Goal: Task Accomplishment & Management: Complete application form

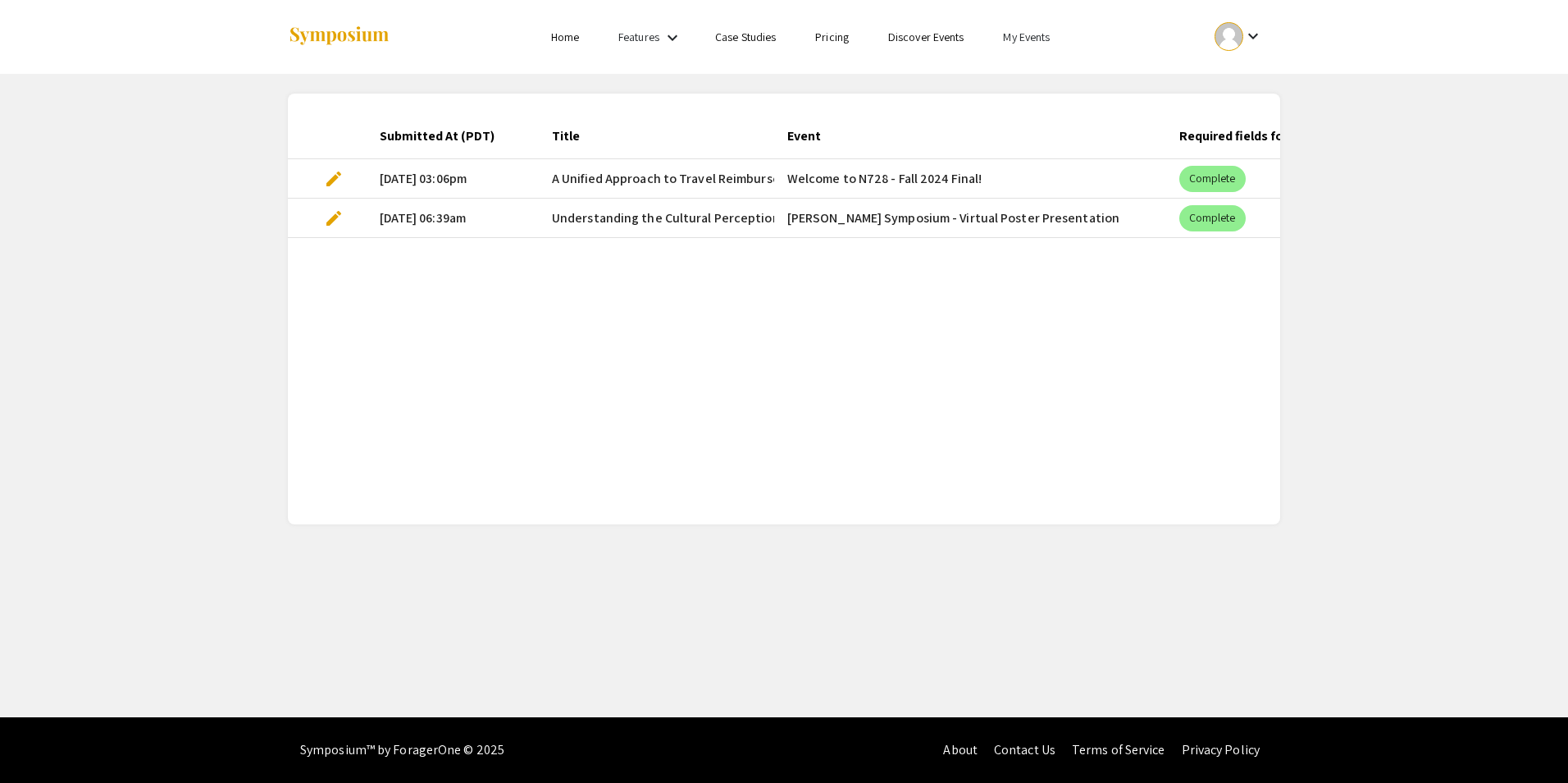
click at [1015, 31] on link "My Events" at bounding box center [1027, 36] width 47 height 15
click at [1035, 73] on button "Events I've organized" at bounding box center [1053, 73] width 140 height 39
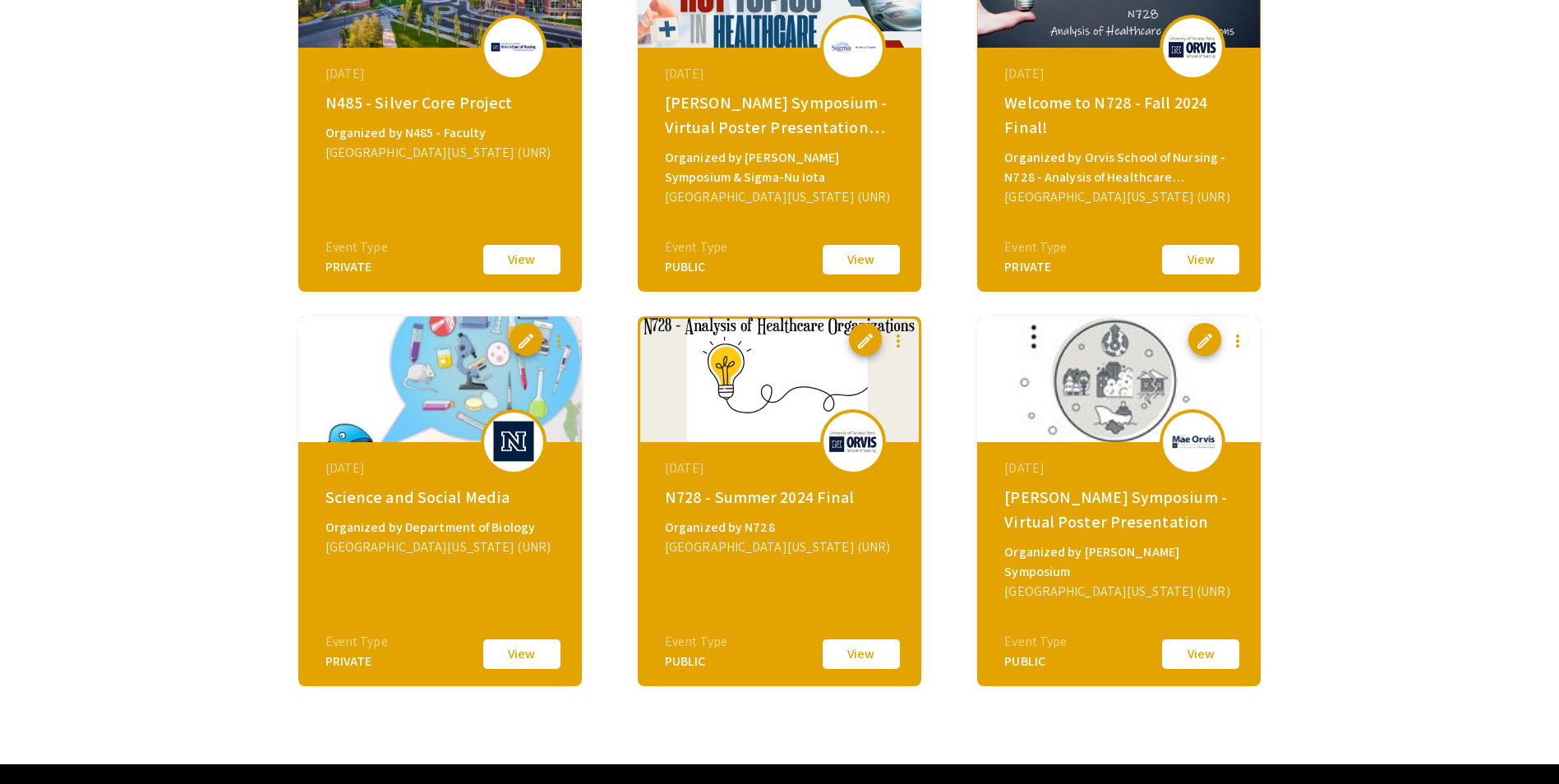
scroll to position [657, 0]
click at [822, 553] on div "University of Nevada Reno (UNR)" at bounding box center [781, 546] width 233 height 20
click at [903, 339] on mat-icon "more_vert" at bounding box center [898, 340] width 20 height 20
click at [928, 384] on span "Clone Event" at bounding box center [955, 380] width 55 height 15
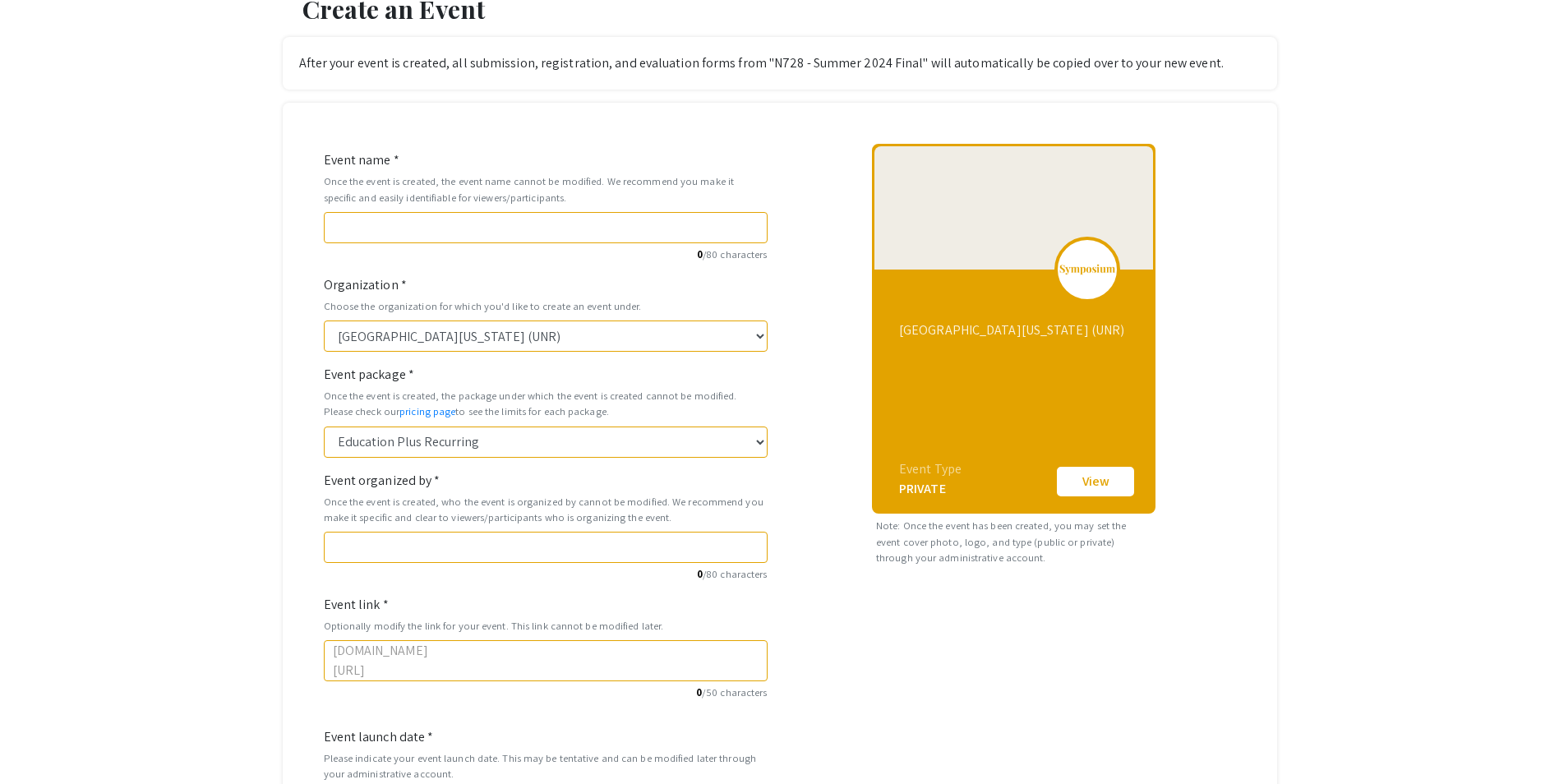
scroll to position [83, 0]
click at [539, 233] on input "Event name *" at bounding box center [546, 229] width 444 height 31
type input "N"
type input "n"
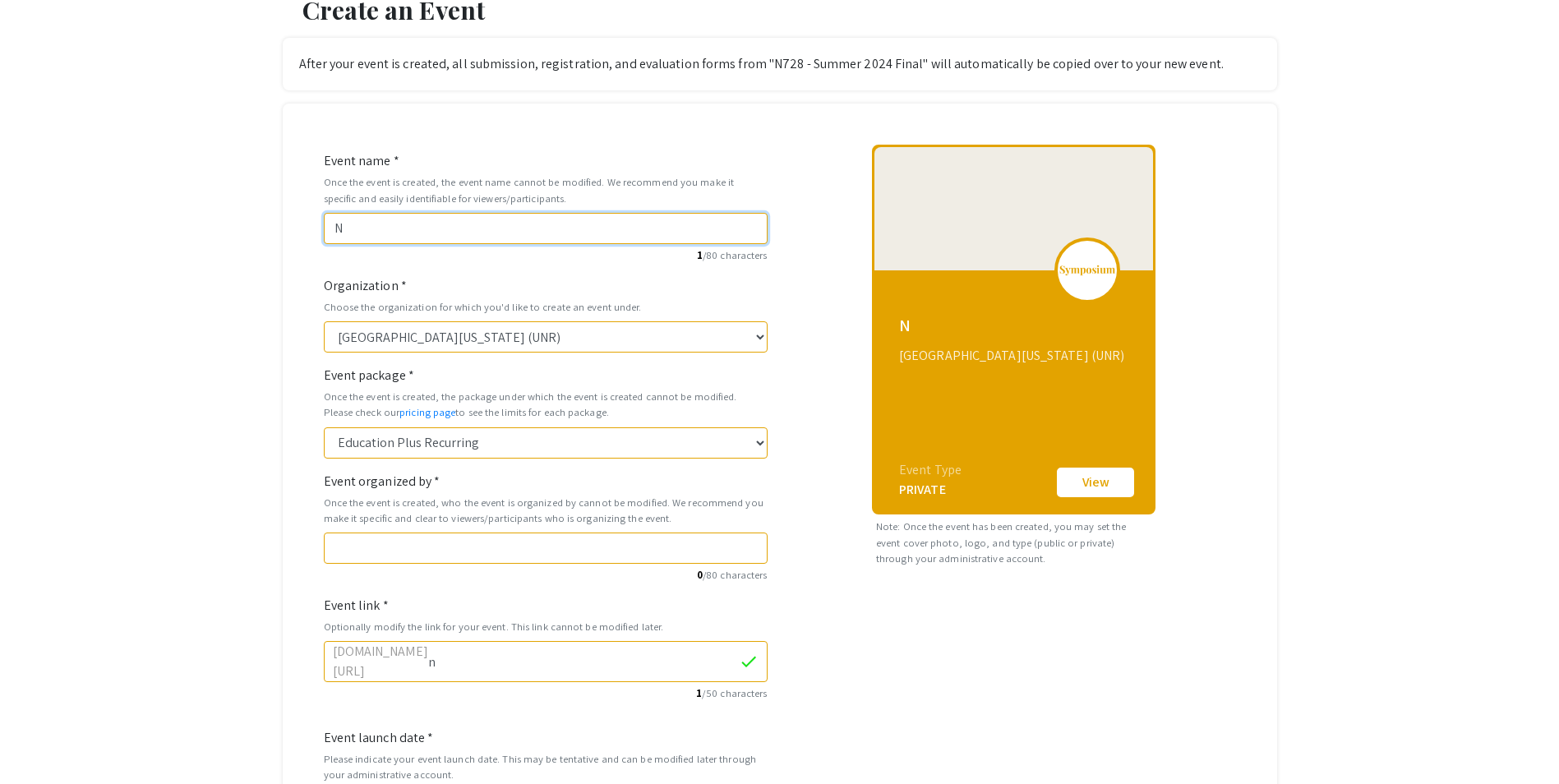
type input "N7"
type input "n7"
type input "N72"
type input "n72"
type input "N728"
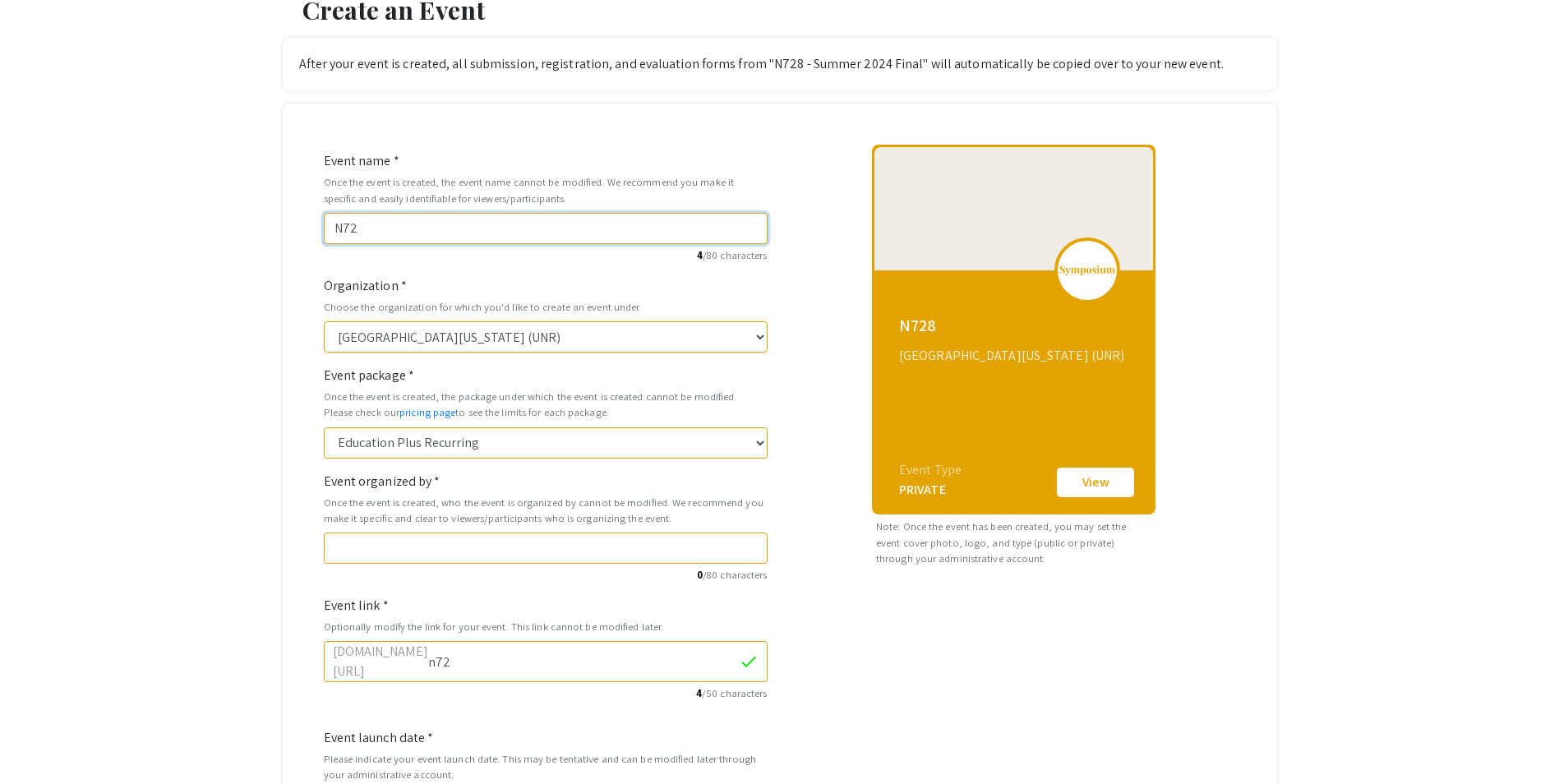
type input "n728"
type input "N728 - F"
type input "n728-f"
type input "N728 - Fi"
type input "n728-fi"
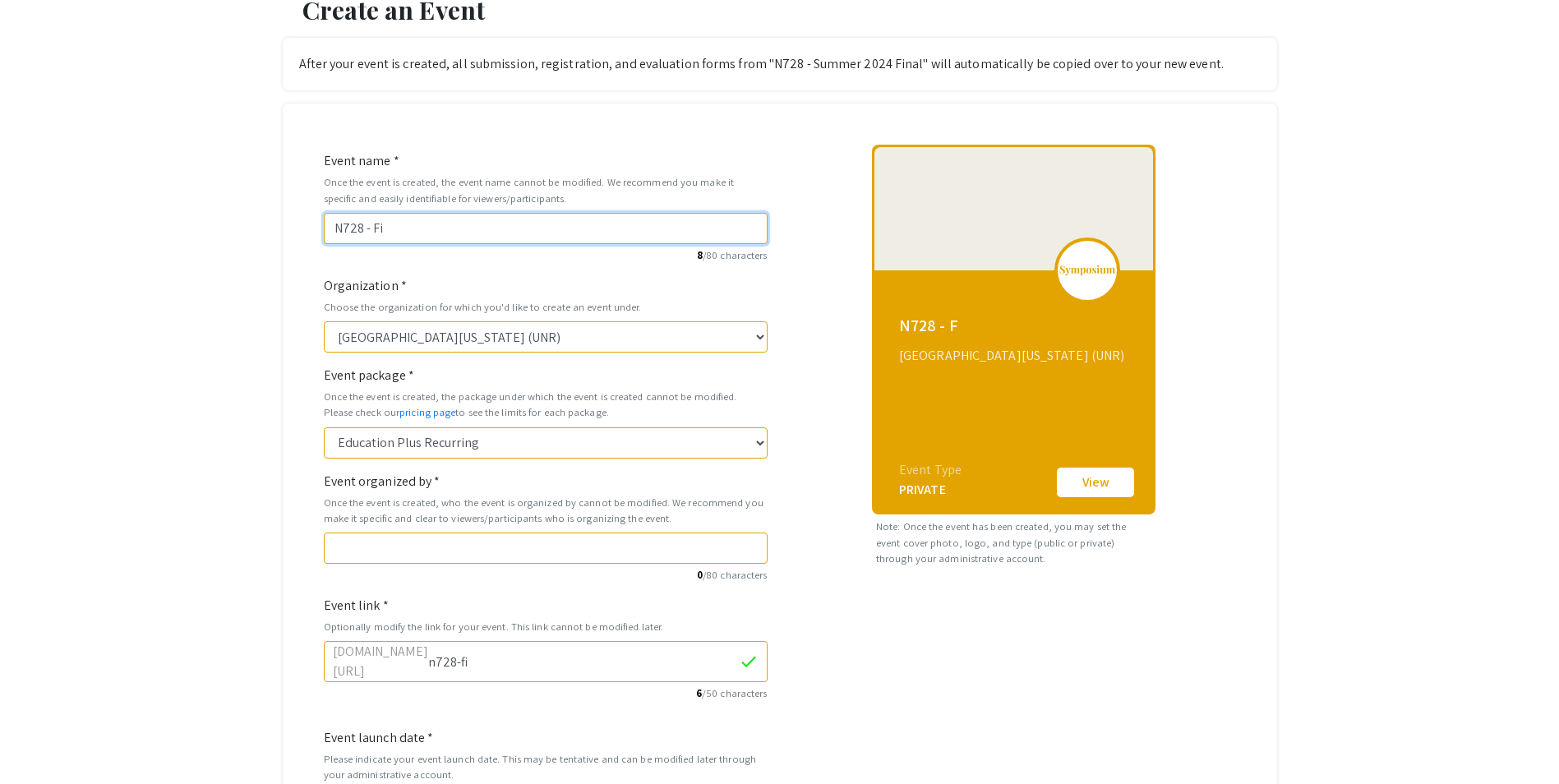
type input "N728 - Fin"
type input "n728-fin"
type input "N728 - Fina"
type input "n728-fina"
type input "N728 - Final"
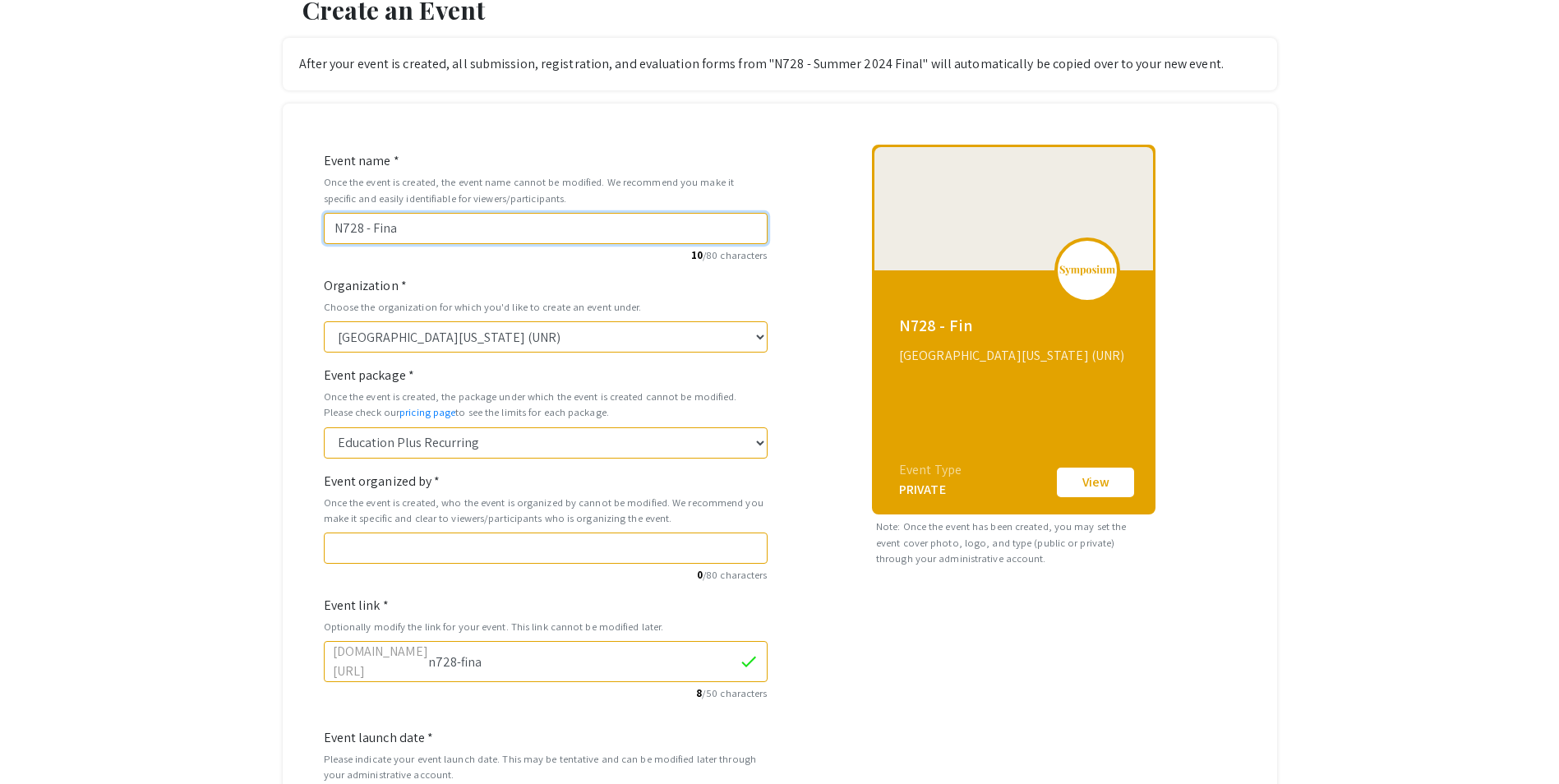
type input "n728-final"
type input "N728 - Final 2"
type input "n728-final-2"
type input "N728 - Final 20"
type input "n728-final-20"
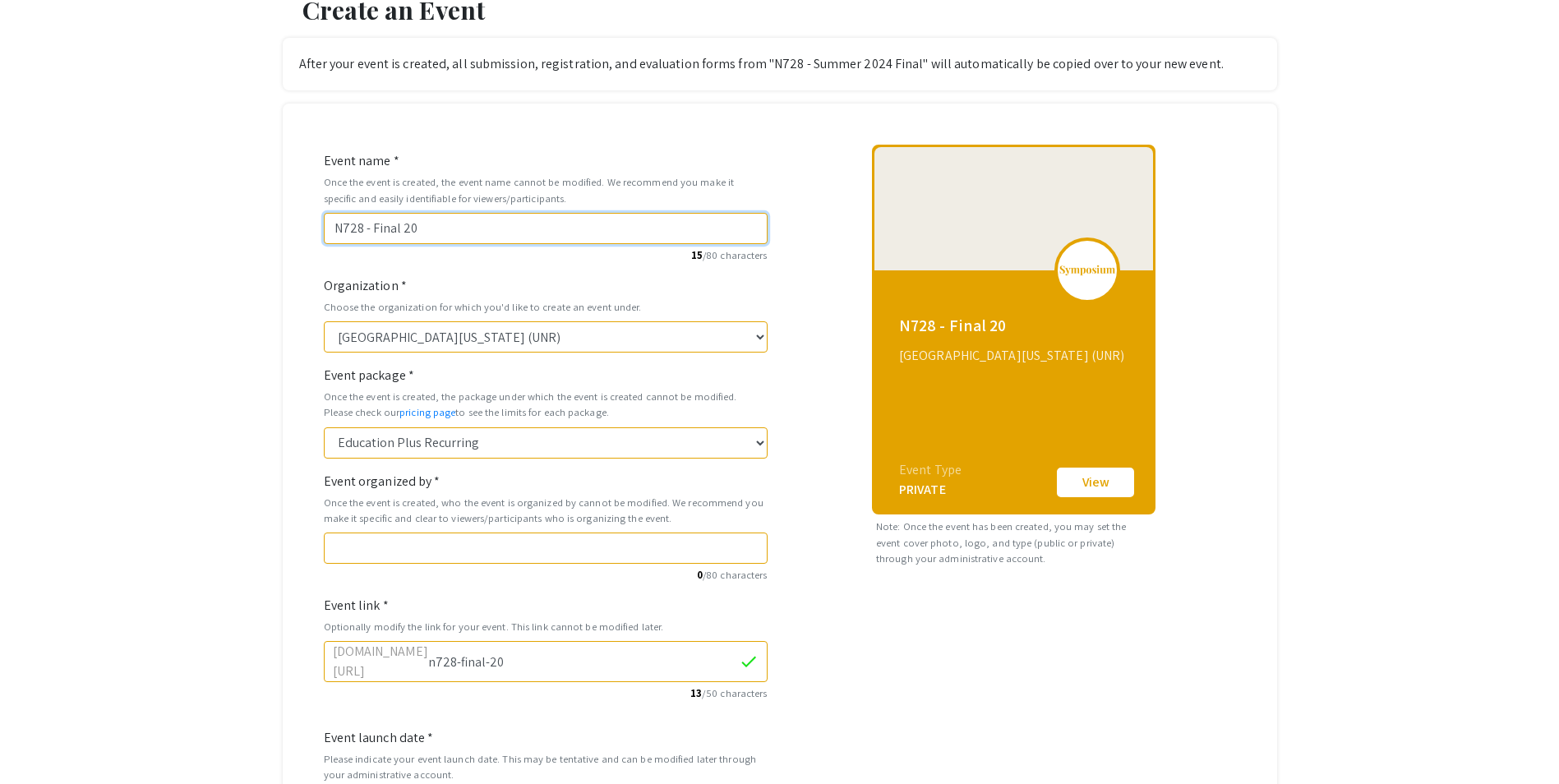
type input "N728 - Final 202"
type input "n728-final-202"
type input "N728 - Final 2025"
type input "n728-final-2025"
type input "N728 - Fina 2025"
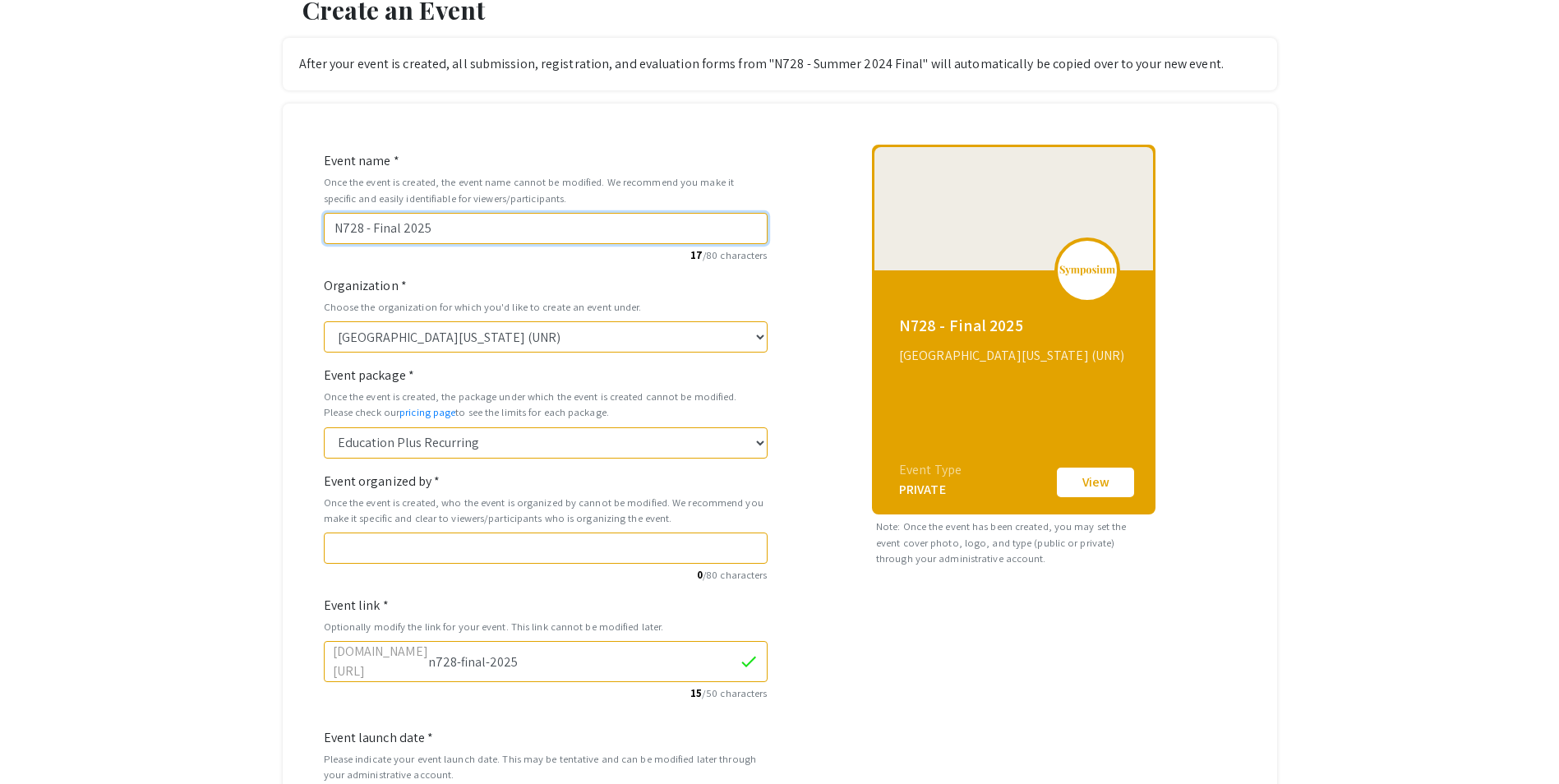
type input "n728-fina-2025"
type input "N728 - Fin 2025"
type input "n728-fin-2025"
type input "N728 - Fi 2025"
type input "n728-fi-2025"
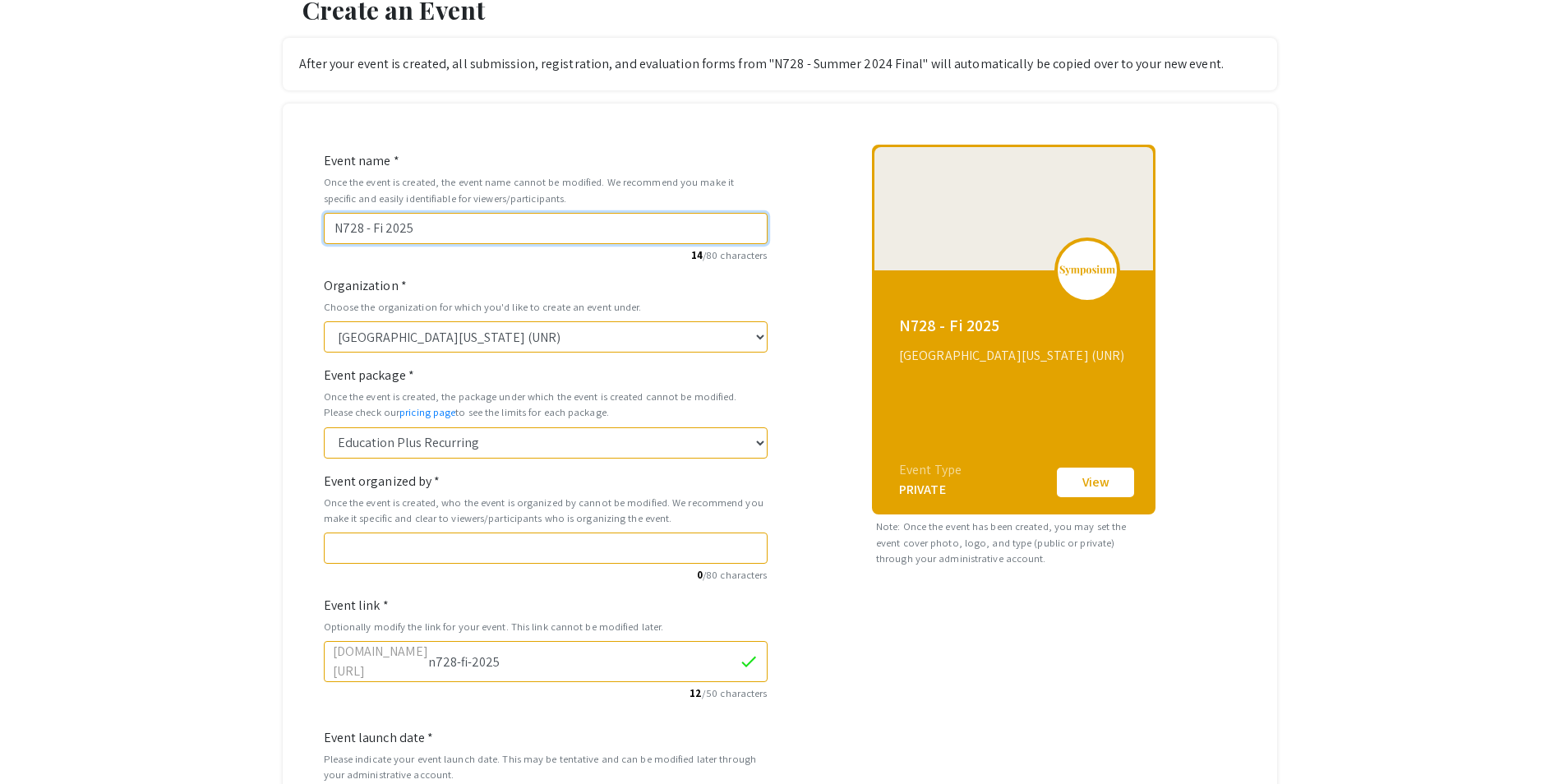
type input "N728 - F 2025"
type input "n728-f-2025"
type input "N728 - Fa 2025"
type input "n728-fa-2025"
type input "N728 - Falk 2025"
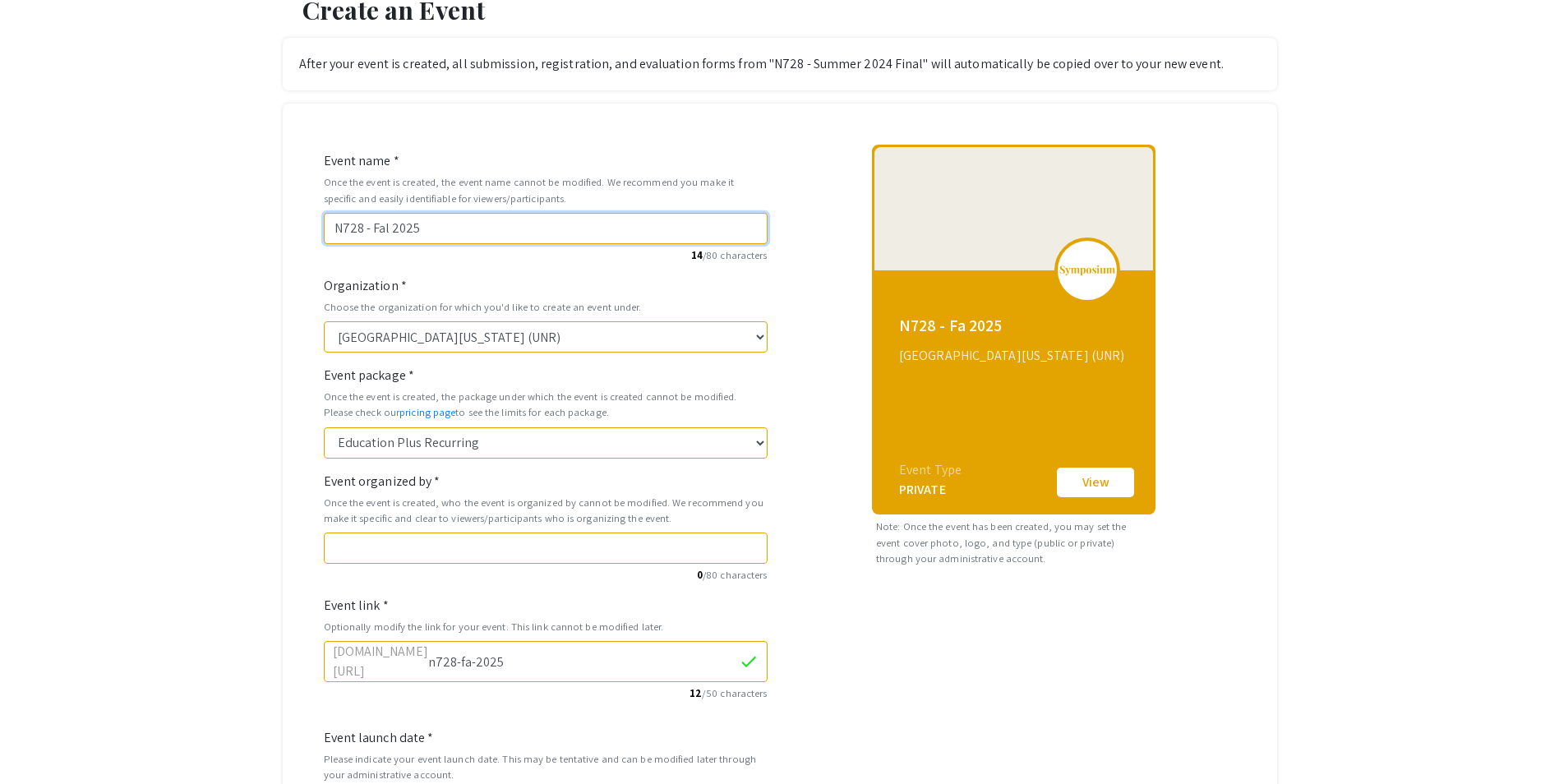
type input "n728-falk-2025"
type input "N728 - Fal 2025"
type input "n728-fal-2025"
type input "N728 - Fall 2025"
type input "n728-fall-2025"
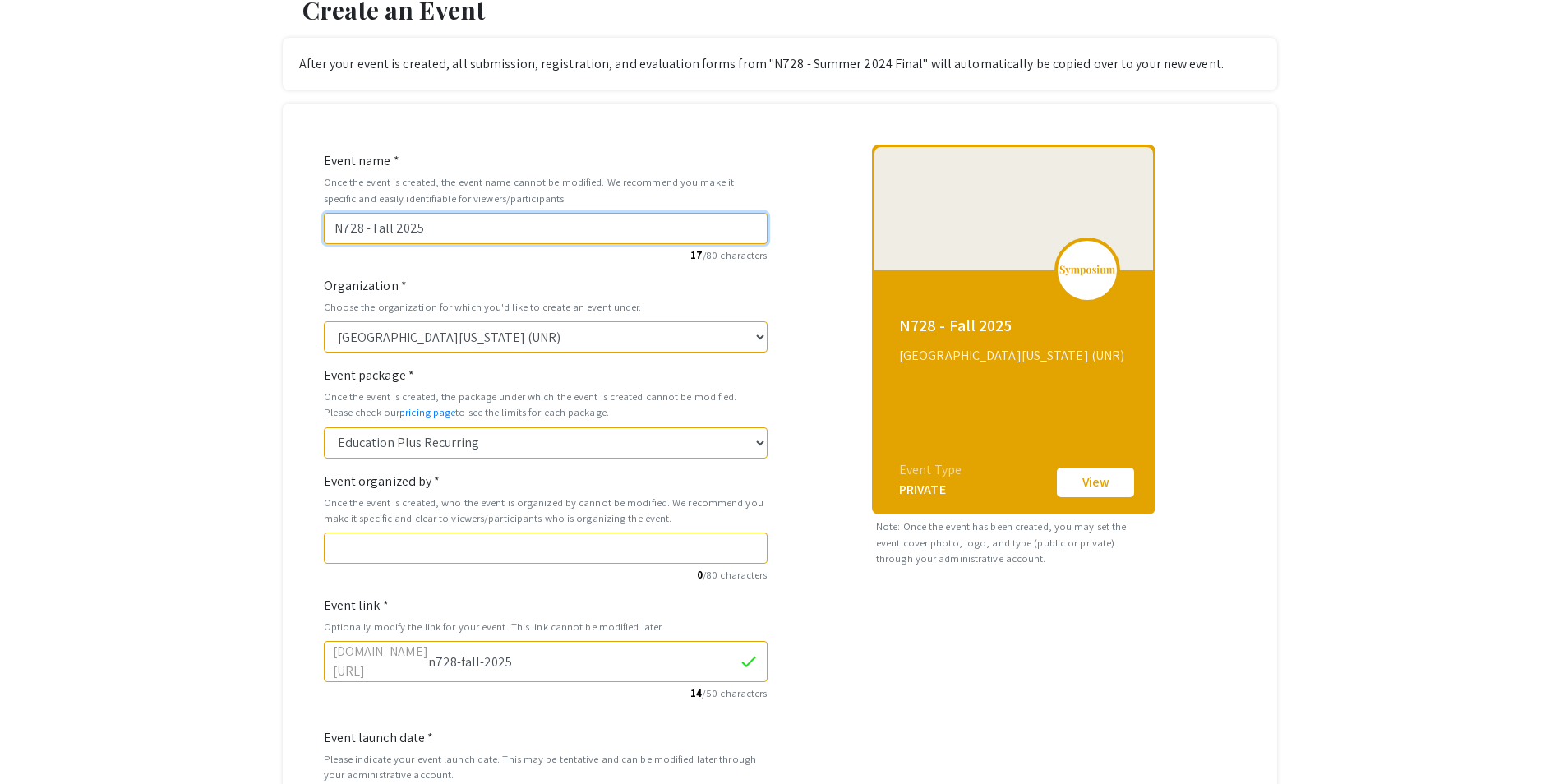
type input "N728 - Fall 2025 F"
type input "n728-fall-2025-f"
type input "N728 - Fall 2025 Fi"
type input "n728-fall-2025-fi"
type input "N728 - Fall 2025 Fin"
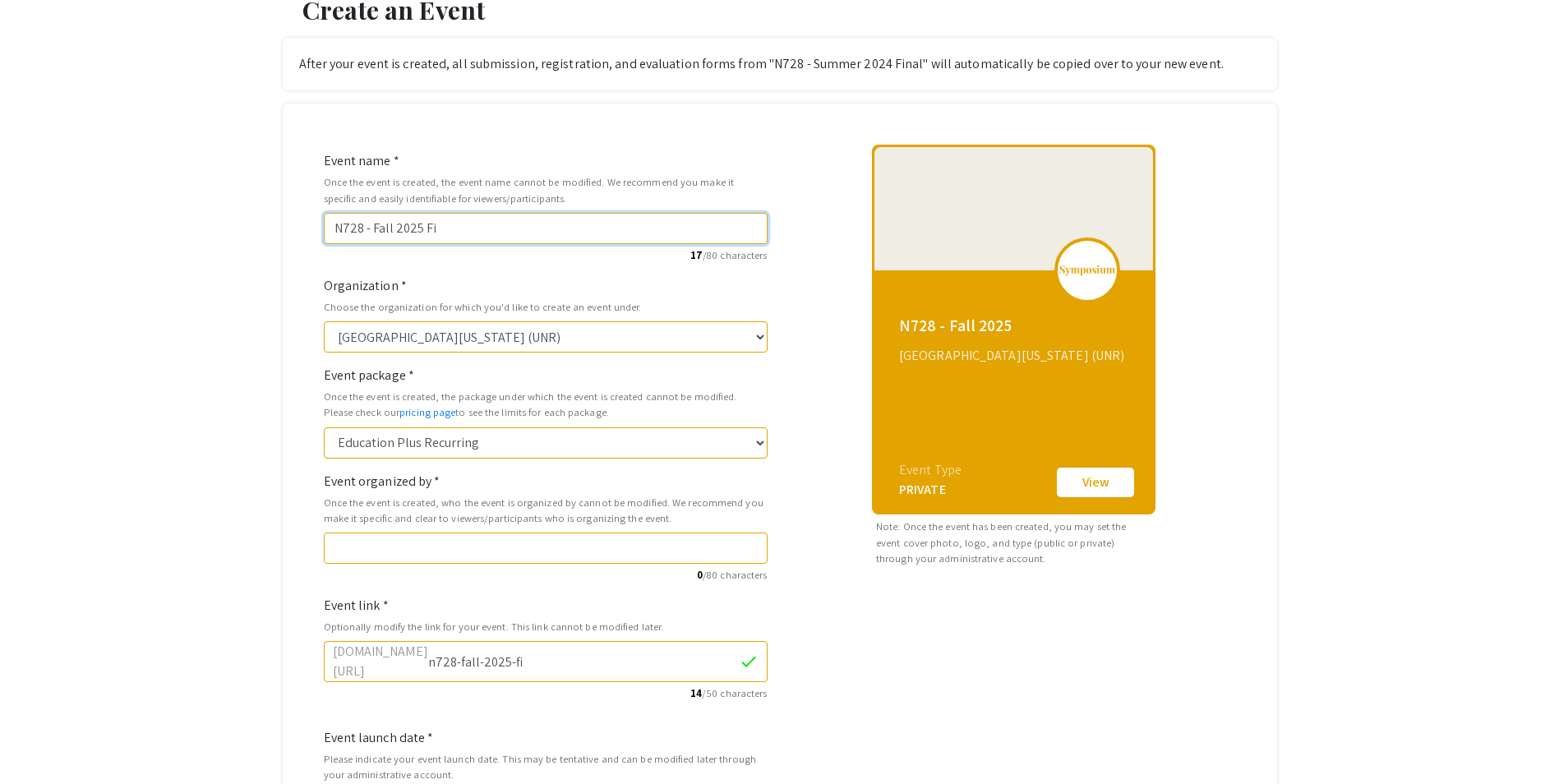
type input "n728-fall-2025-fin"
type input "N728 - Fall 2025 Fina"
type input "n728-fall-2025-fina"
type input "N728 - Fall 2025 Final"
type input "n728-fall-2025-final"
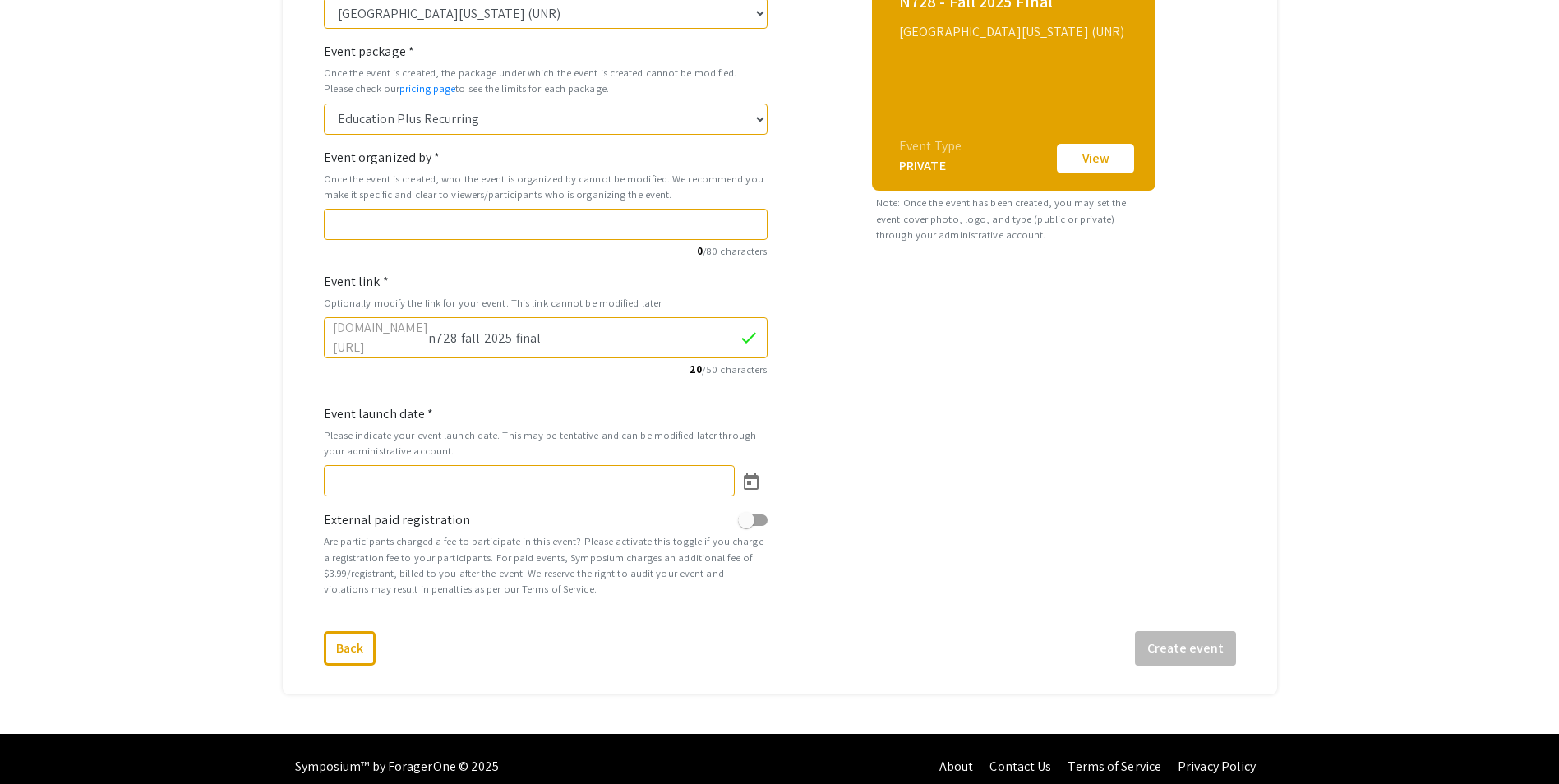
scroll to position [411, 0]
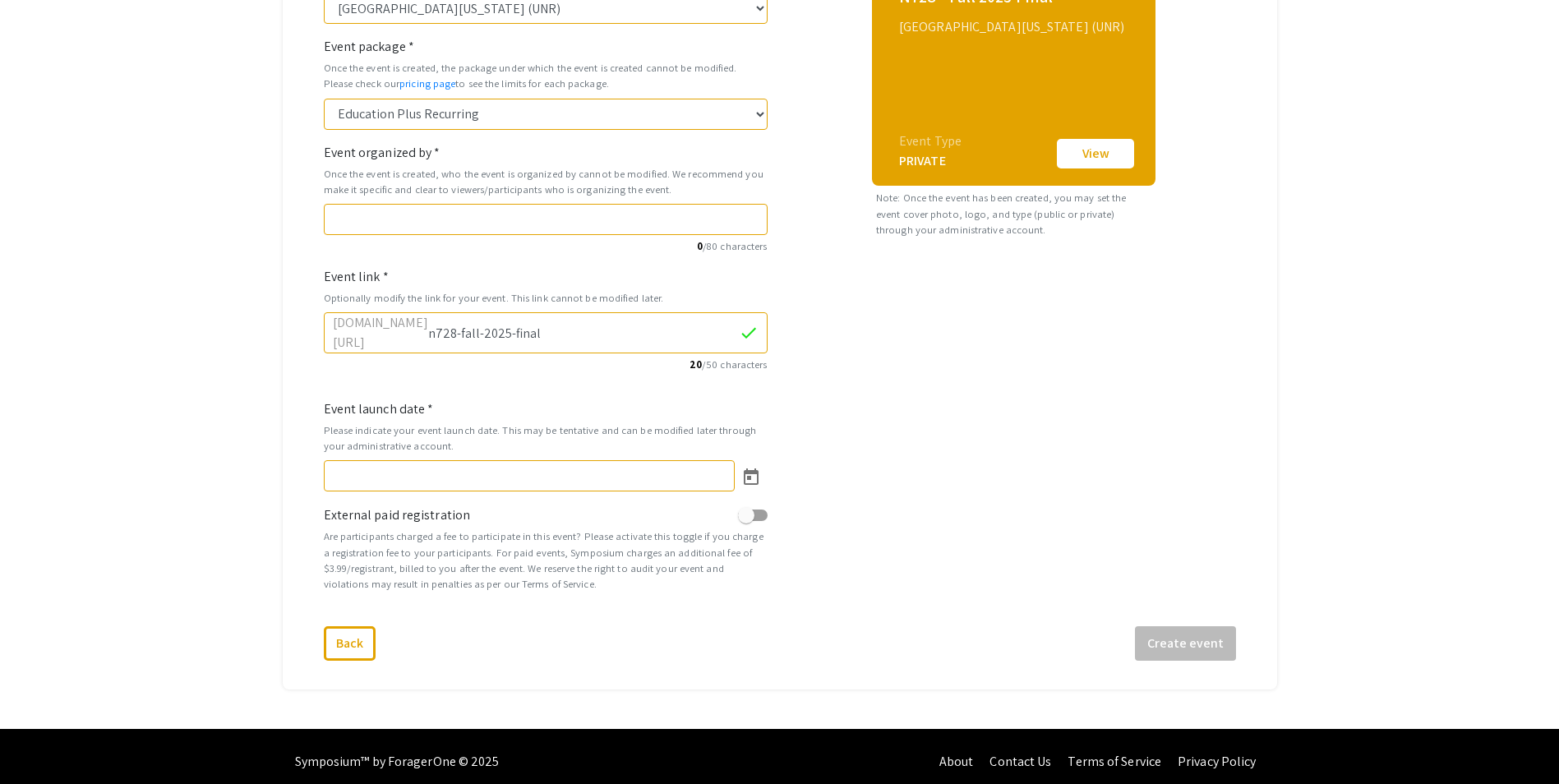
type input "N728 - Fall 2025 Final"
click at [745, 468] on icon "Open calendar" at bounding box center [751, 477] width 20 height 20
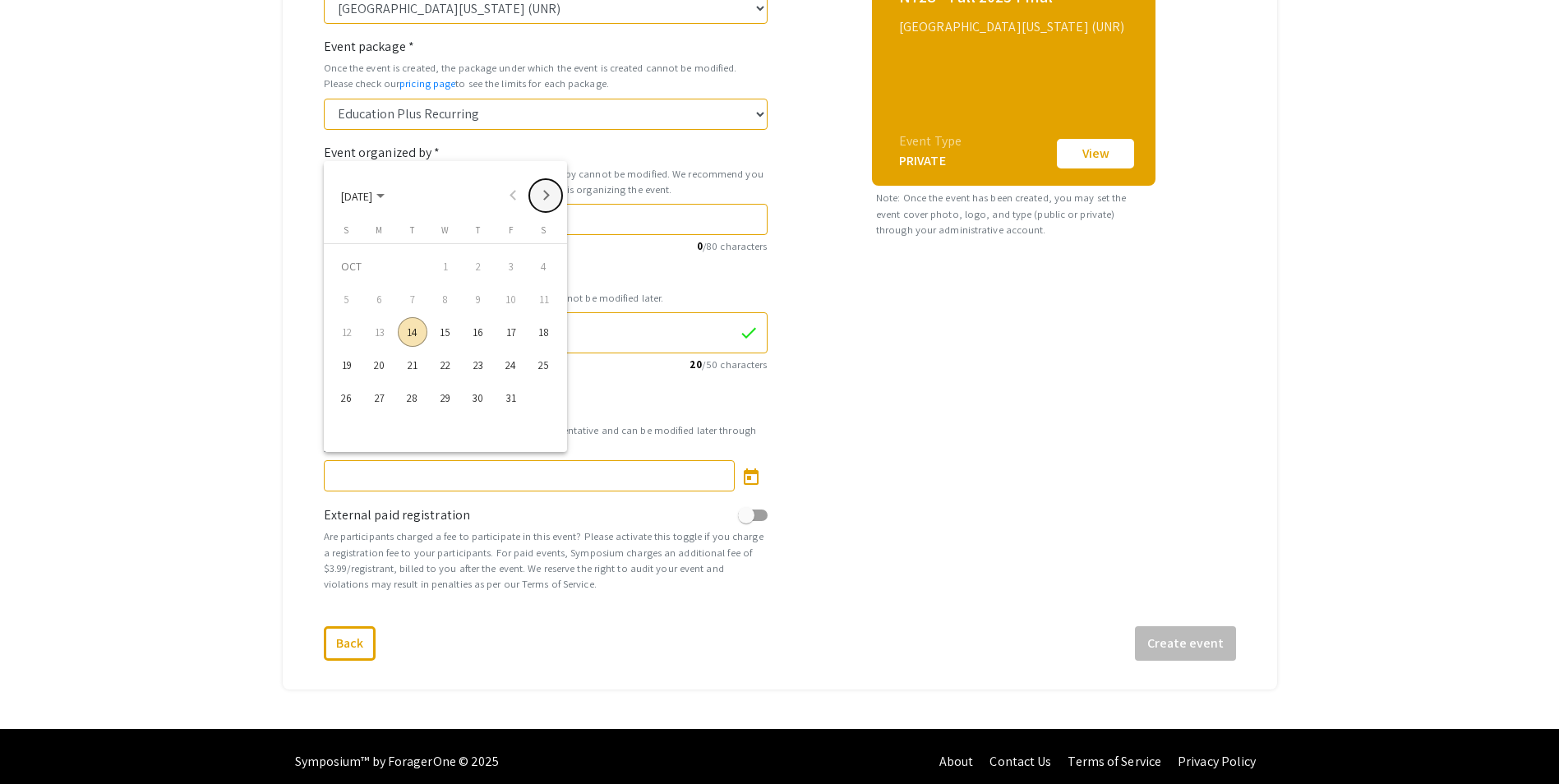
click at [546, 199] on button "Next month" at bounding box center [546, 195] width 32 height 32
click at [379, 304] on div "1" at bounding box center [379, 299] width 29 height 29
type input "12/1/2025"
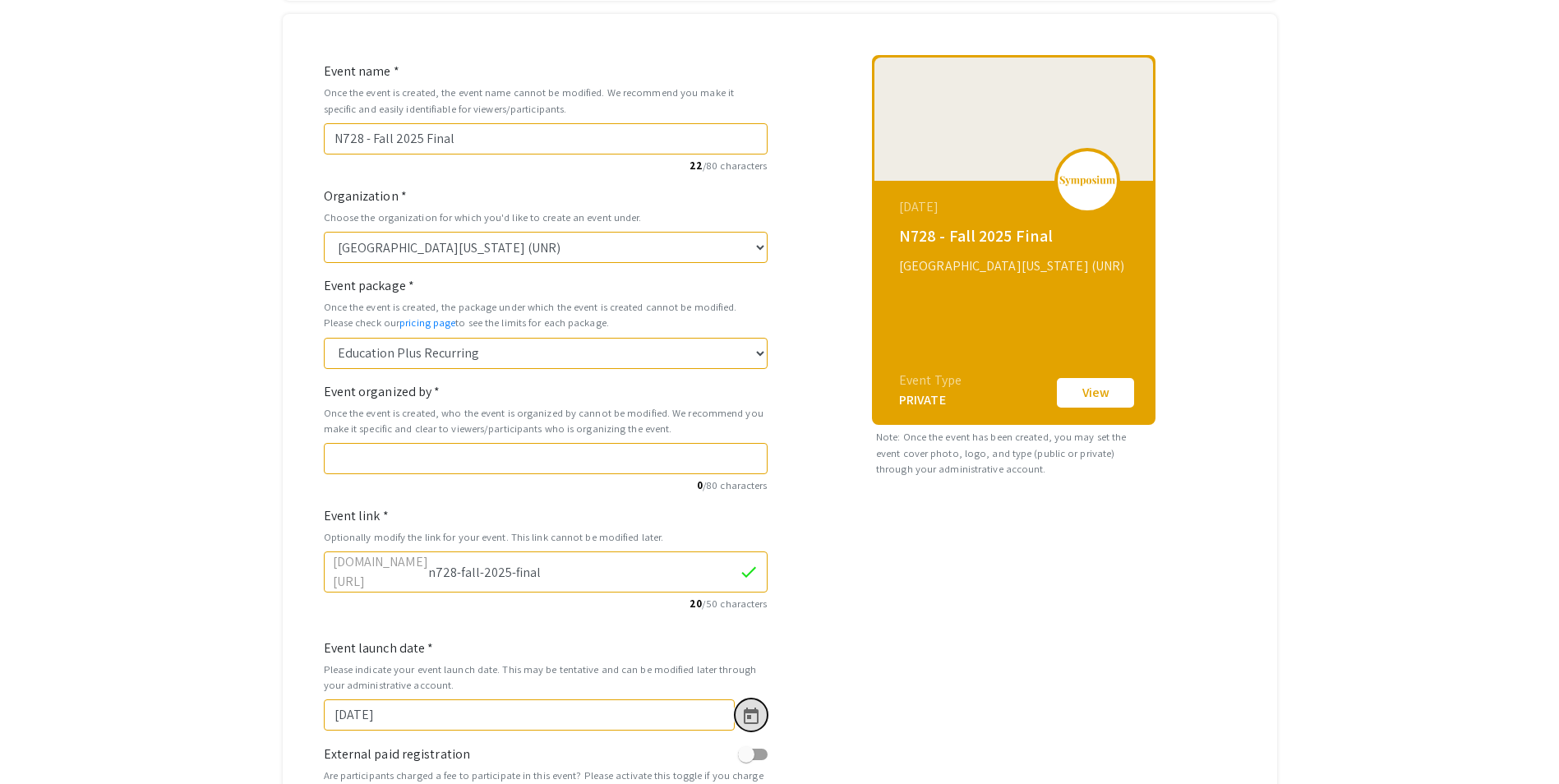
scroll to position [167, 0]
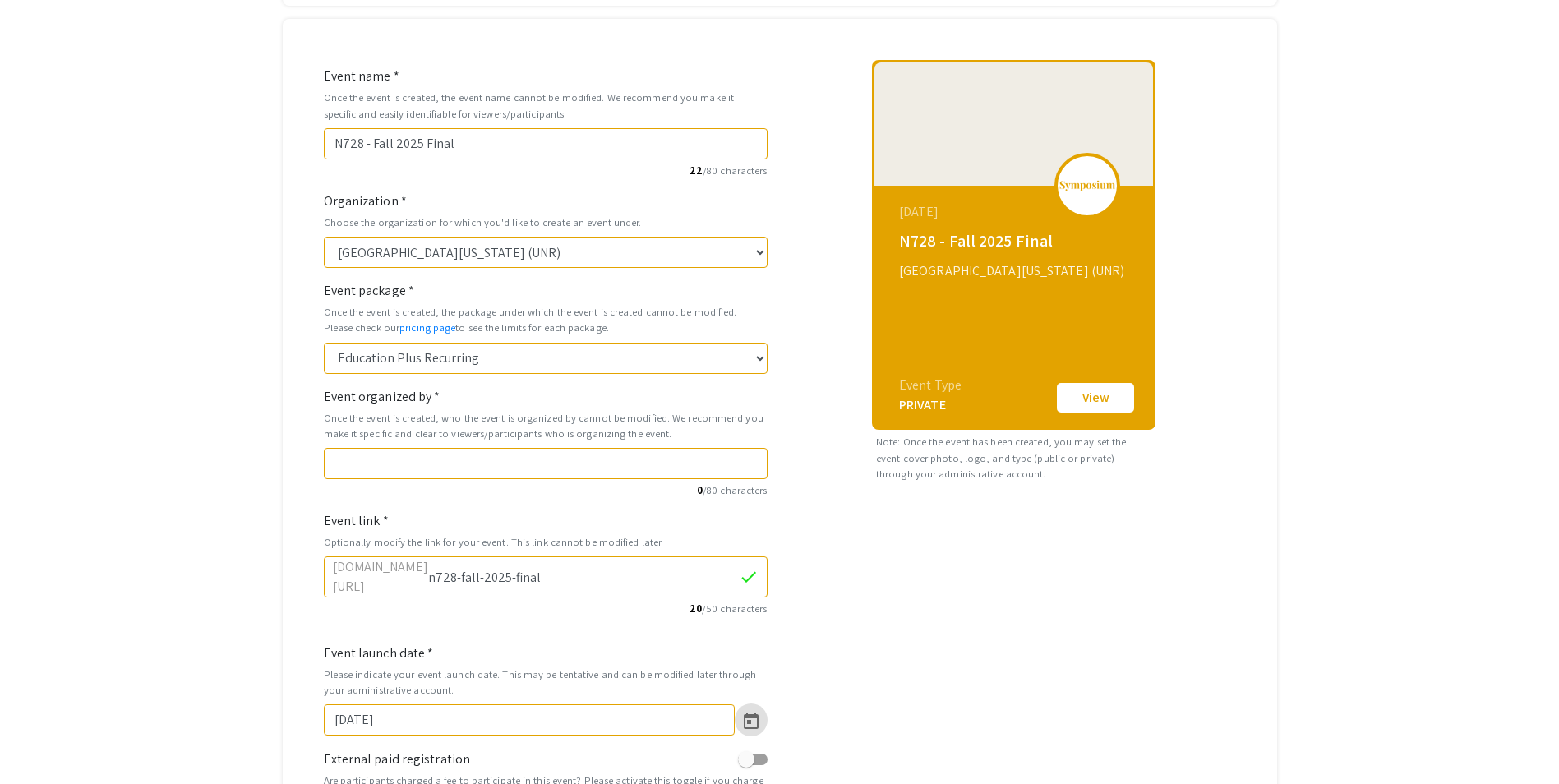
click at [499, 444] on div "Event organized by * Once the event is created, who the event is organized by c…" at bounding box center [546, 443] width 444 height 112
click at [504, 449] on input "Event organized by *" at bounding box center [546, 464] width 444 height 31
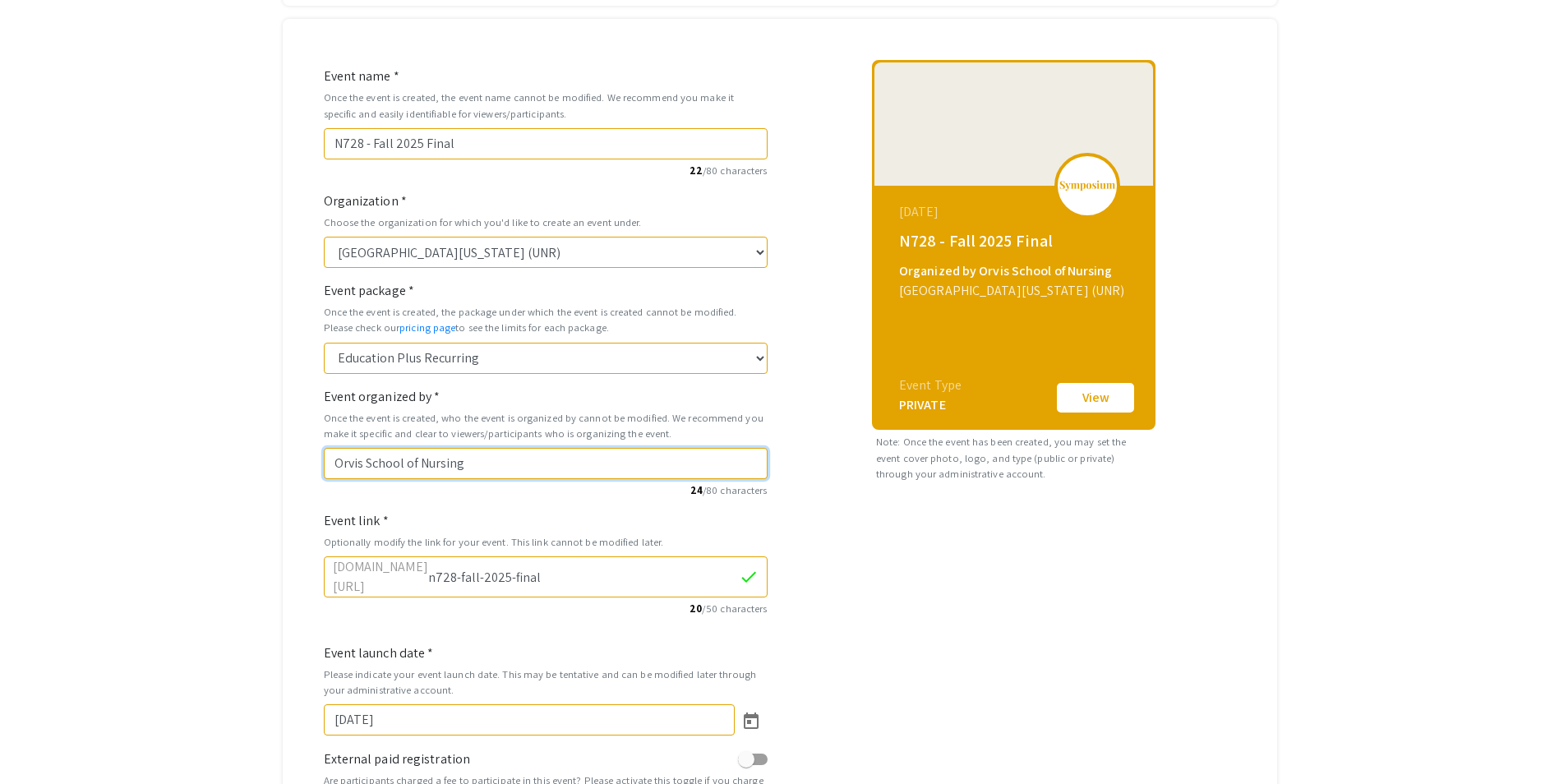
click at [493, 460] on input "Orvis School of Nursing" at bounding box center [546, 464] width 444 height 31
type input "Orvis School of Nursing - Office of Graduate Studies"
click at [1001, 638] on div "December 01, 2025 N728 - Fall 2025 Final Organized by Orvis School of Nursing -…" at bounding box center [1014, 461] width 469 height 802
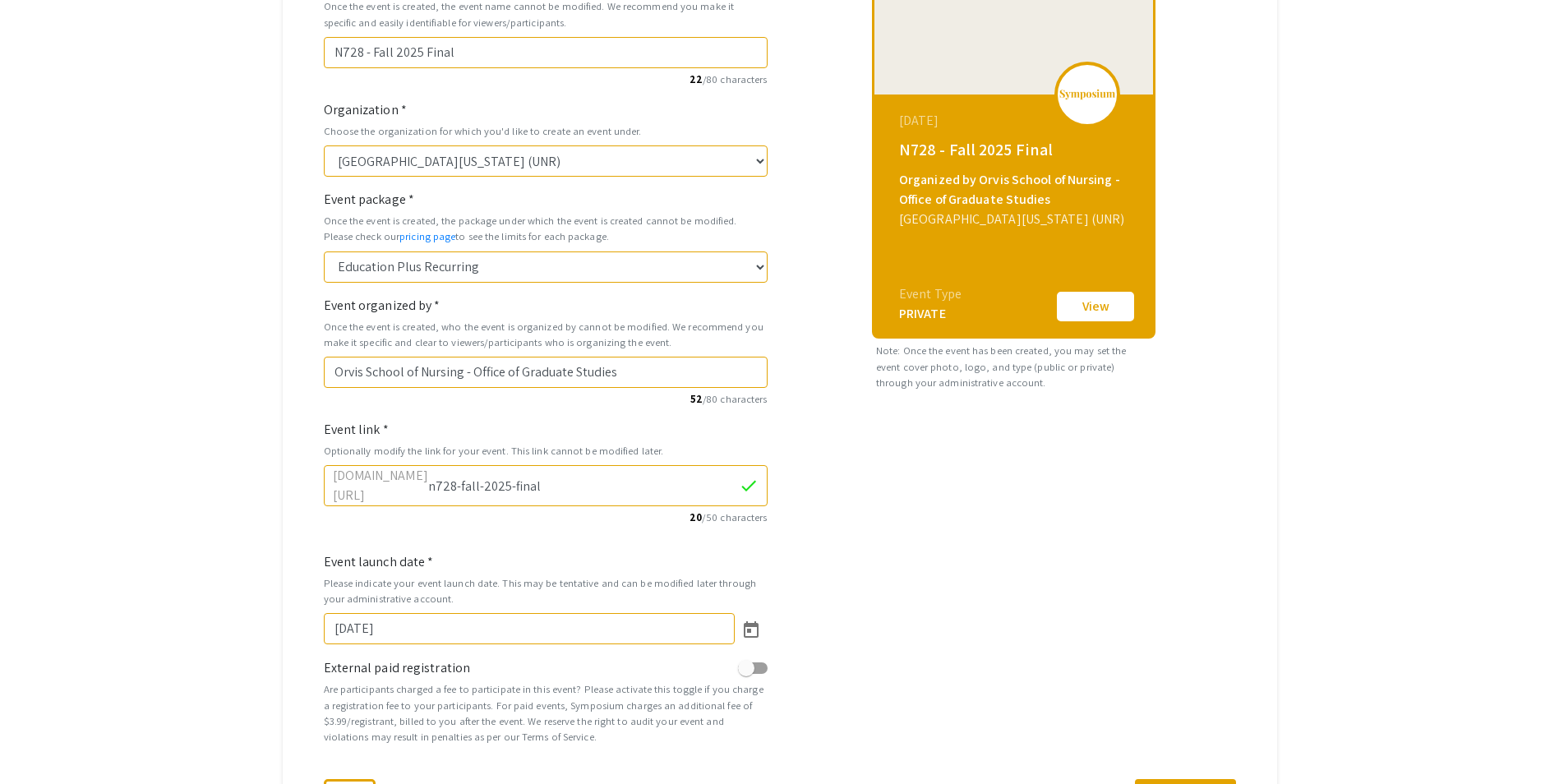
scroll to position [249, 0]
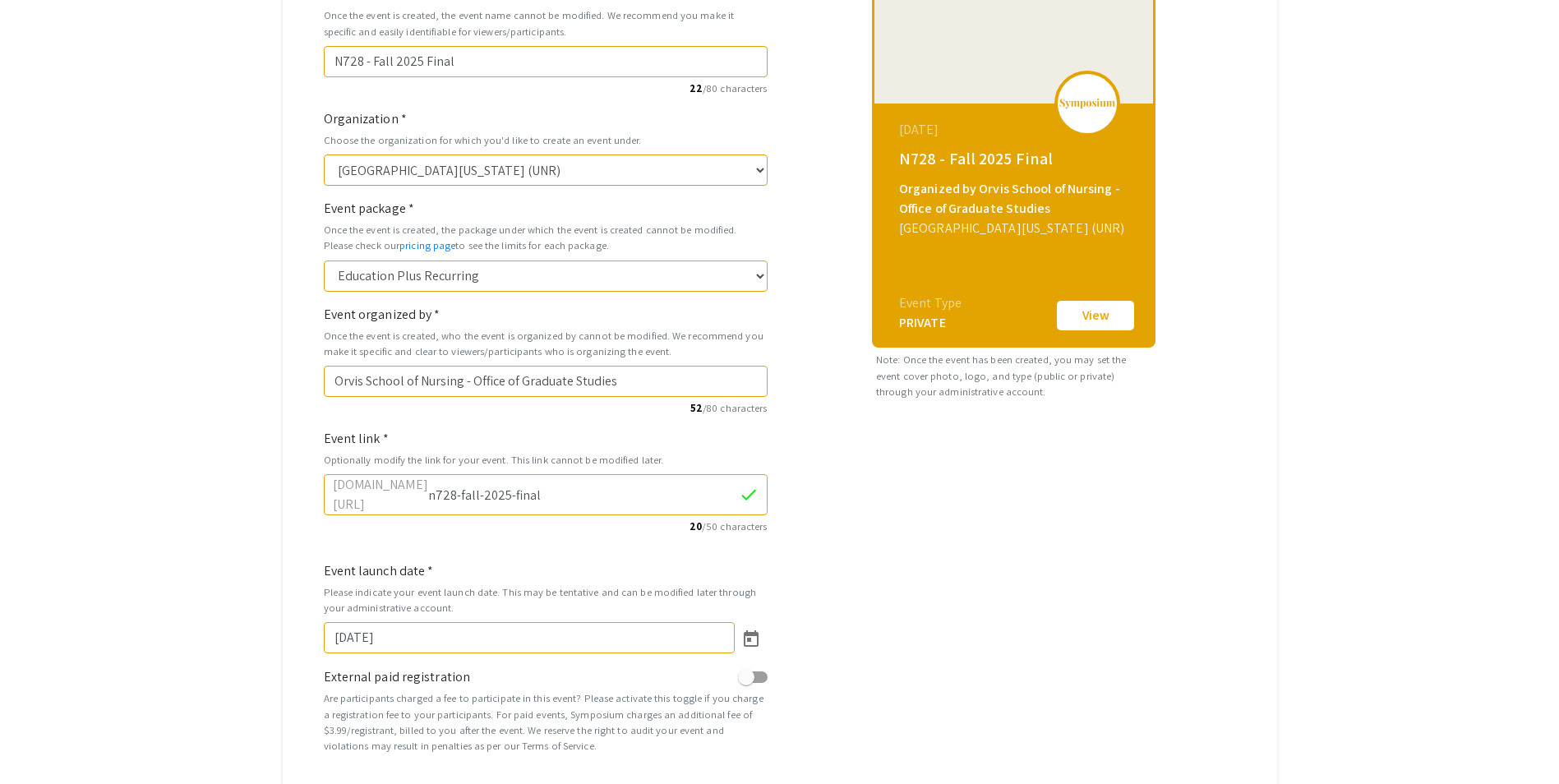
click at [1099, 324] on button "View" at bounding box center [1096, 315] width 83 height 34
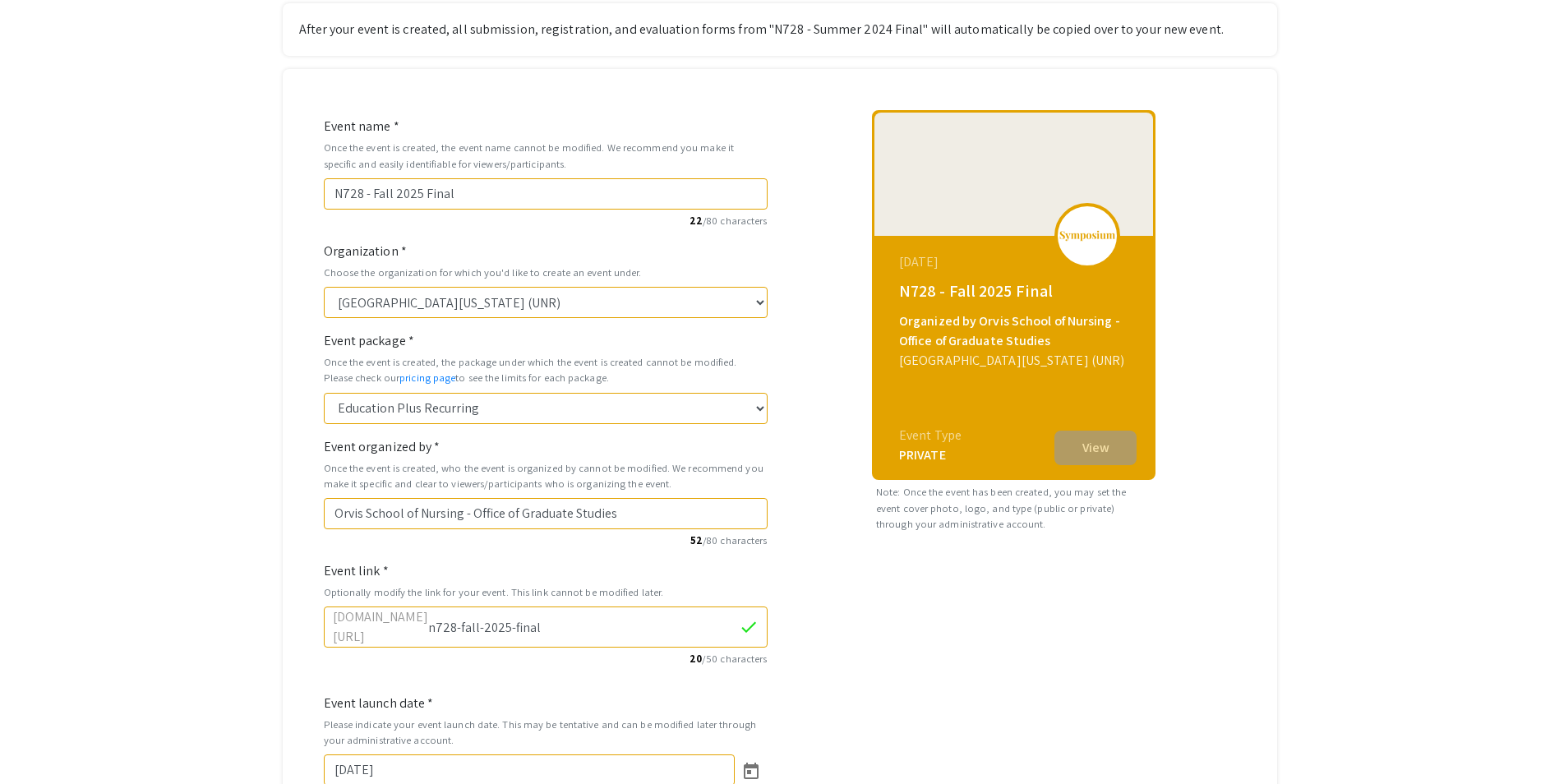
scroll to position [84, 0]
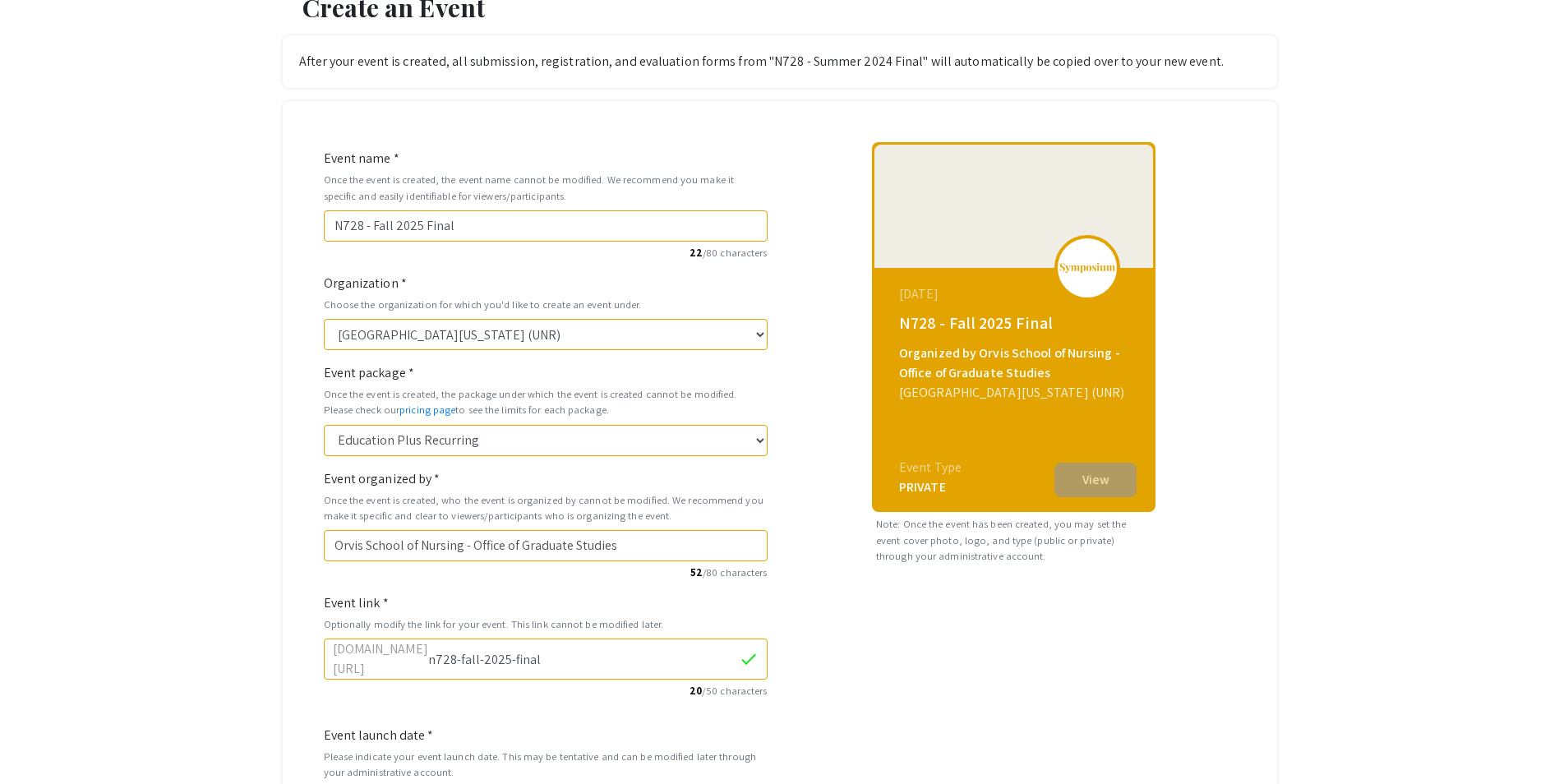
drag, startPoint x: 1076, startPoint y: 490, endPoint x: 1097, endPoint y: 602, distance: 114.0
click at [1072, 580] on div "December 01, 2025 N728 - Fall 2025 Final Organized by Orvis School of Nursing -…" at bounding box center [1014, 543] width 469 height 802
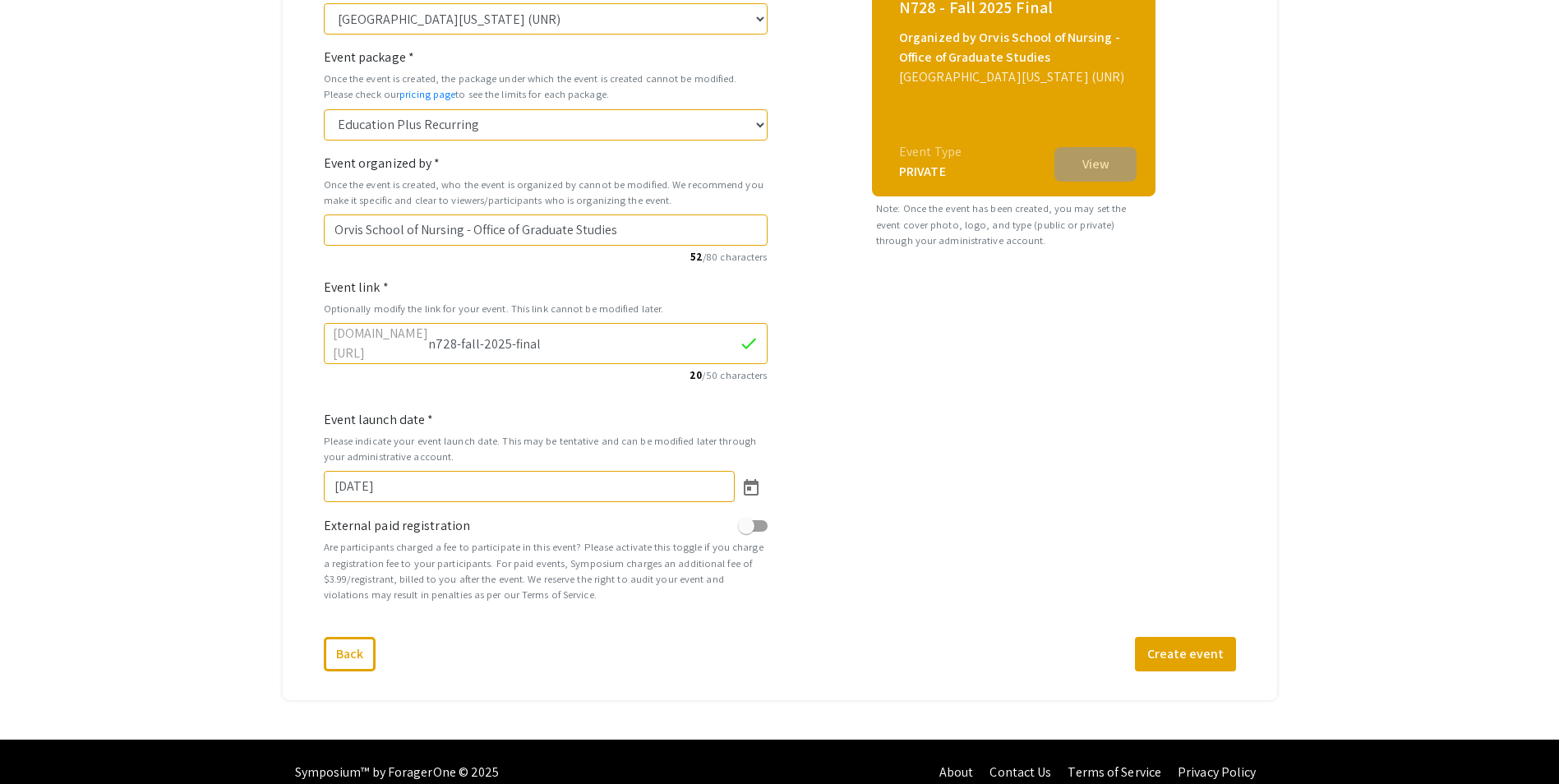
scroll to position [414, 0]
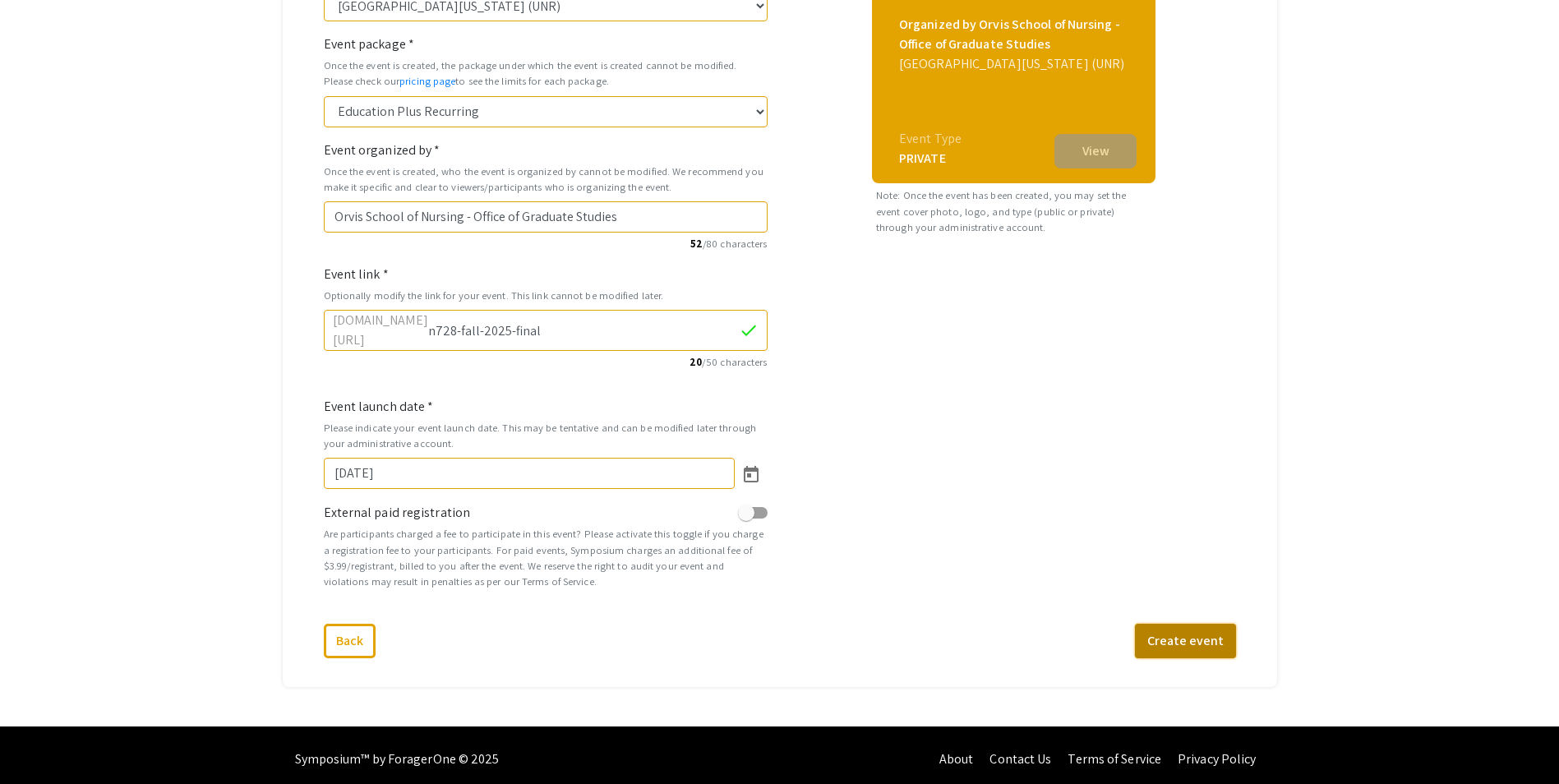
click at [1183, 637] on button "Create event" at bounding box center [1185, 641] width 101 height 34
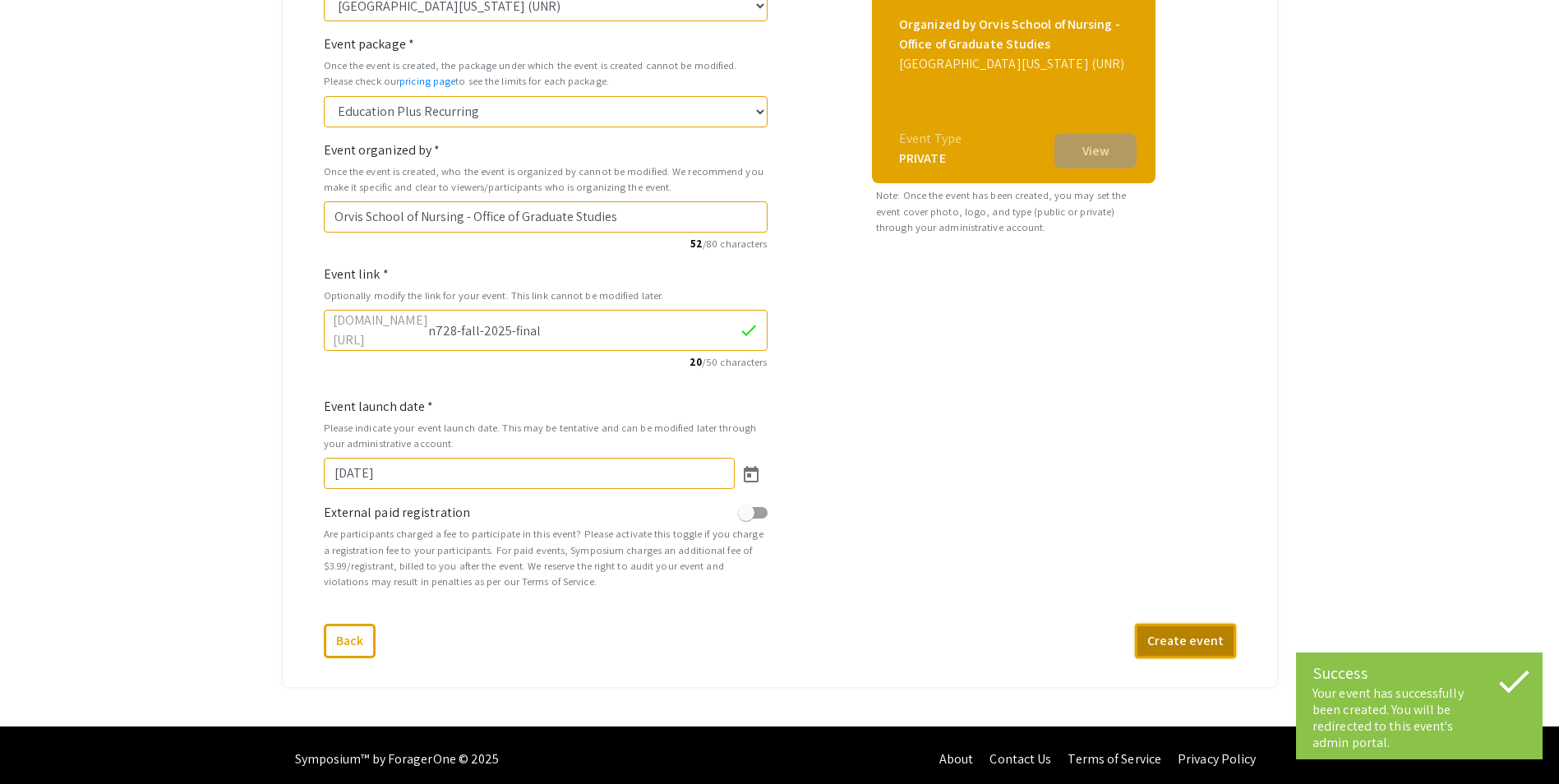
select select "462"
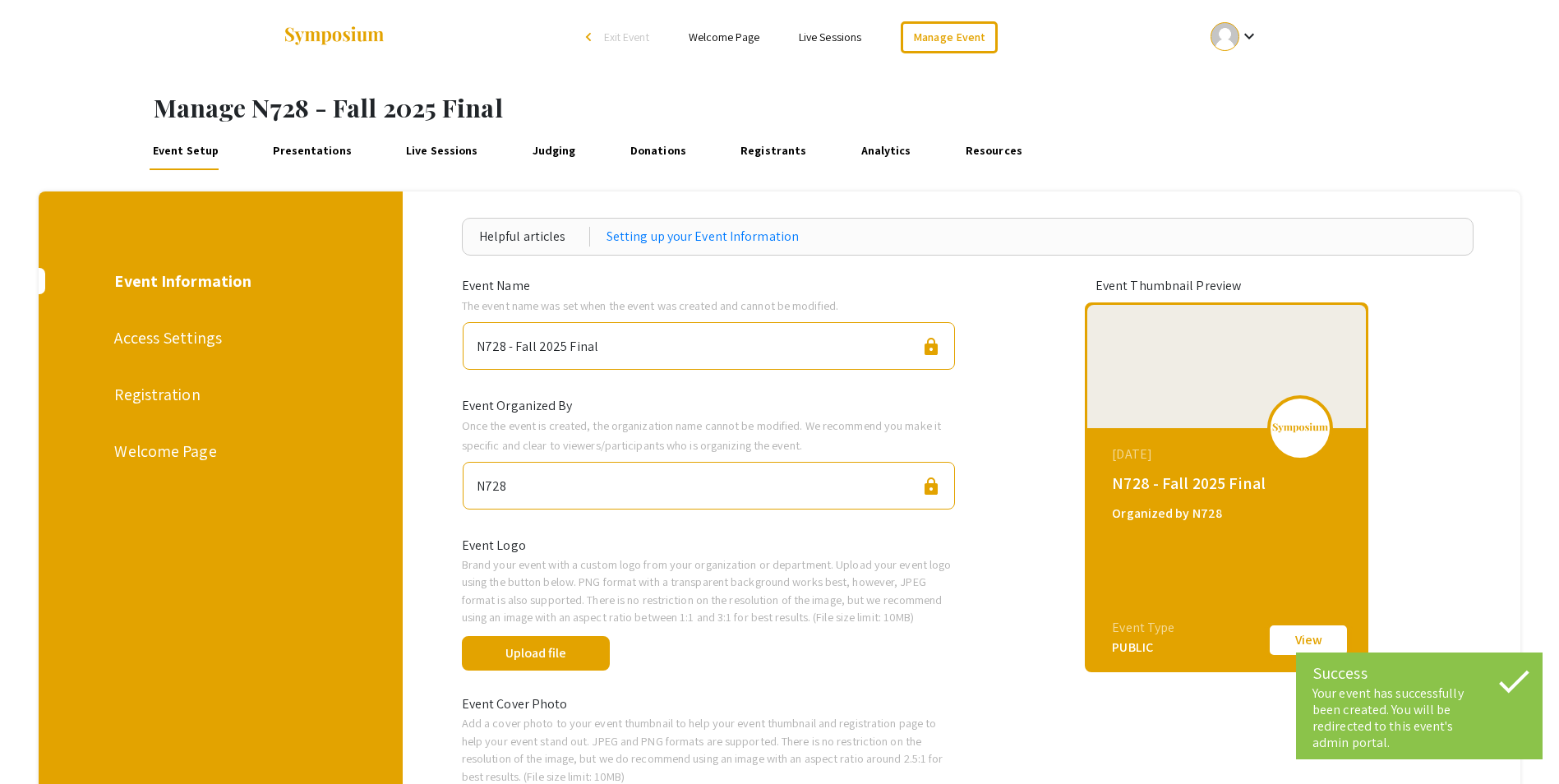
click at [1321, 640] on button "View" at bounding box center [1308, 640] width 83 height 34
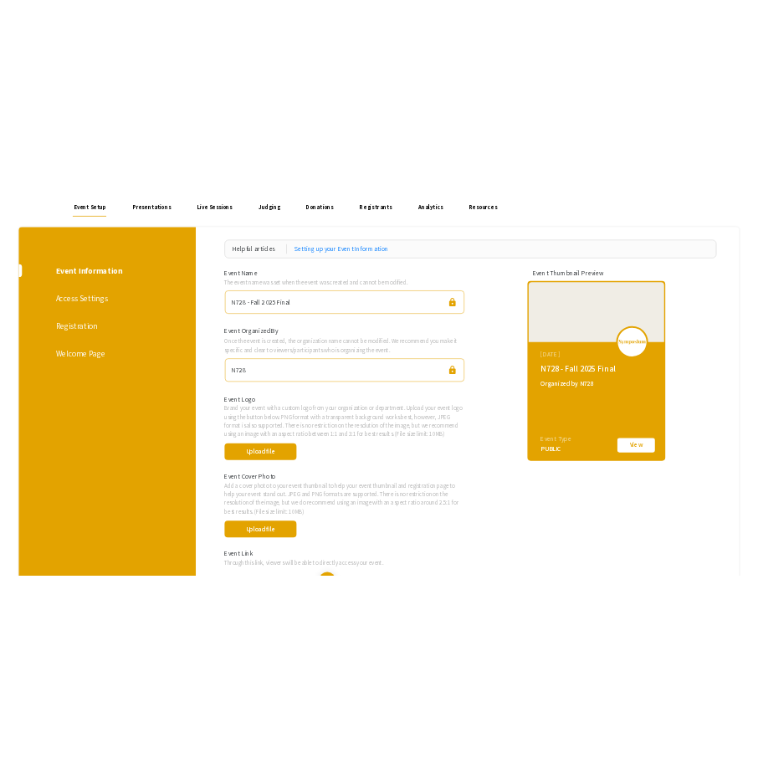
scroll to position [167, 0]
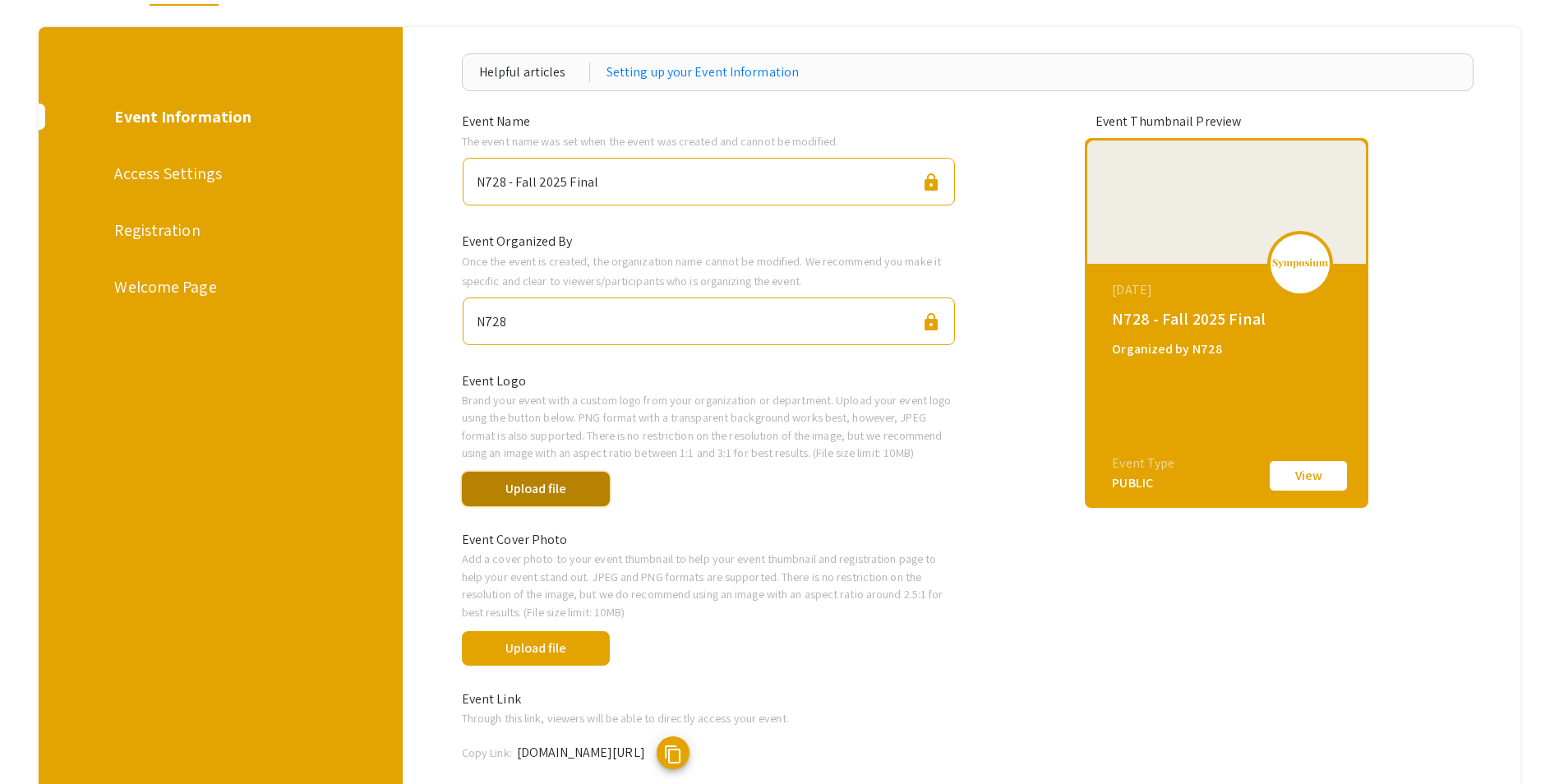
click at [548, 488] on button "Upload file" at bounding box center [536, 488] width 148 height 34
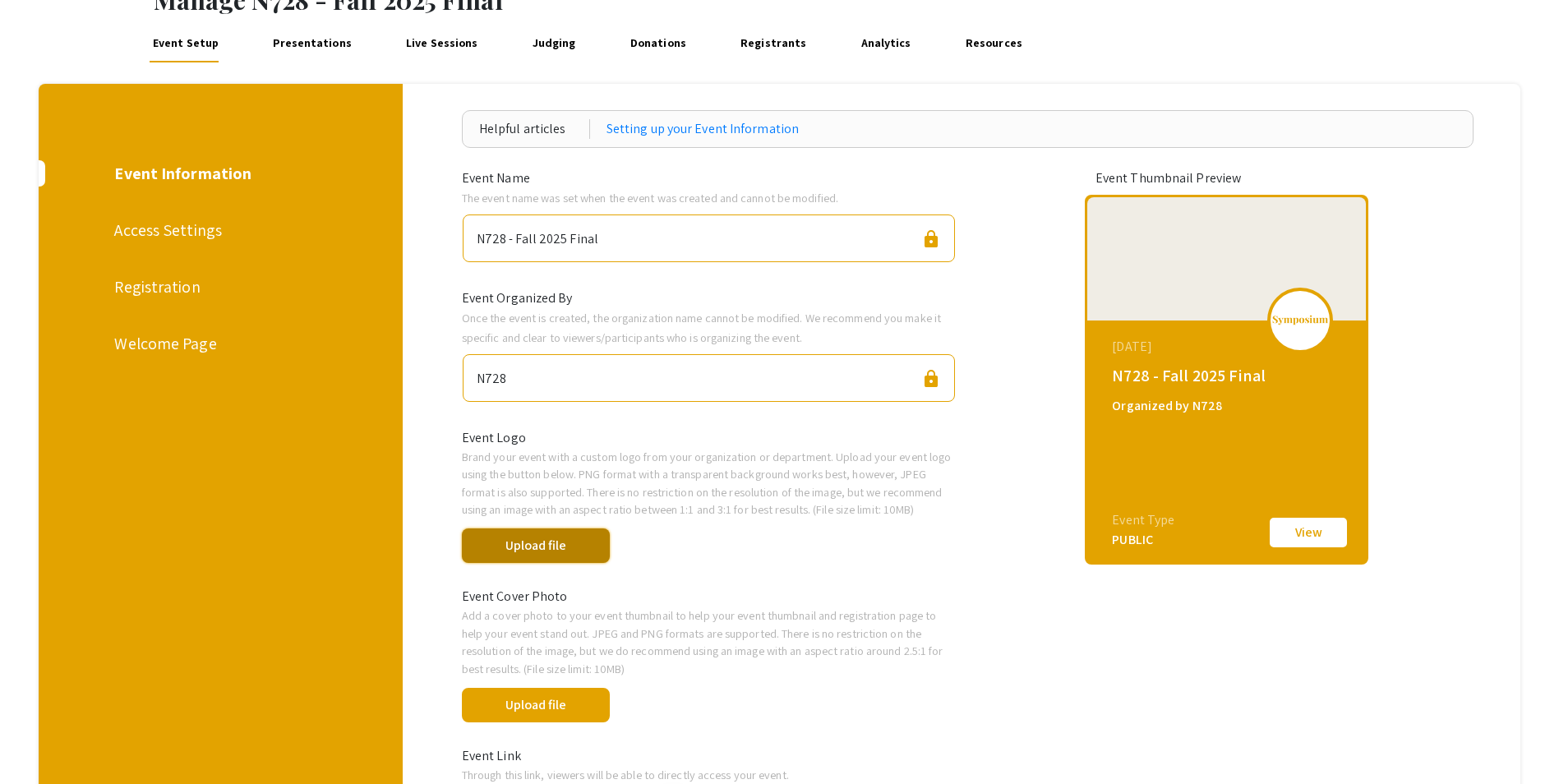
scroll to position [148, 0]
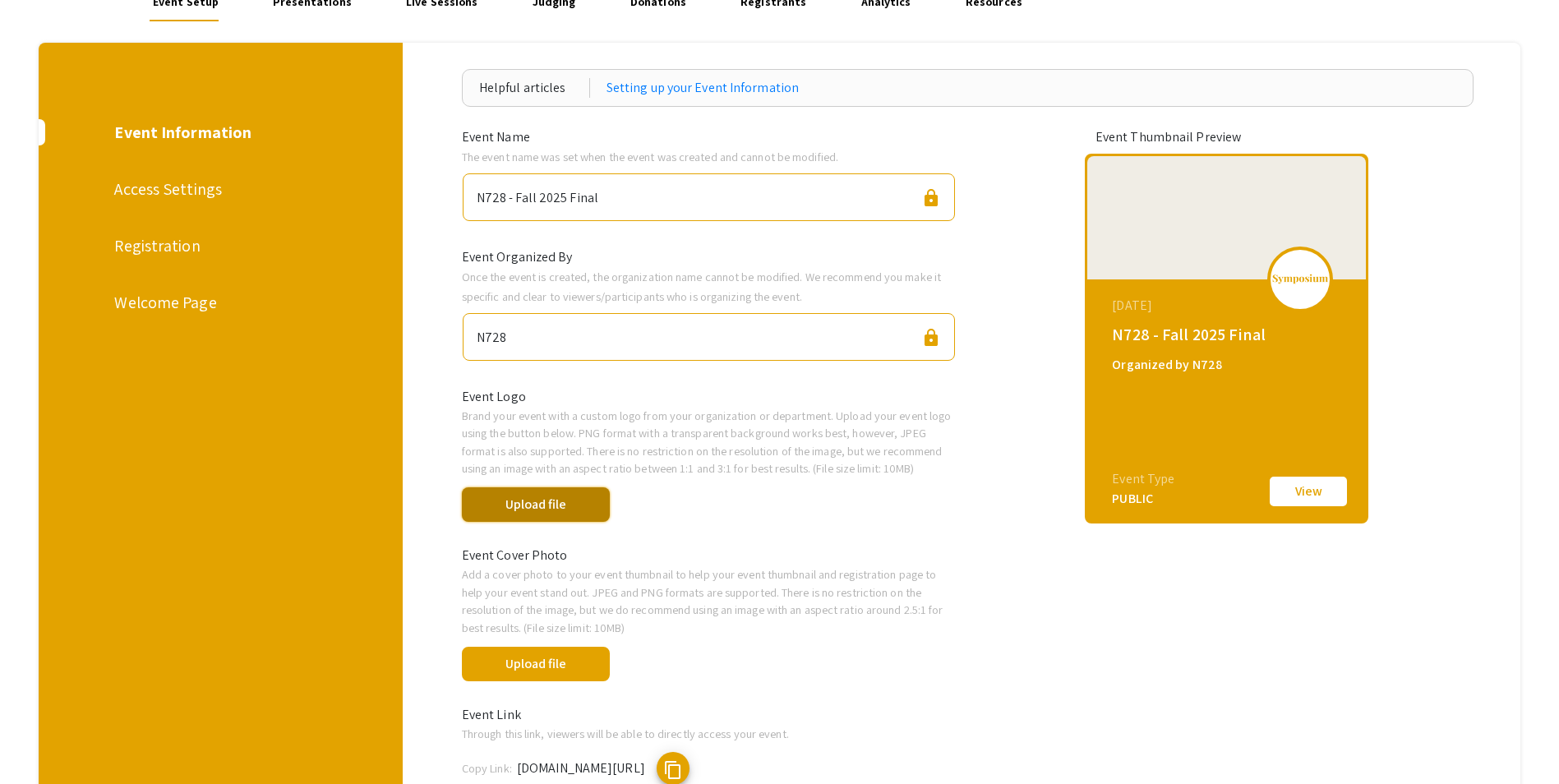
click at [564, 508] on button "Upload file" at bounding box center [536, 504] width 148 height 34
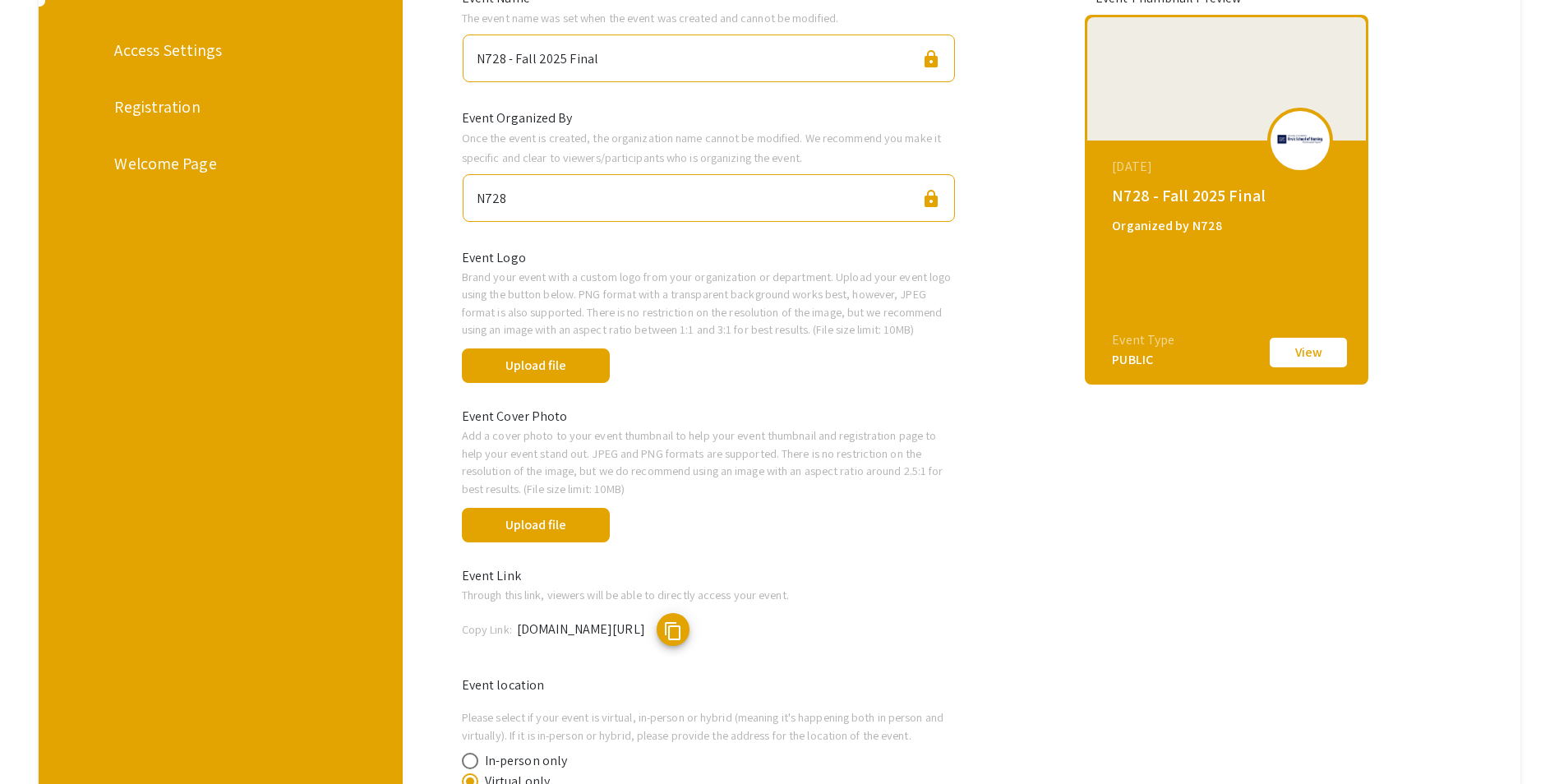
scroll to position [313, 0]
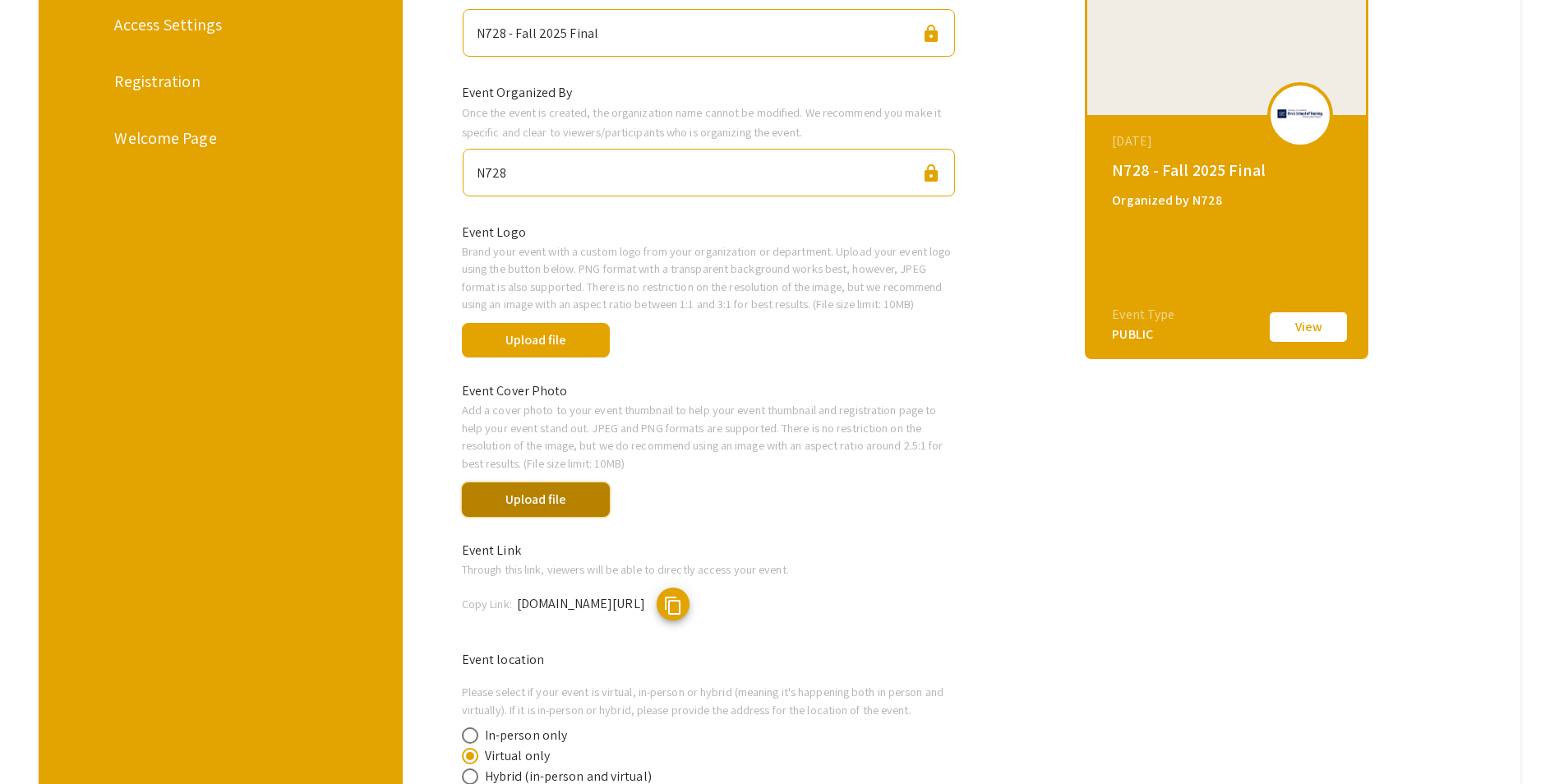
click at [553, 494] on button "Upload file" at bounding box center [536, 499] width 148 height 34
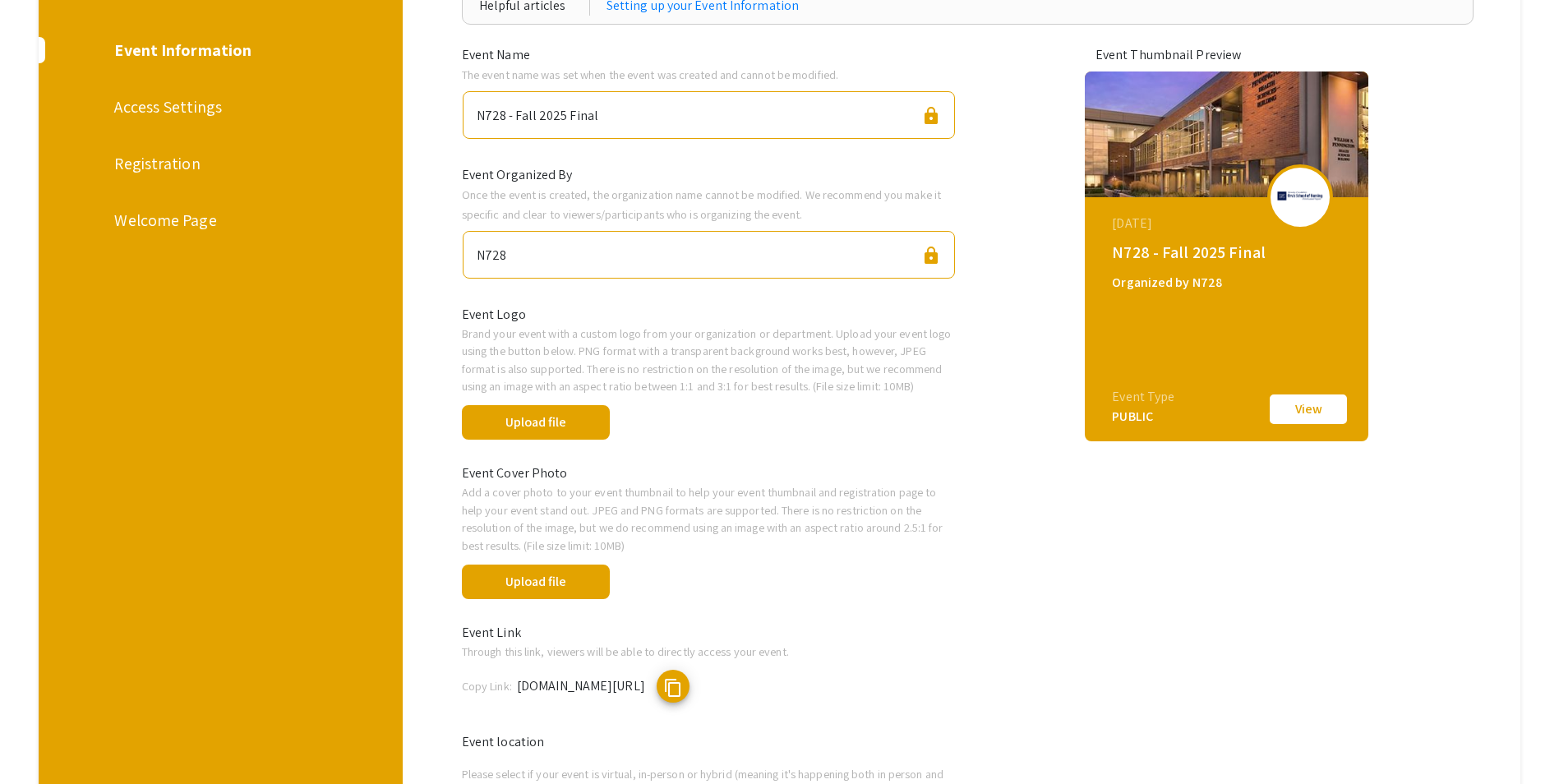
scroll to position [148, 0]
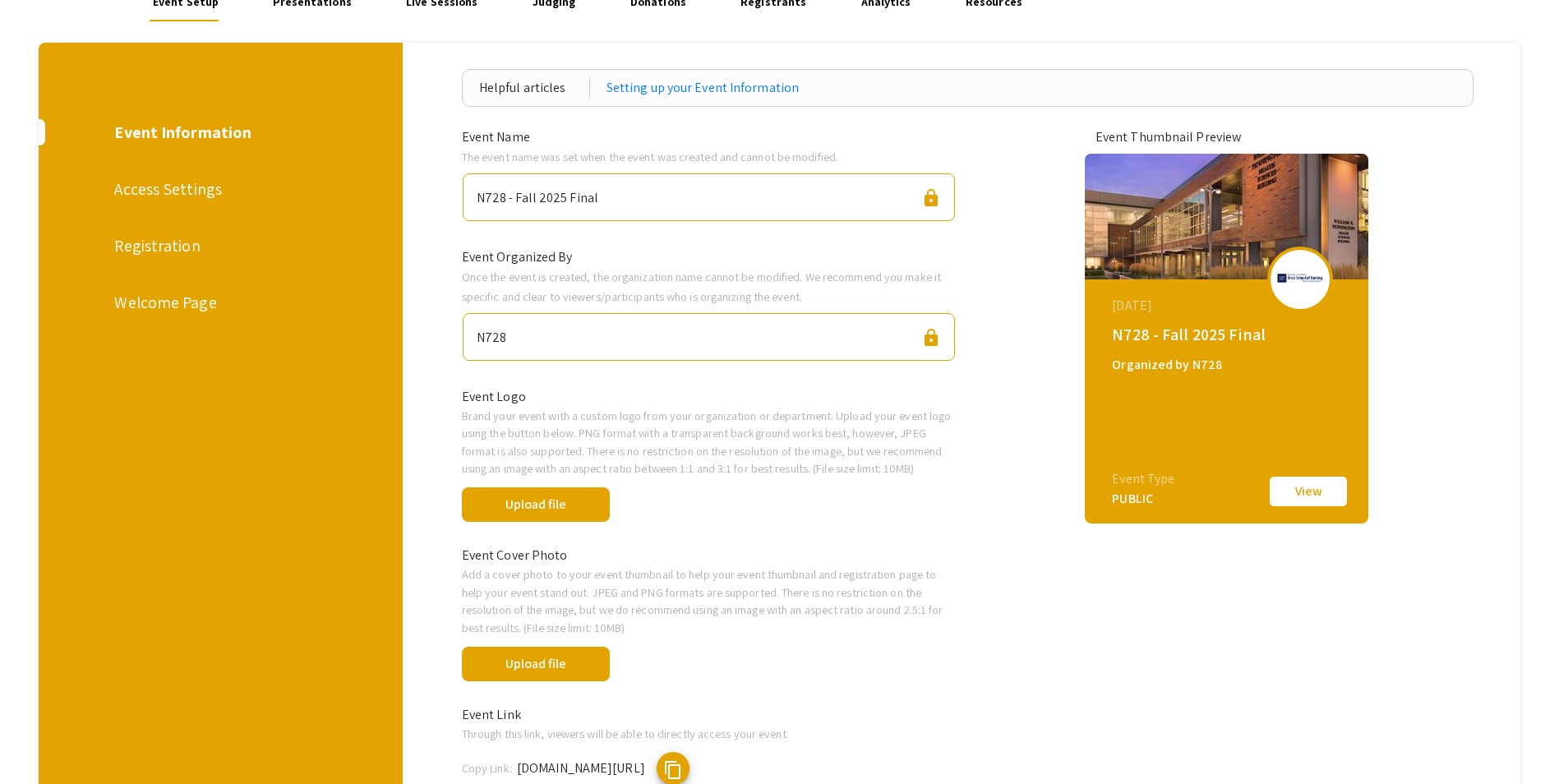
click at [1317, 501] on button "View" at bounding box center [1308, 491] width 83 height 34
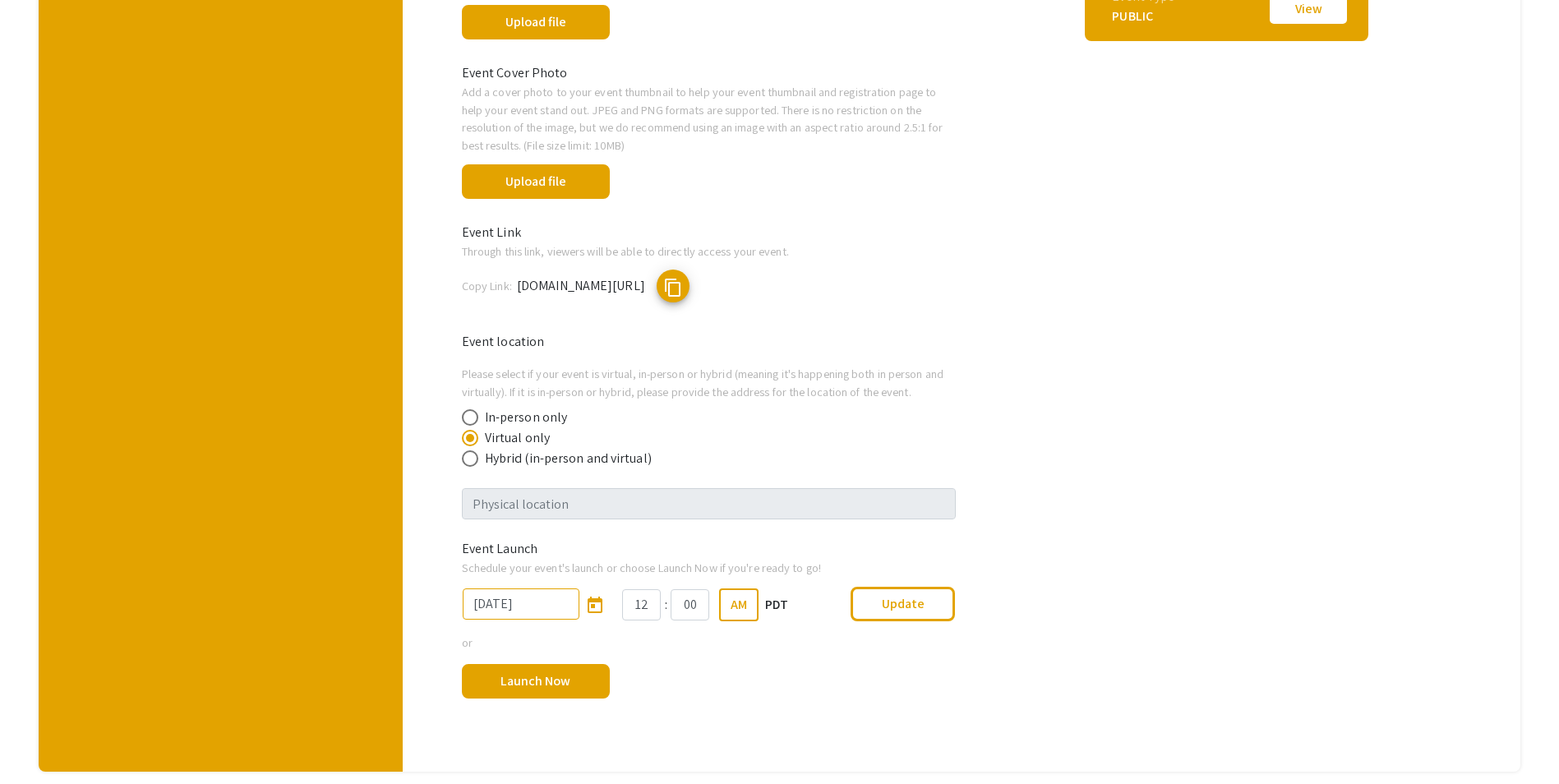
scroll to position [724, 0]
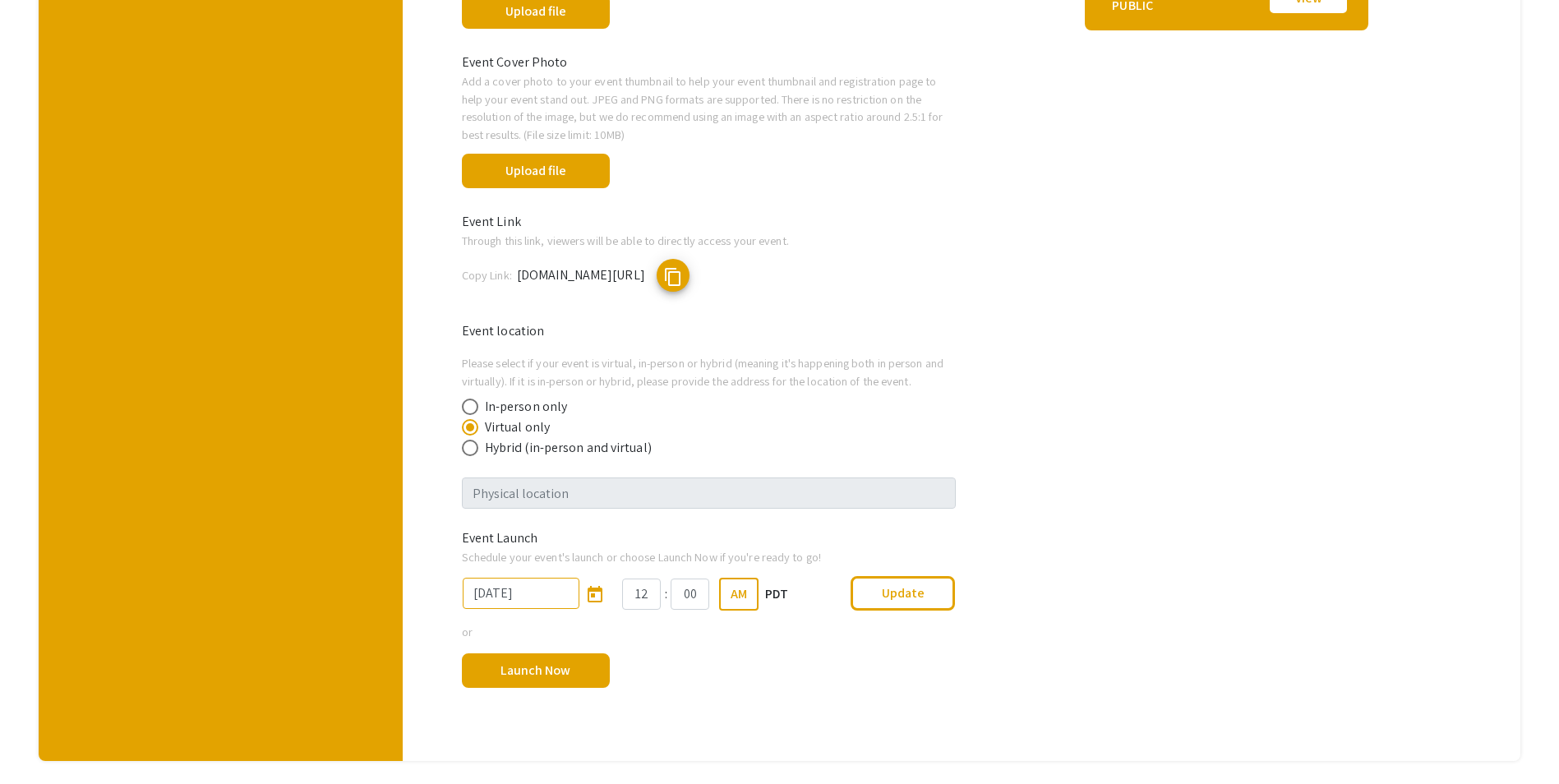
click at [1102, 433] on div "Event Thumbnail Preview December 01, 2025 N728 - Fall 2025 Final Organized by N…" at bounding box center [1228, 178] width 433 height 1088
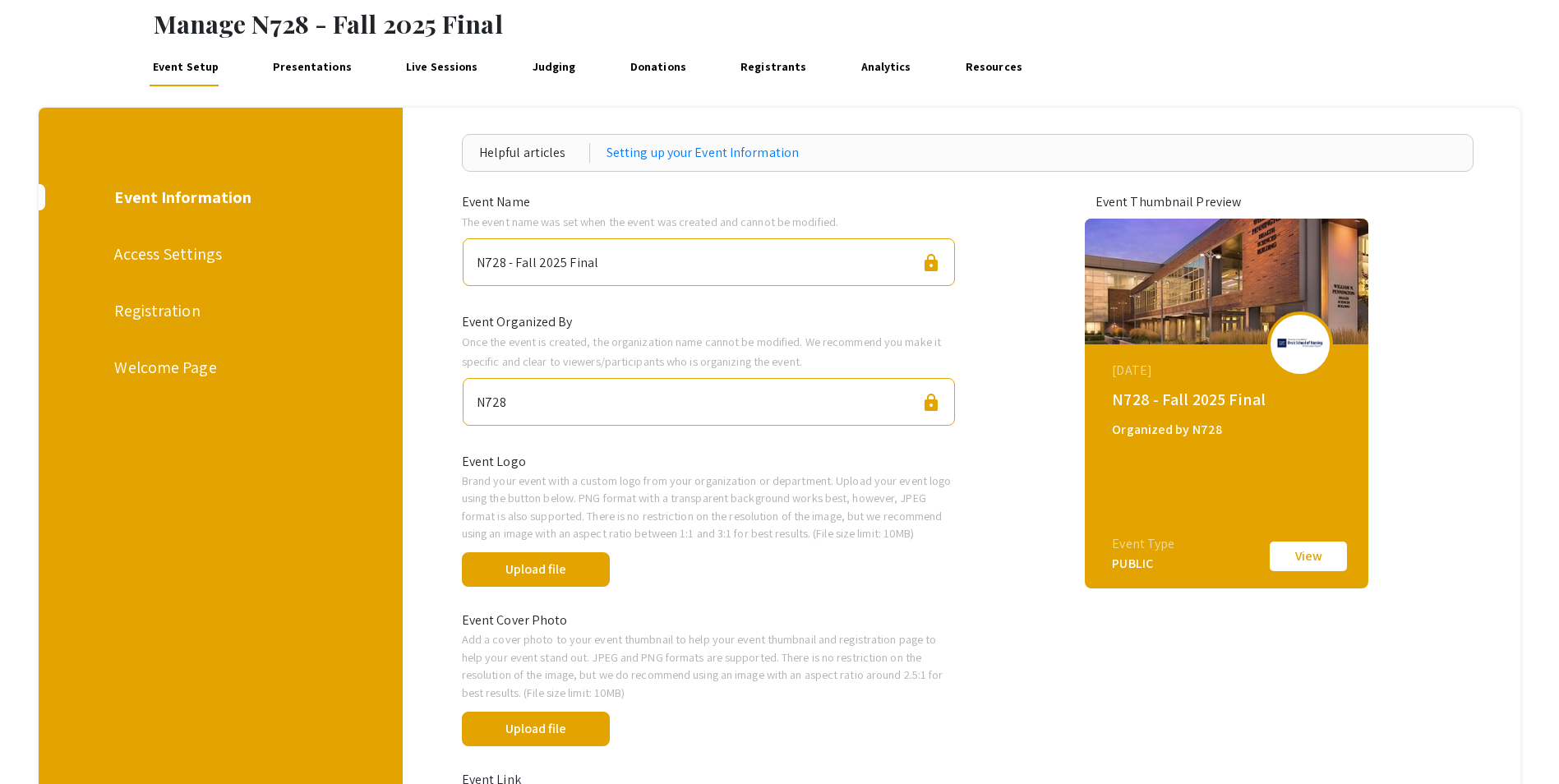
scroll to position [0, 0]
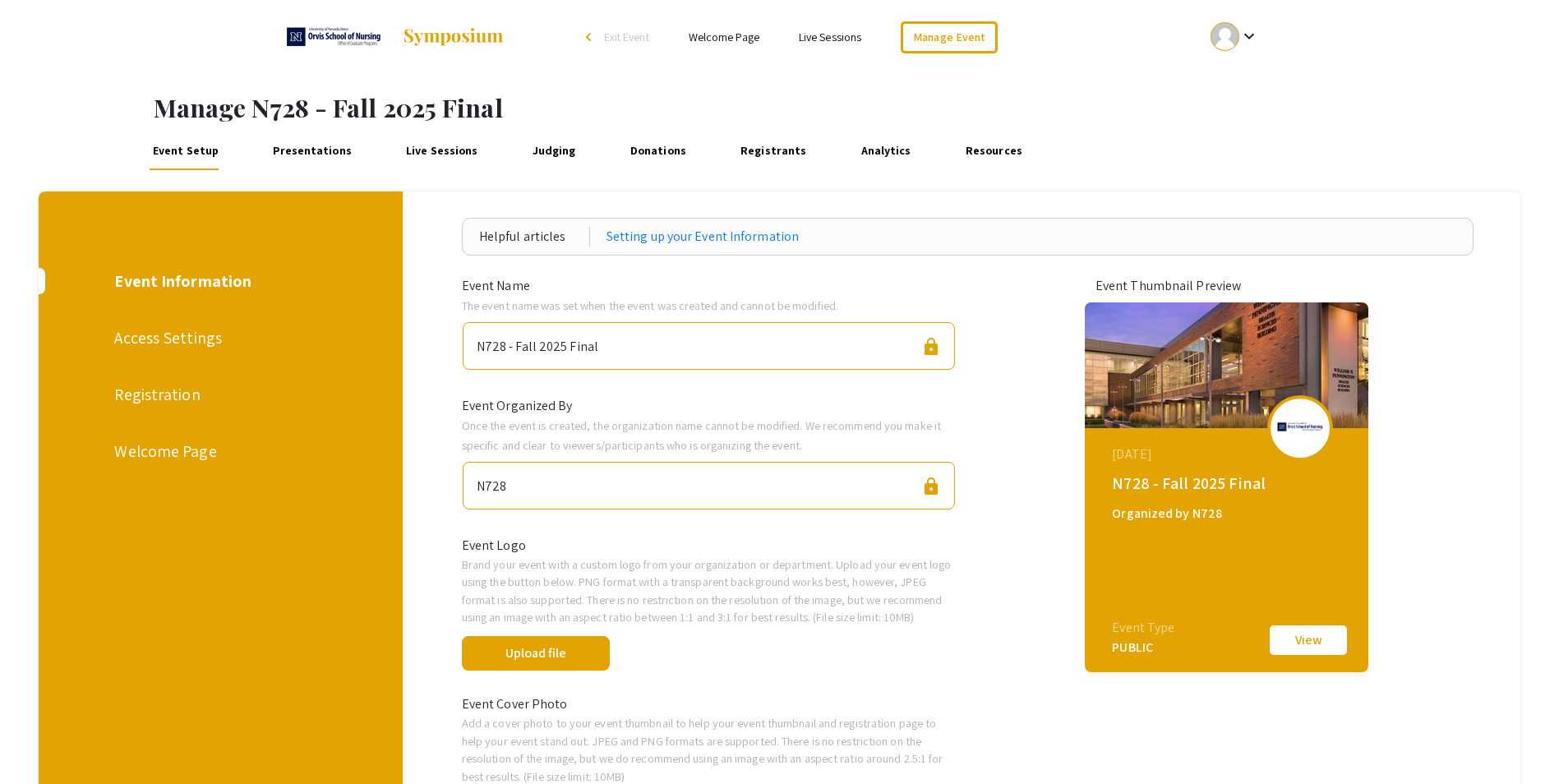
click at [161, 454] on div "Welcome Page" at bounding box center [218, 451] width 209 height 25
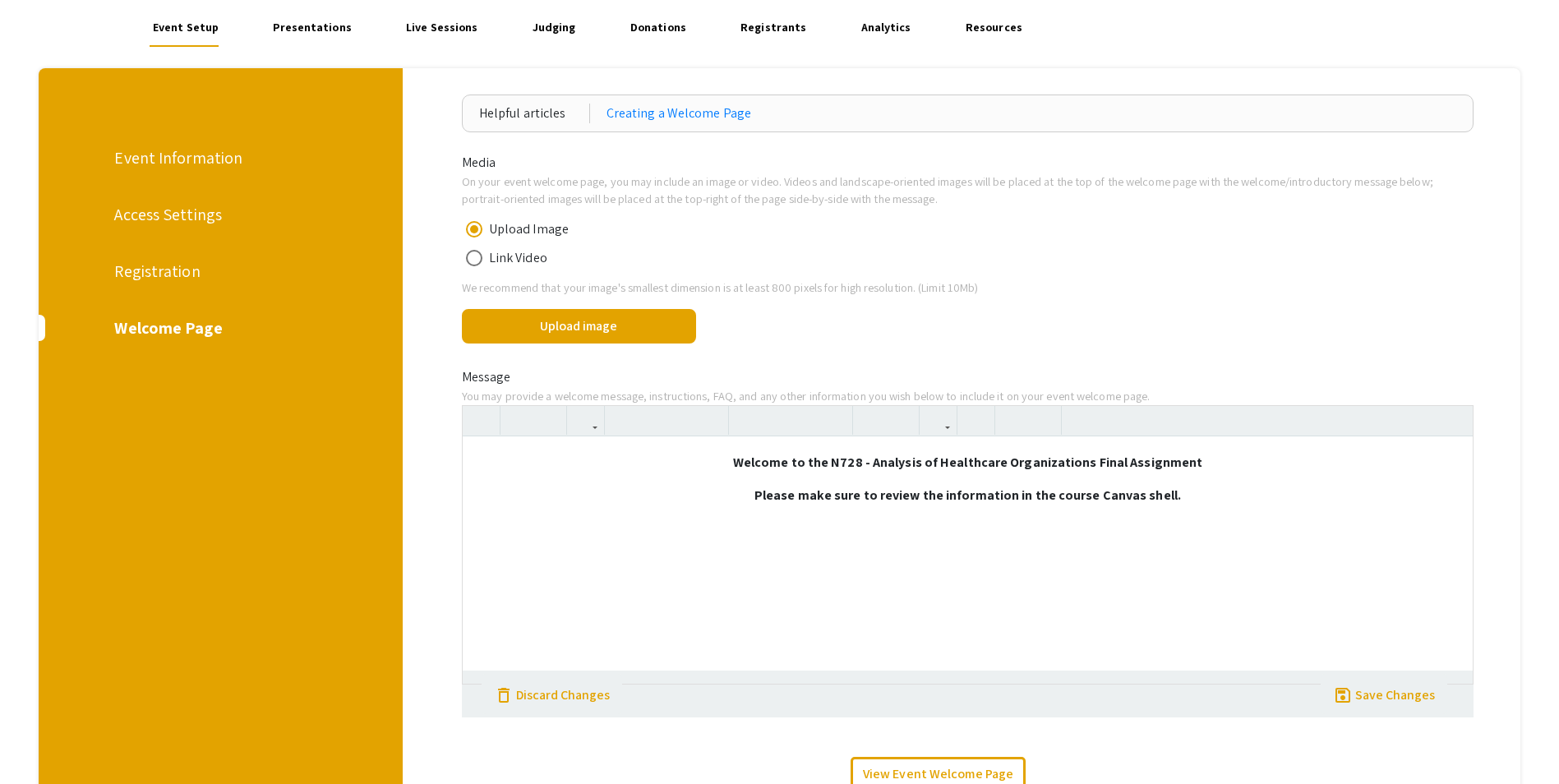
scroll to position [164, 0]
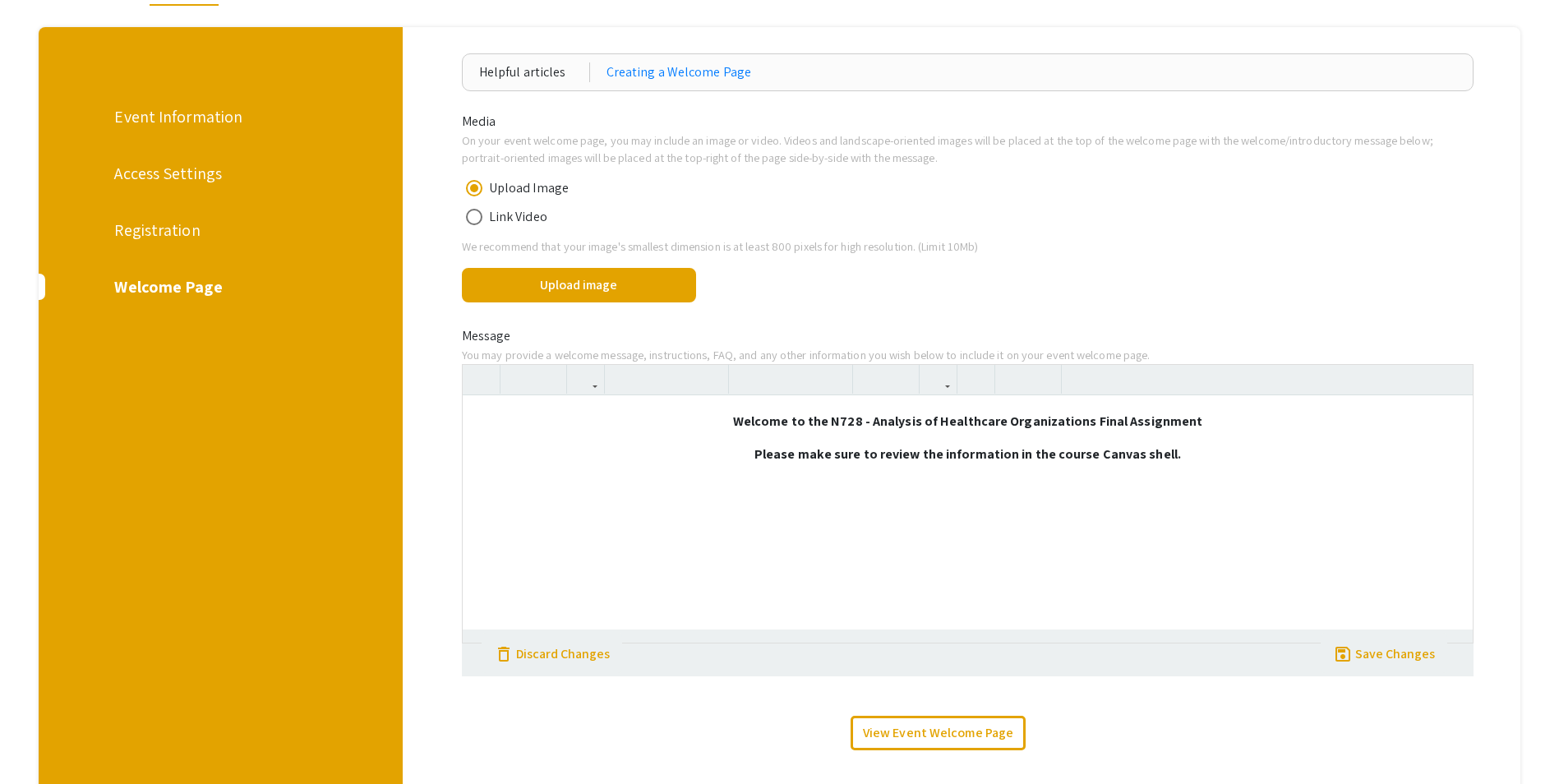
click at [1229, 459] on p "Please make sure to review the information in the course Canvas shell." at bounding box center [968, 454] width 977 height 20
click at [535, 290] on button "Upload image" at bounding box center [579, 285] width 234 height 34
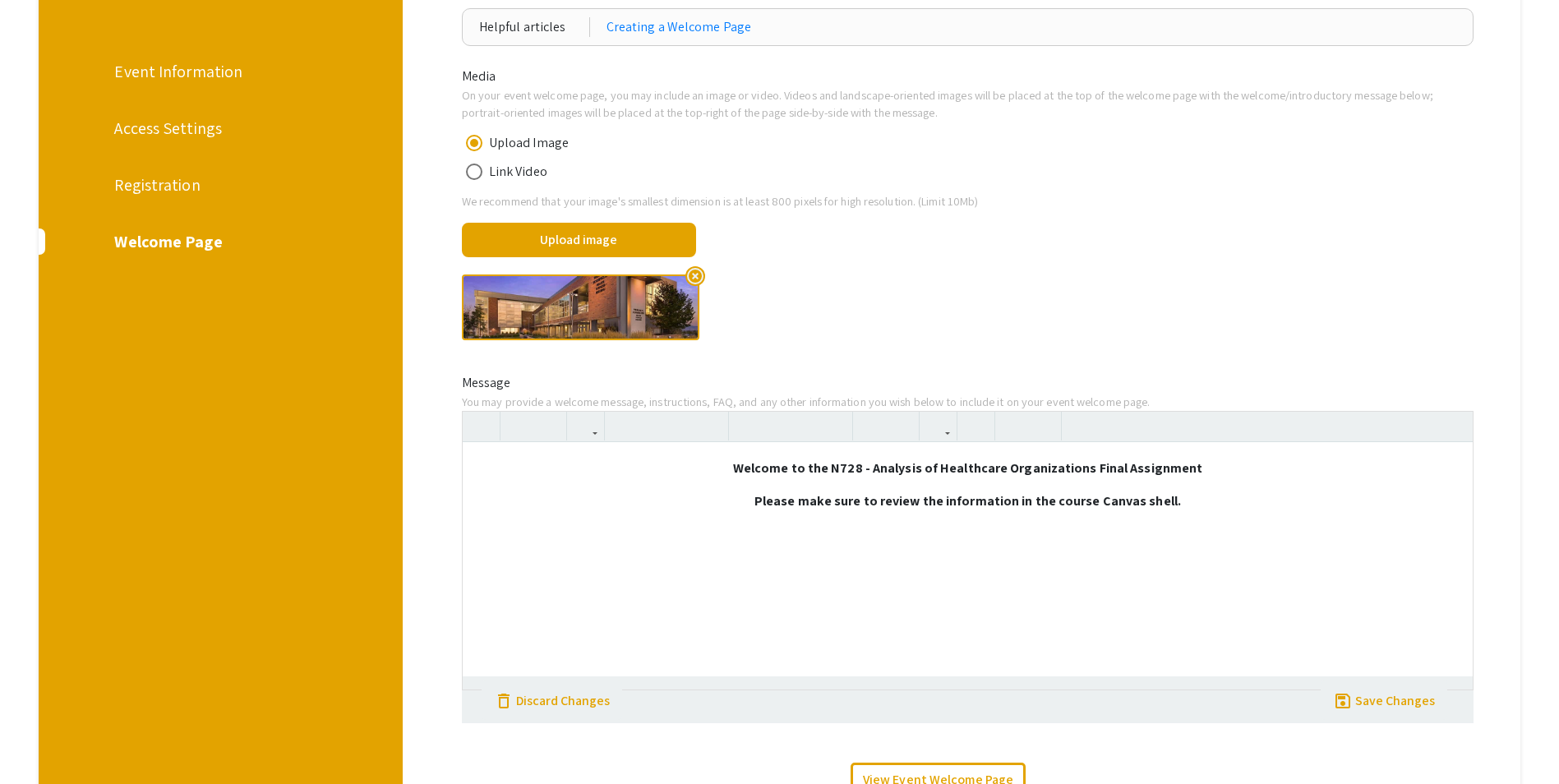
scroll to position [387, 0]
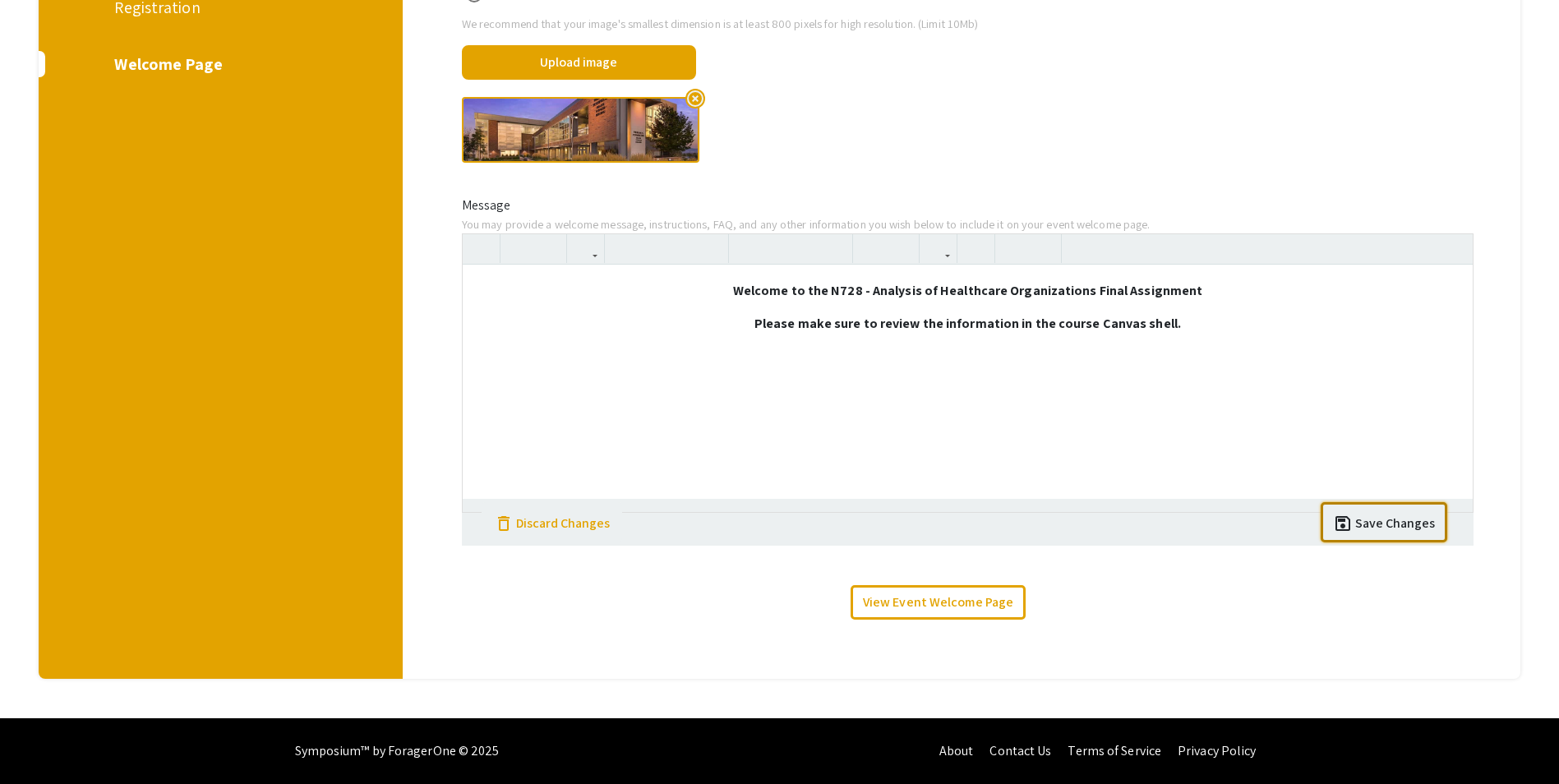
click at [1410, 511] on div "save save Save Changes" at bounding box center [1384, 521] width 103 height 26
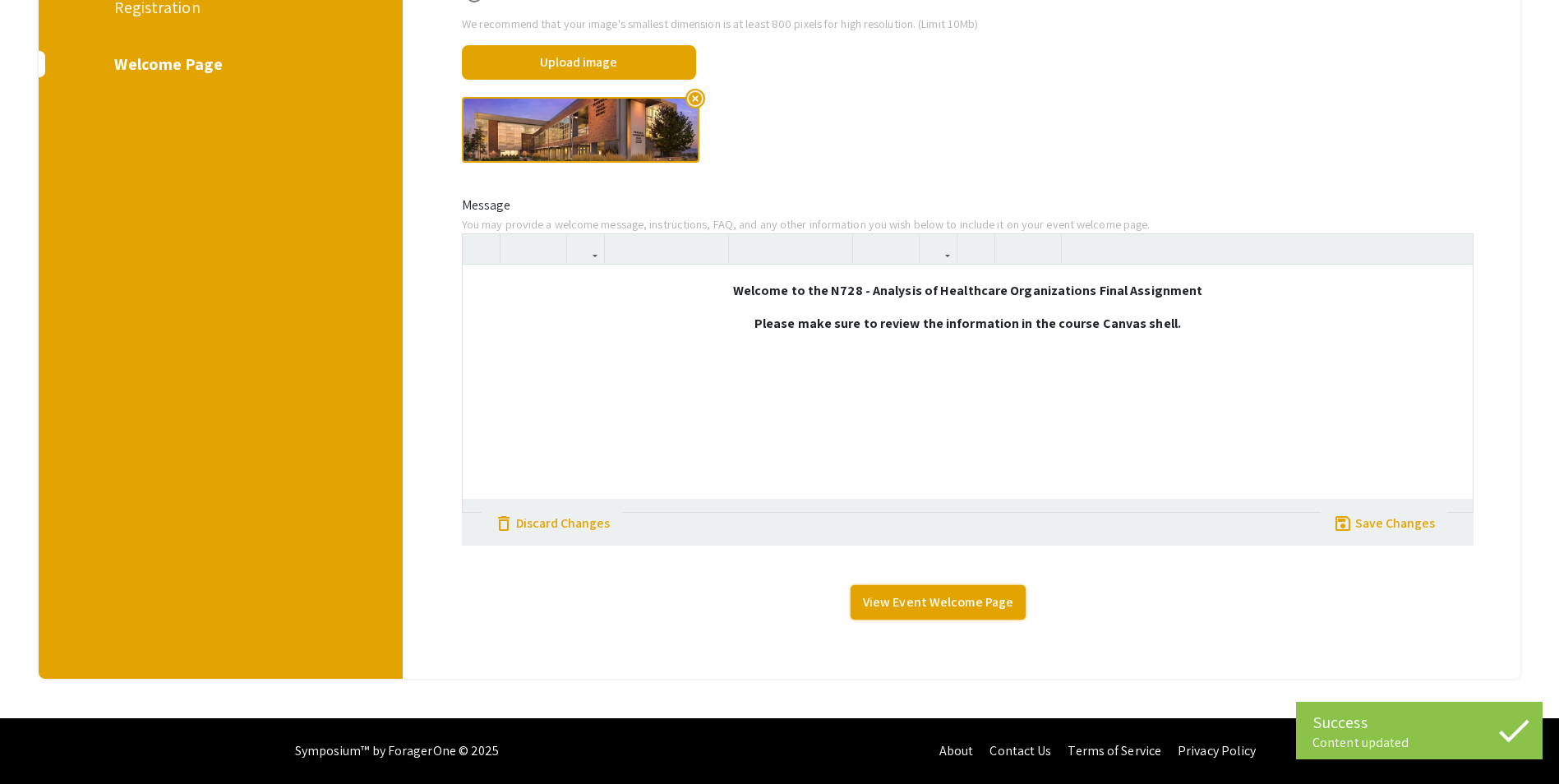
click at [929, 601] on link "View Event Welcome Page" at bounding box center [939, 601] width 175 height 34
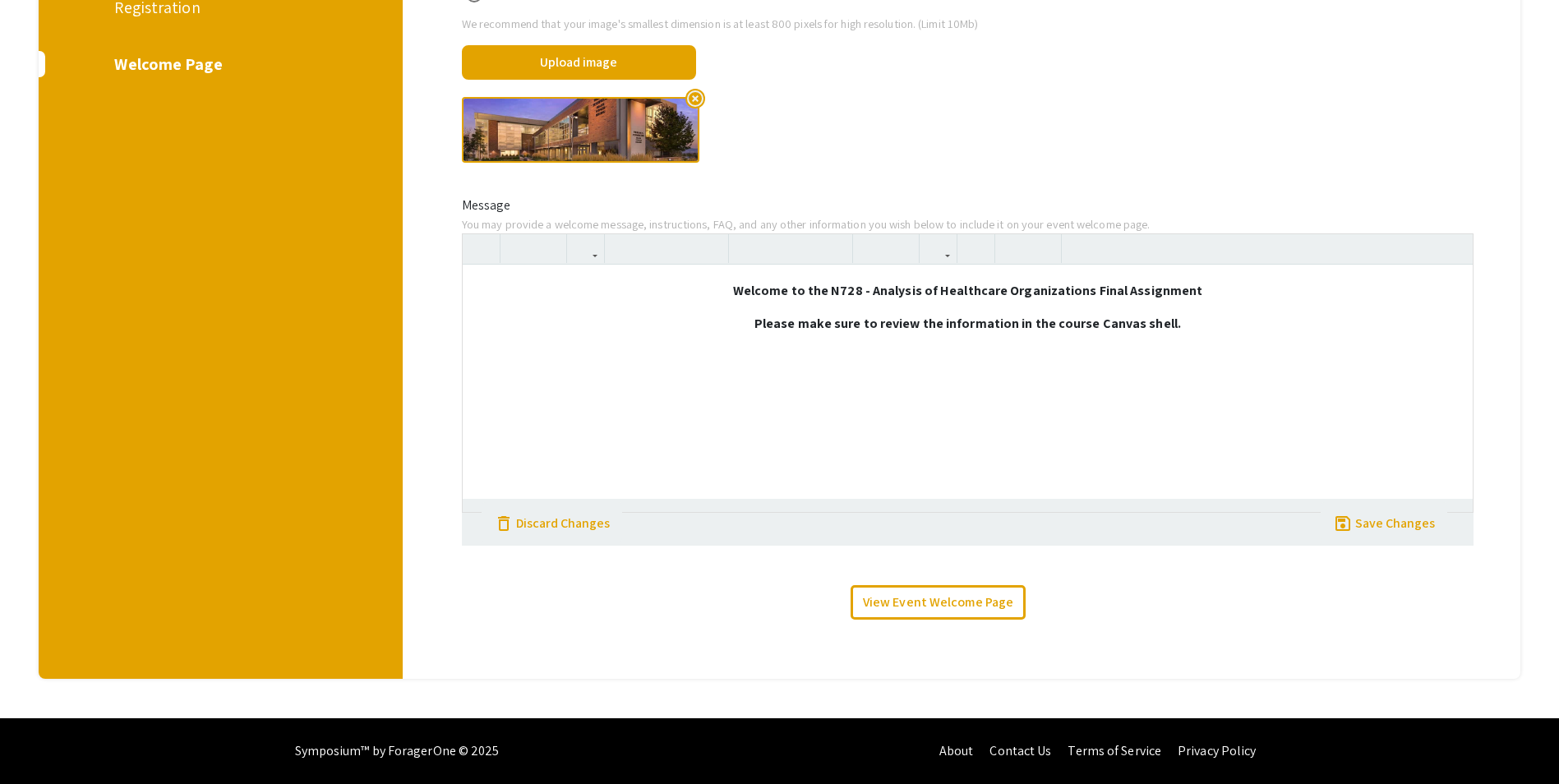
click at [1222, 327] on p "Please make sure to review the information in the course Canvas shell." at bounding box center [968, 323] width 977 height 20
drag, startPoint x: 952, startPoint y: 305, endPoint x: 603, endPoint y: 252, distance: 353.0
click at [600, 253] on div "Welcome to the N728 - Analysis of Healthcare Organizations Final Assignment Ple…" at bounding box center [967, 372] width 1011 height 279
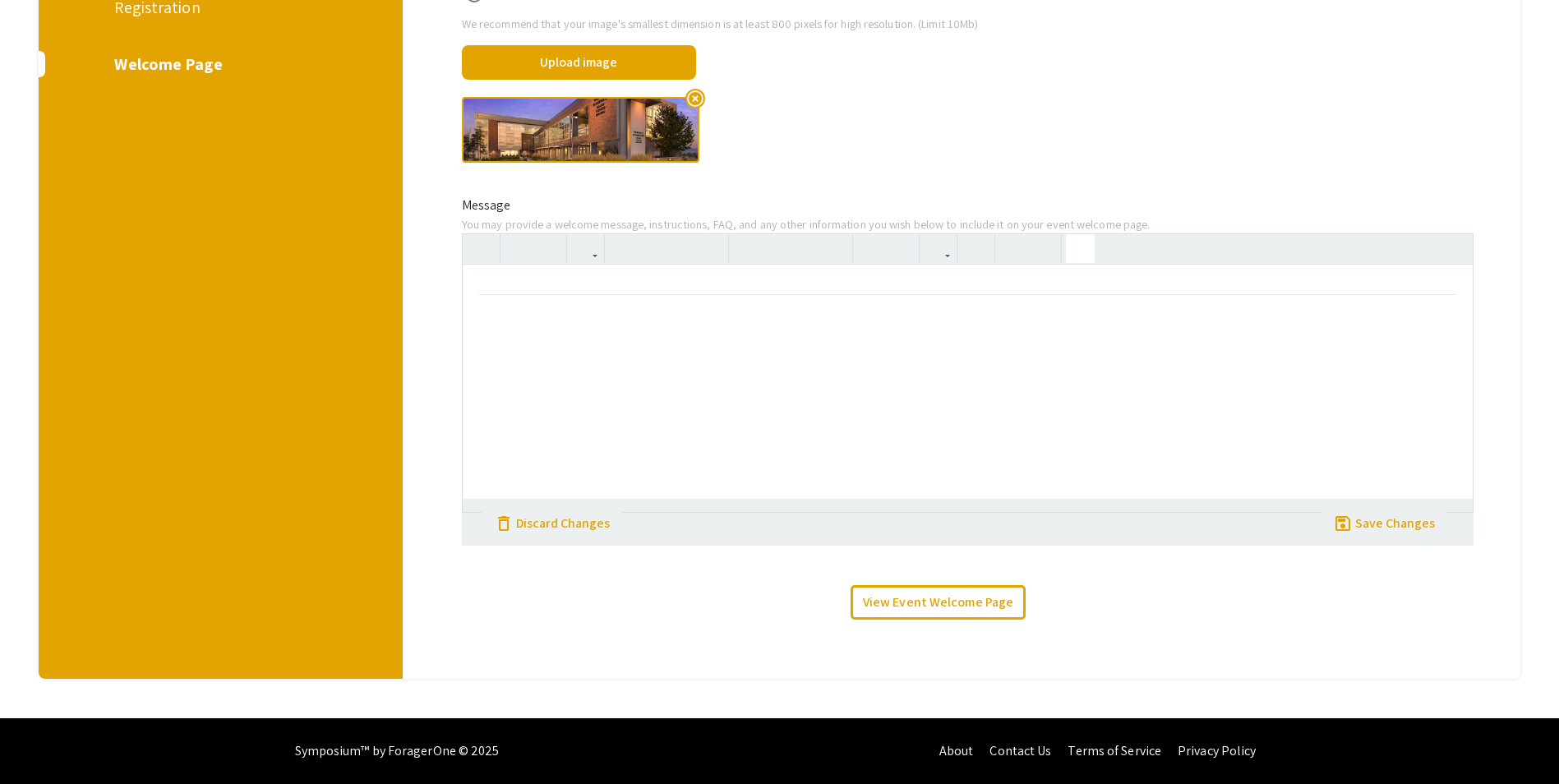
click at [1092, 253] on button "button" at bounding box center [1080, 248] width 29 height 28
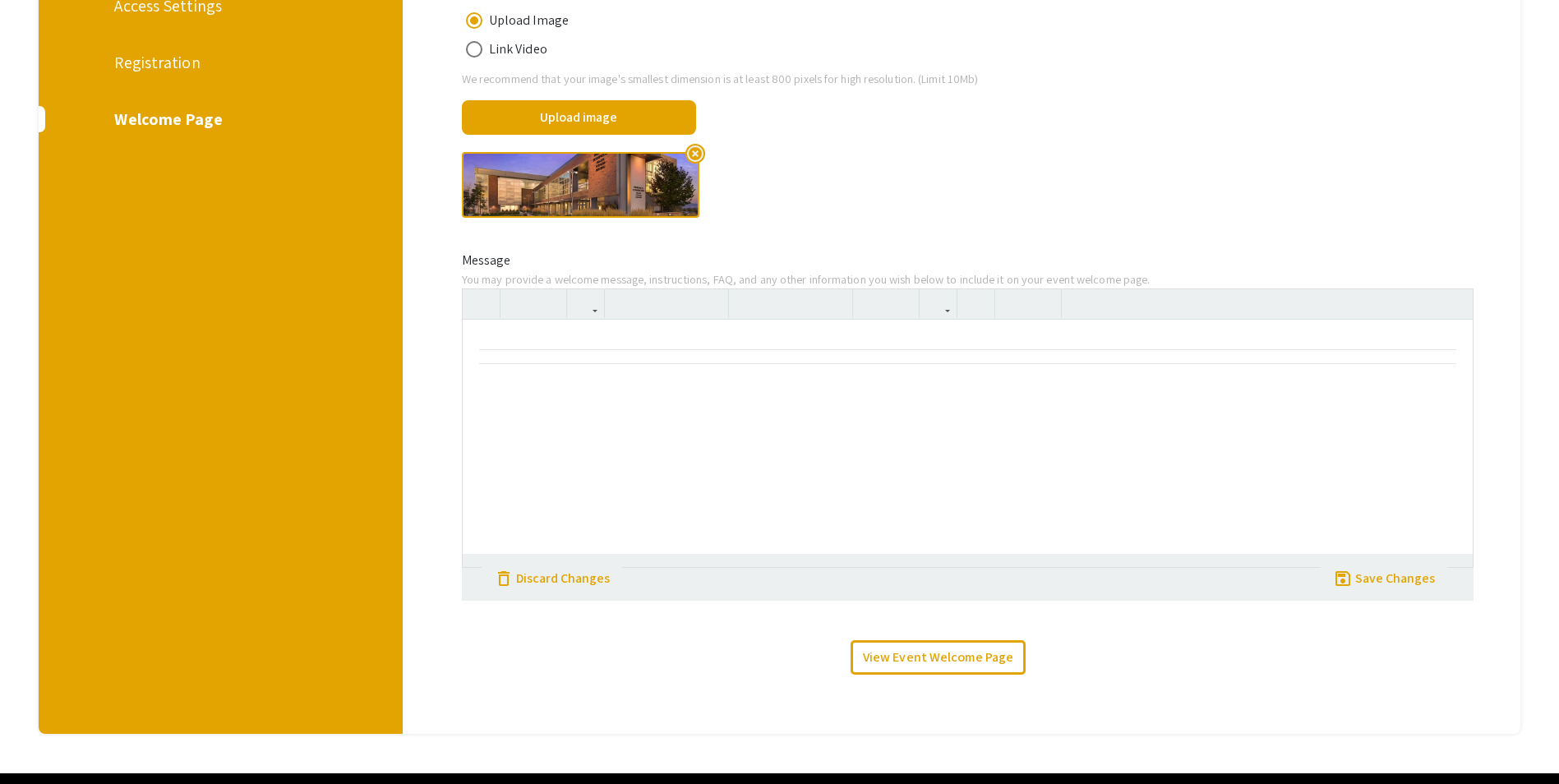
scroll to position [223, 0]
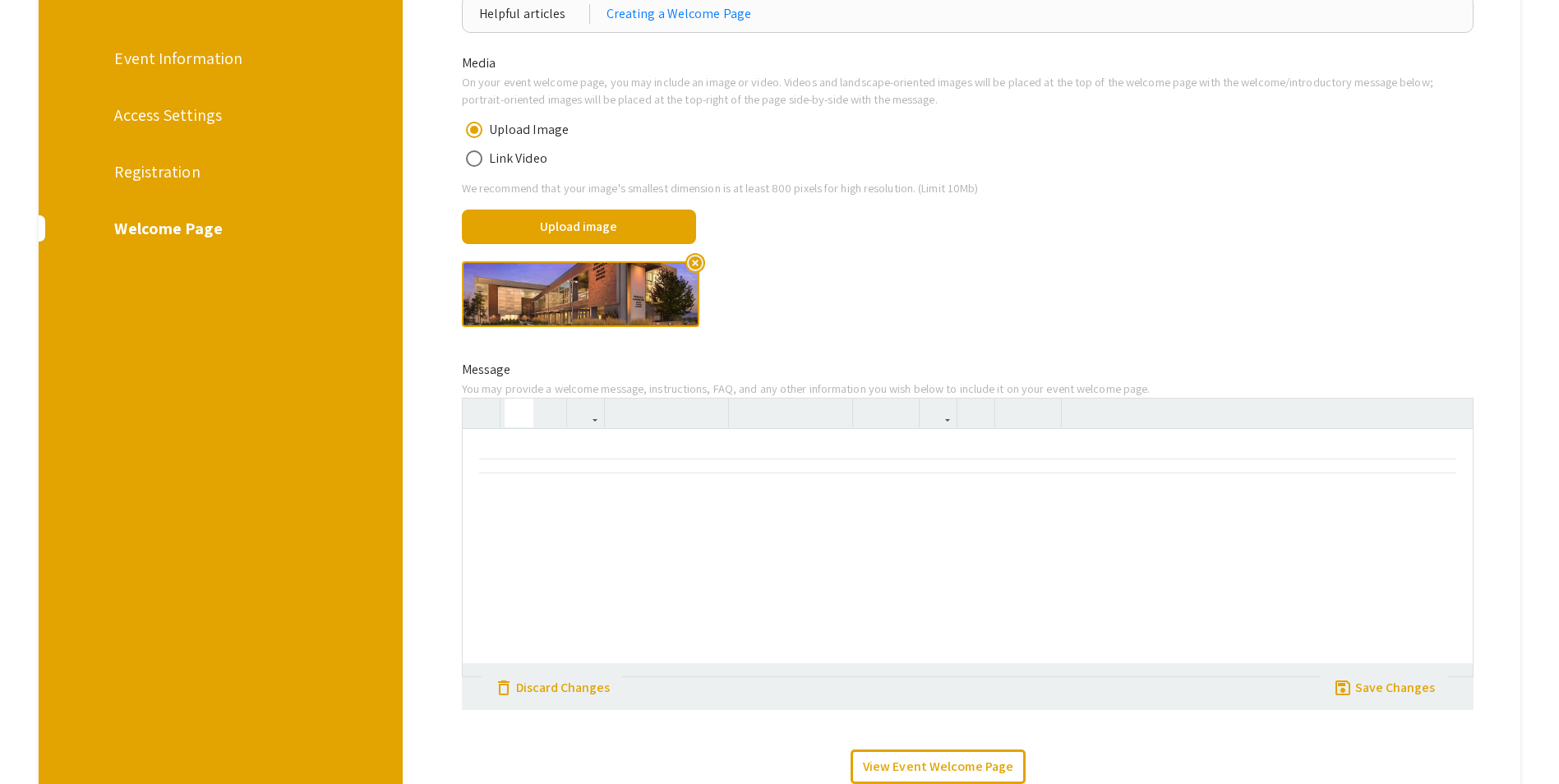
click at [515, 414] on icon "button" at bounding box center [519, 413] width 14 height 28
click at [516, 414] on icon "button" at bounding box center [519, 413] width 14 height 28
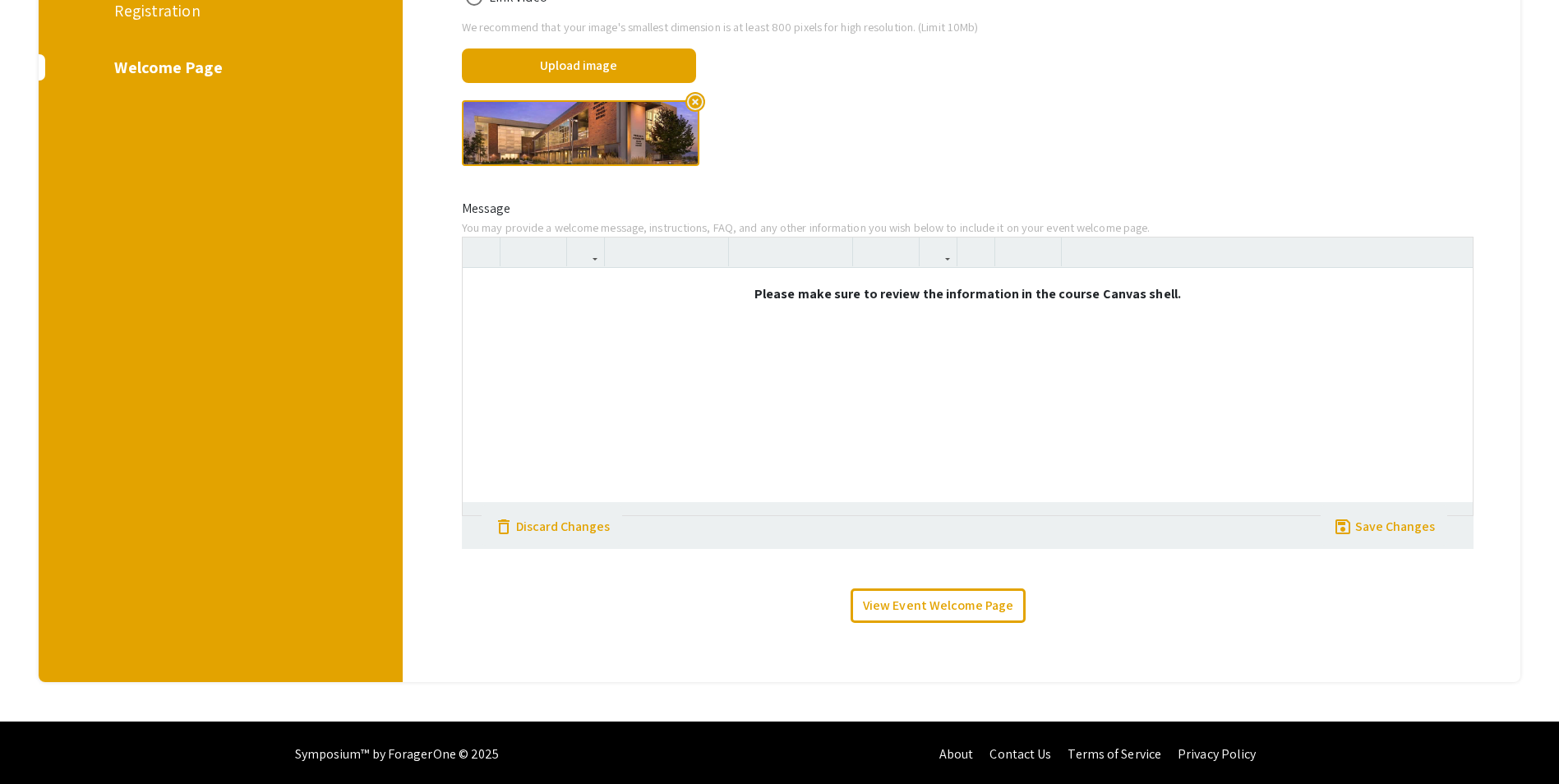
scroll to position [387, 0]
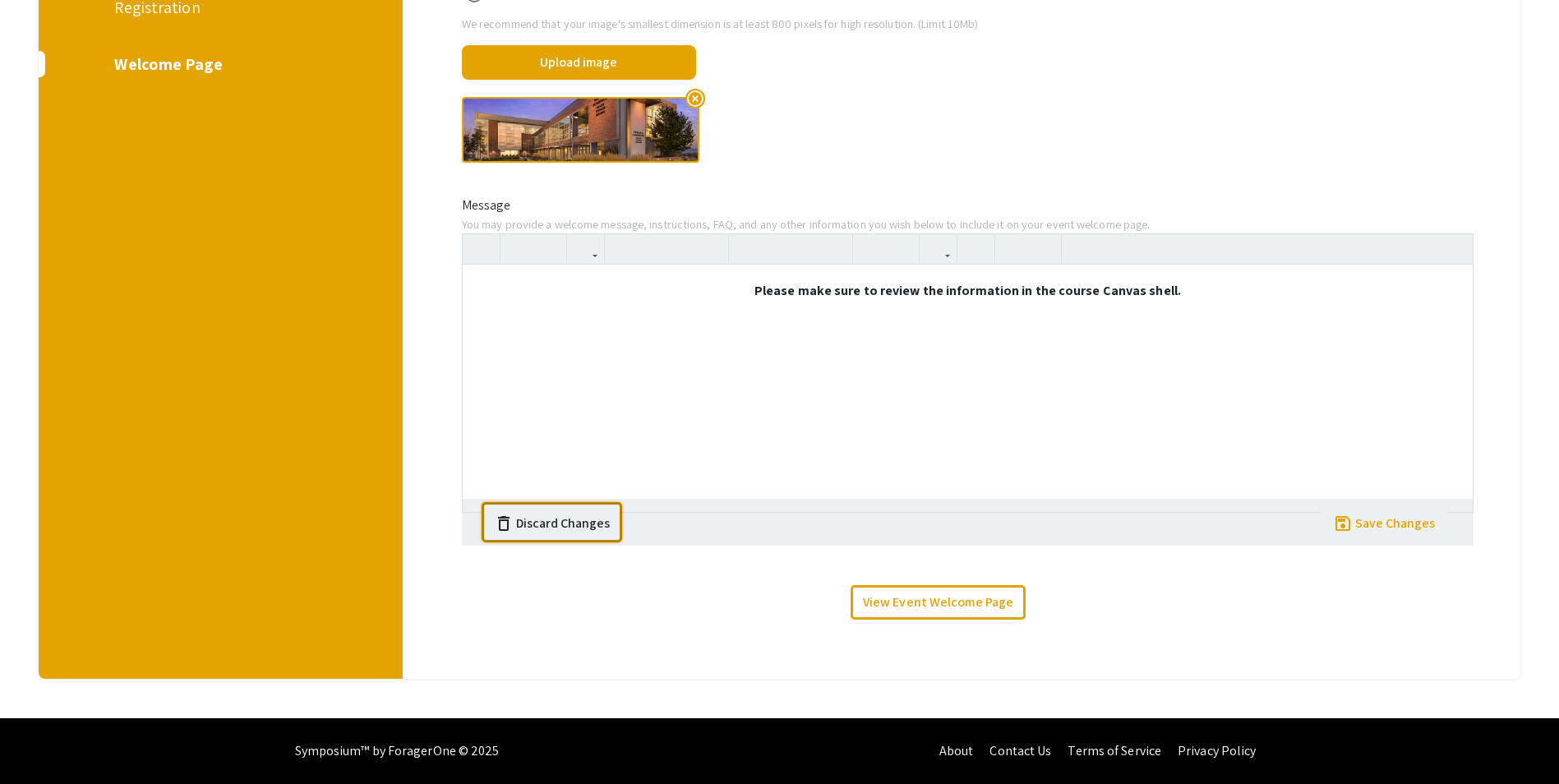
click at [576, 520] on div "Discard Changes" at bounding box center [562, 524] width 93 height 20
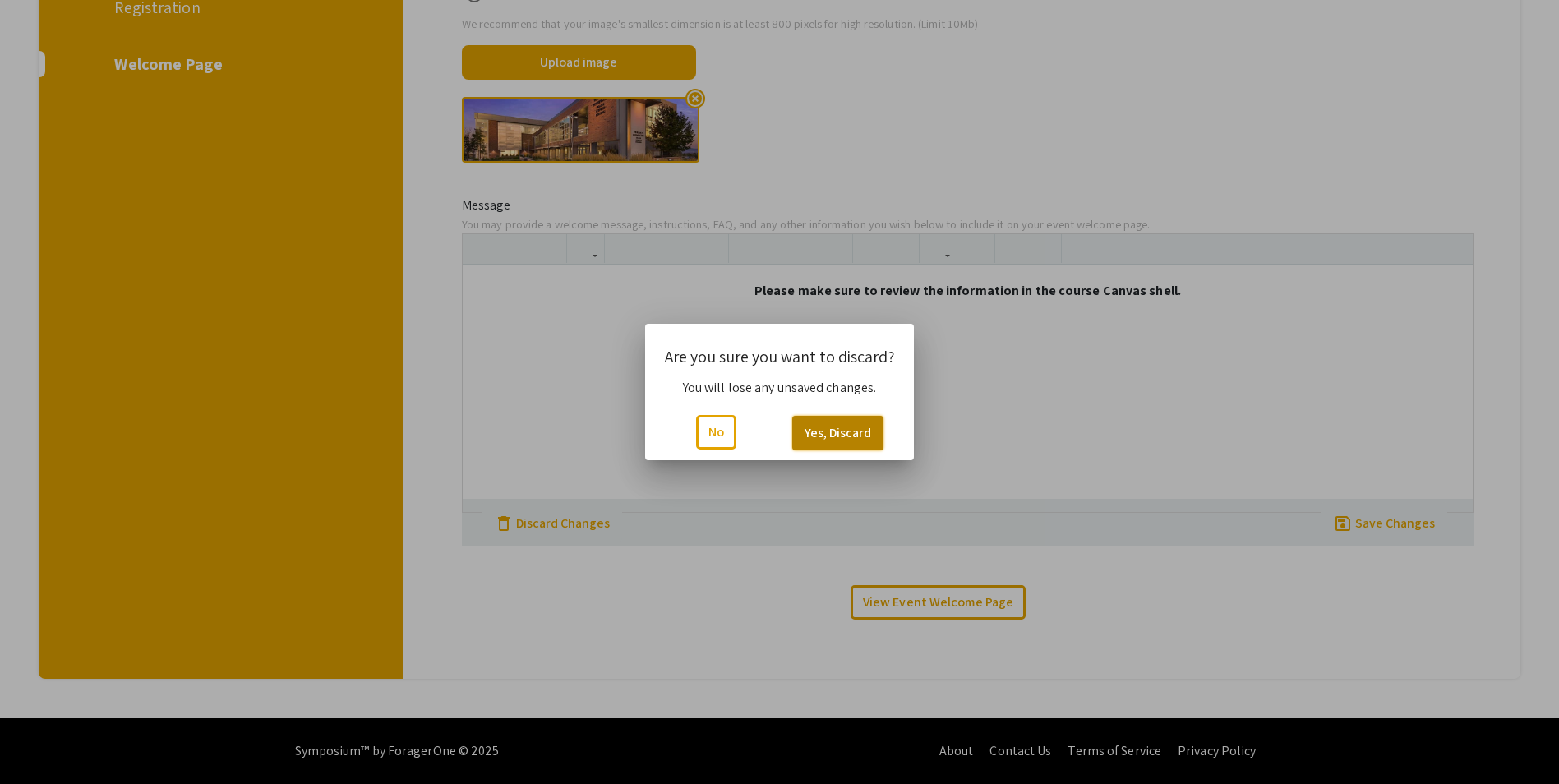
click at [836, 429] on button "Yes, Discard" at bounding box center [837, 432] width 91 height 34
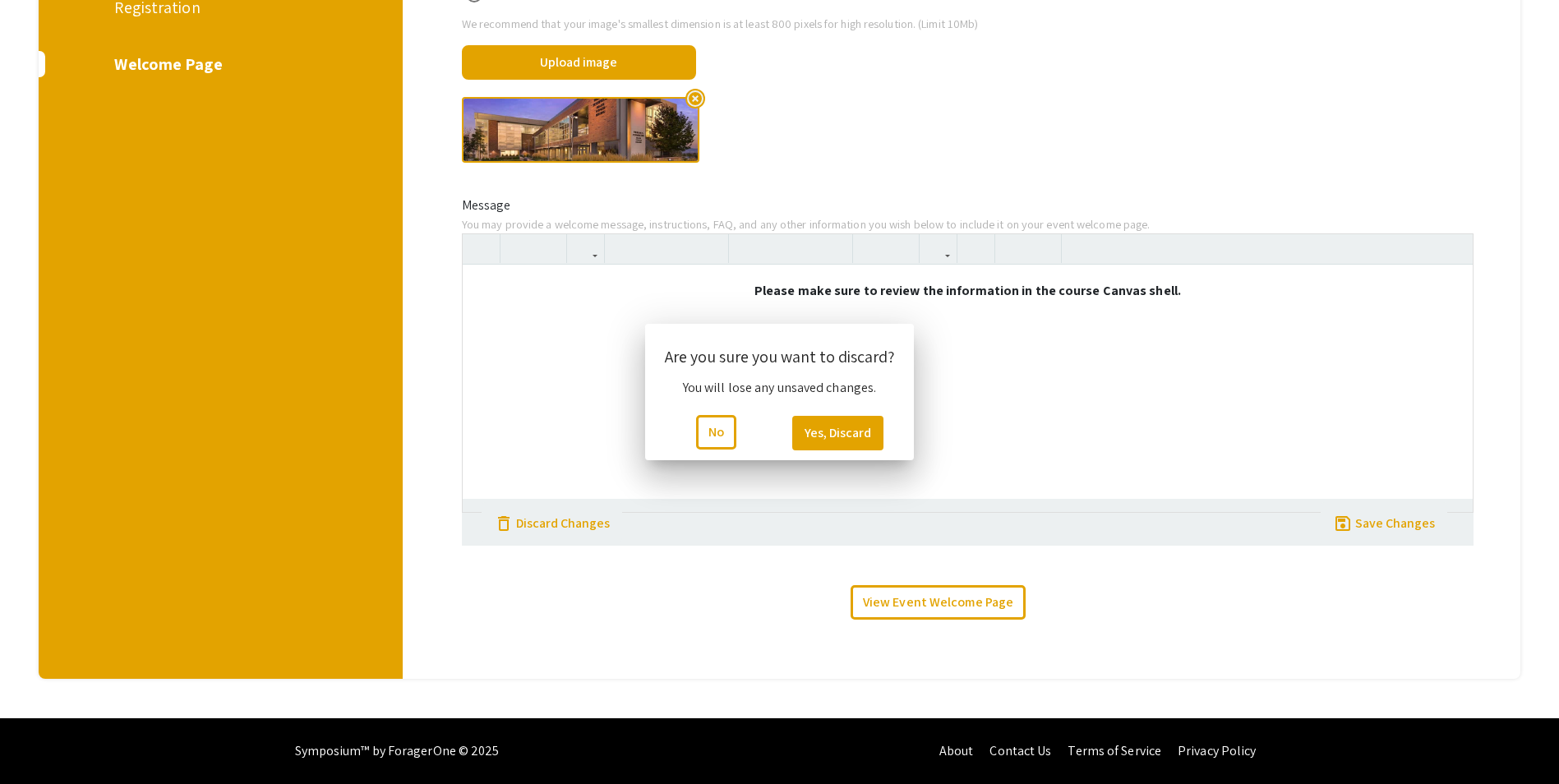
type textarea "<p style="text-align: center;"><strong>Welcome to the N728 - Analysis of Health…"
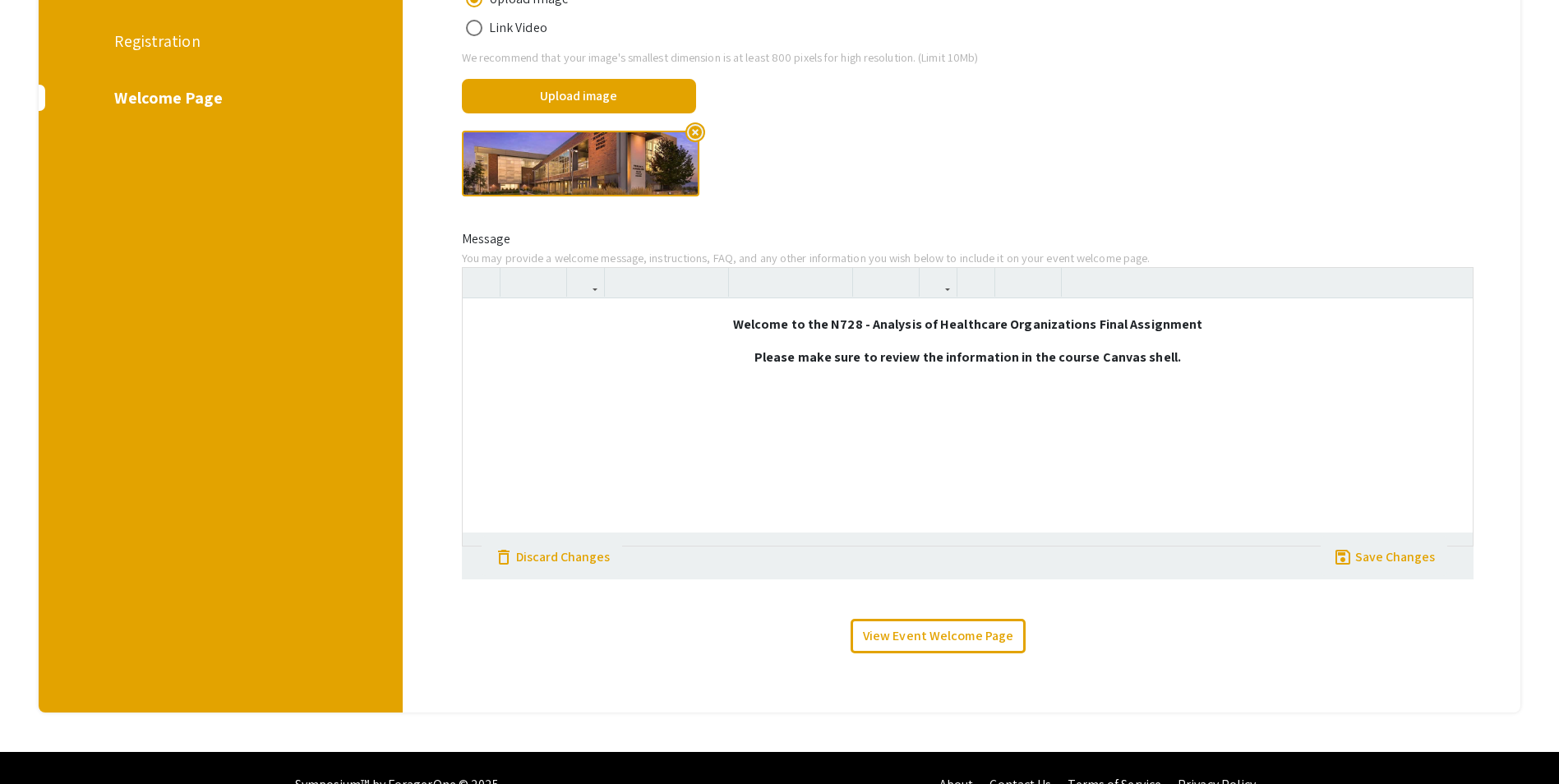
scroll to position [58, 0]
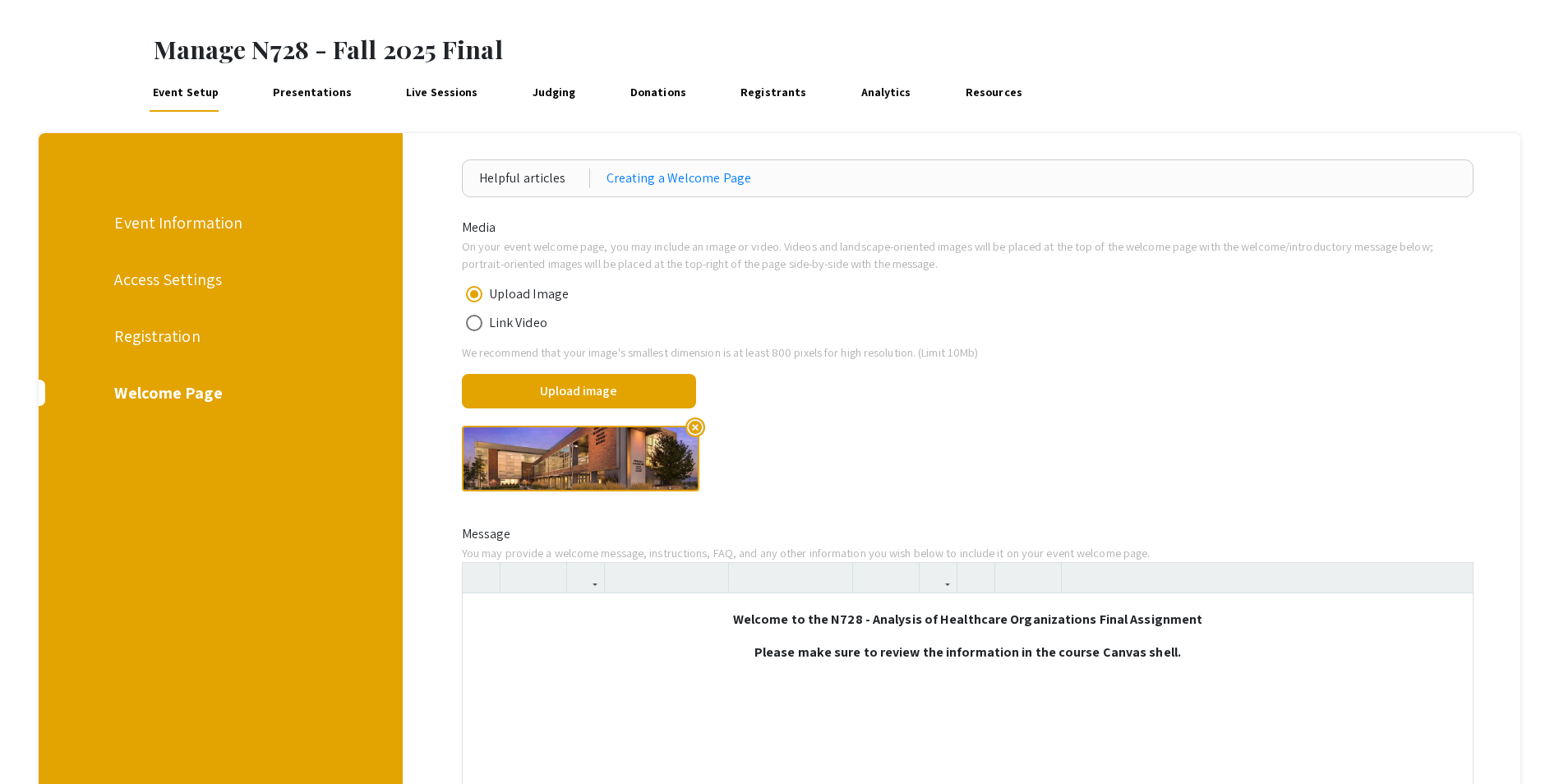
click at [163, 339] on div "Registration" at bounding box center [218, 335] width 209 height 25
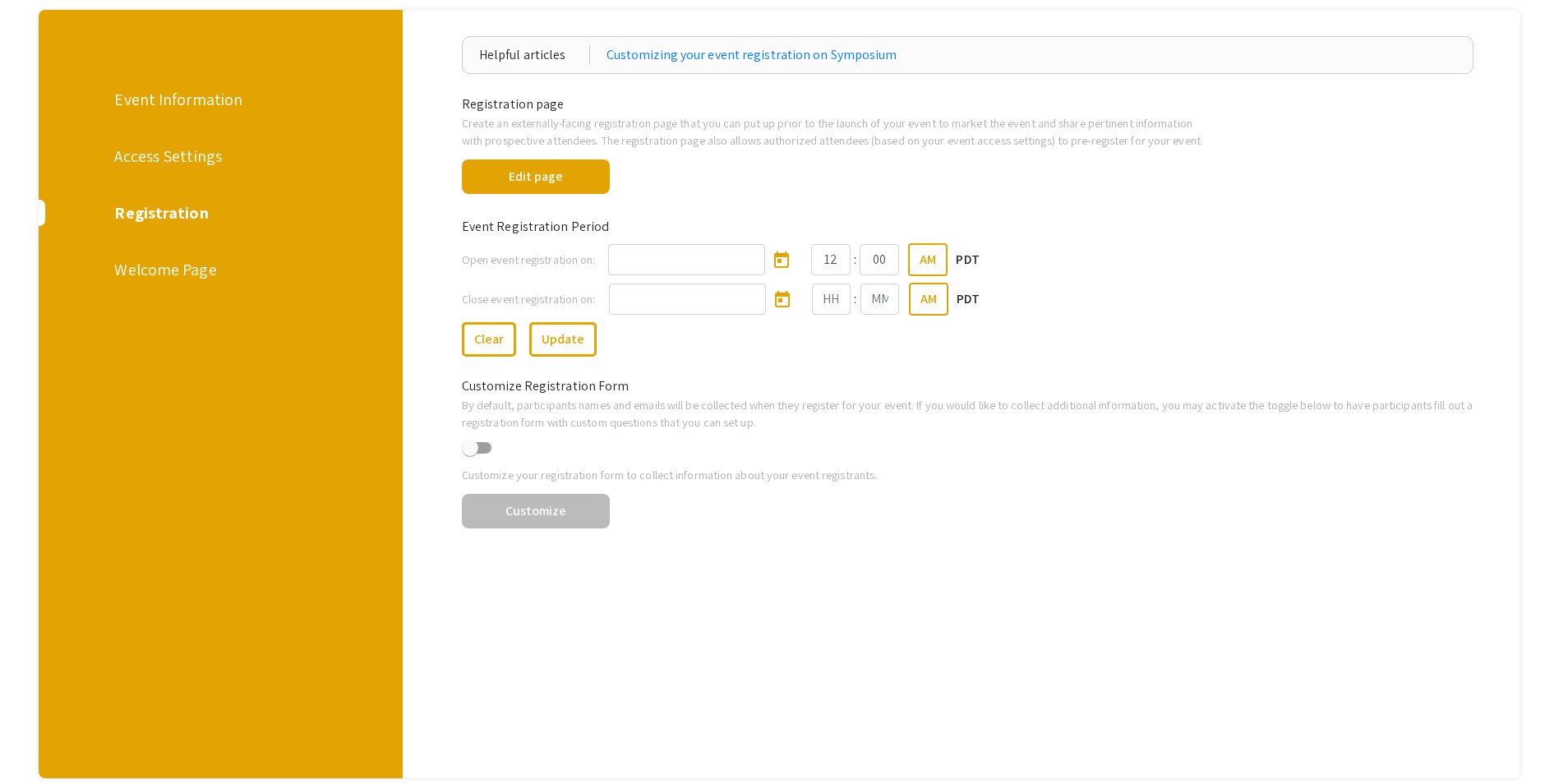
scroll to position [33, 0]
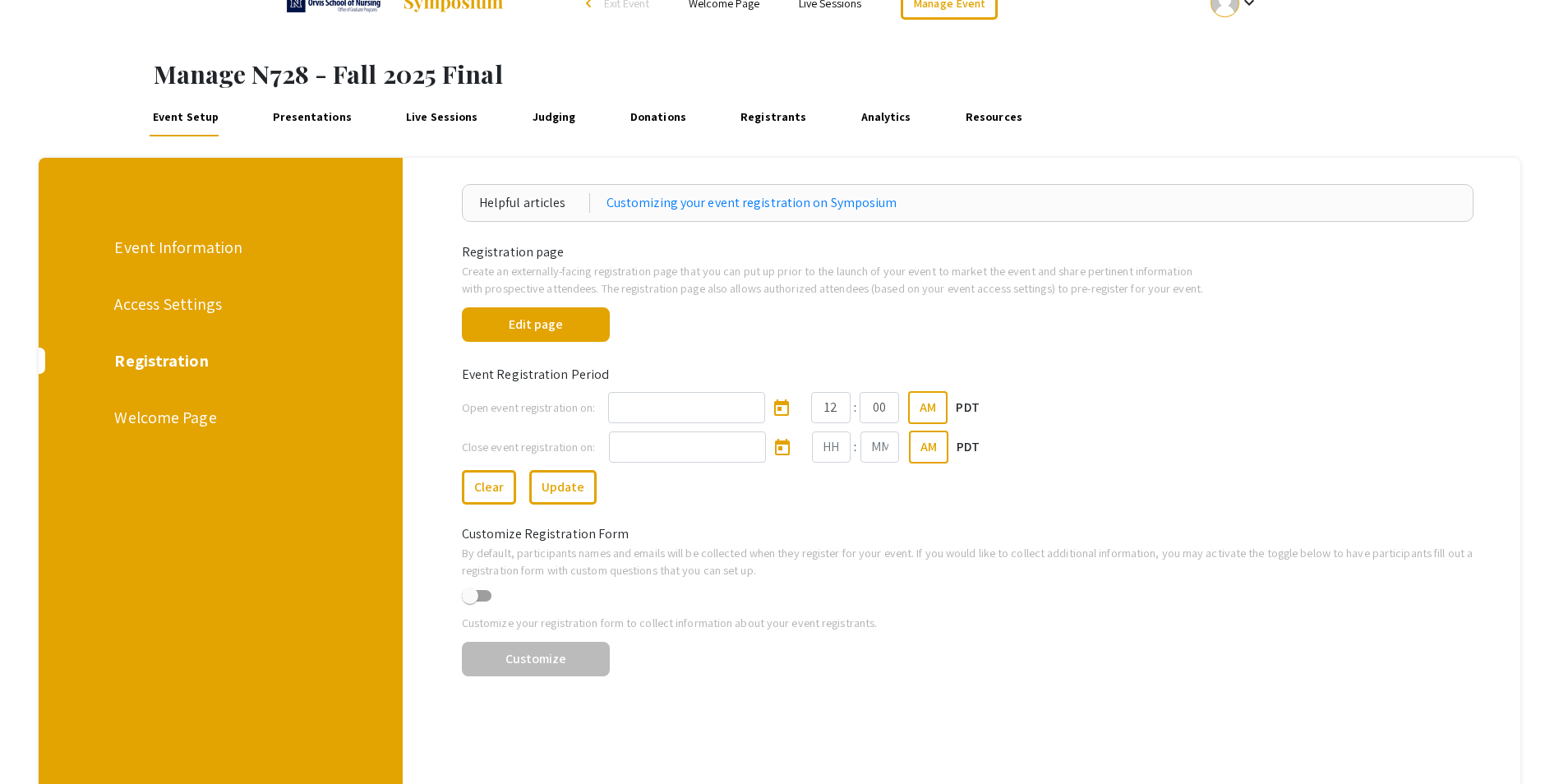
click at [165, 310] on div "Access Settings" at bounding box center [218, 304] width 209 height 25
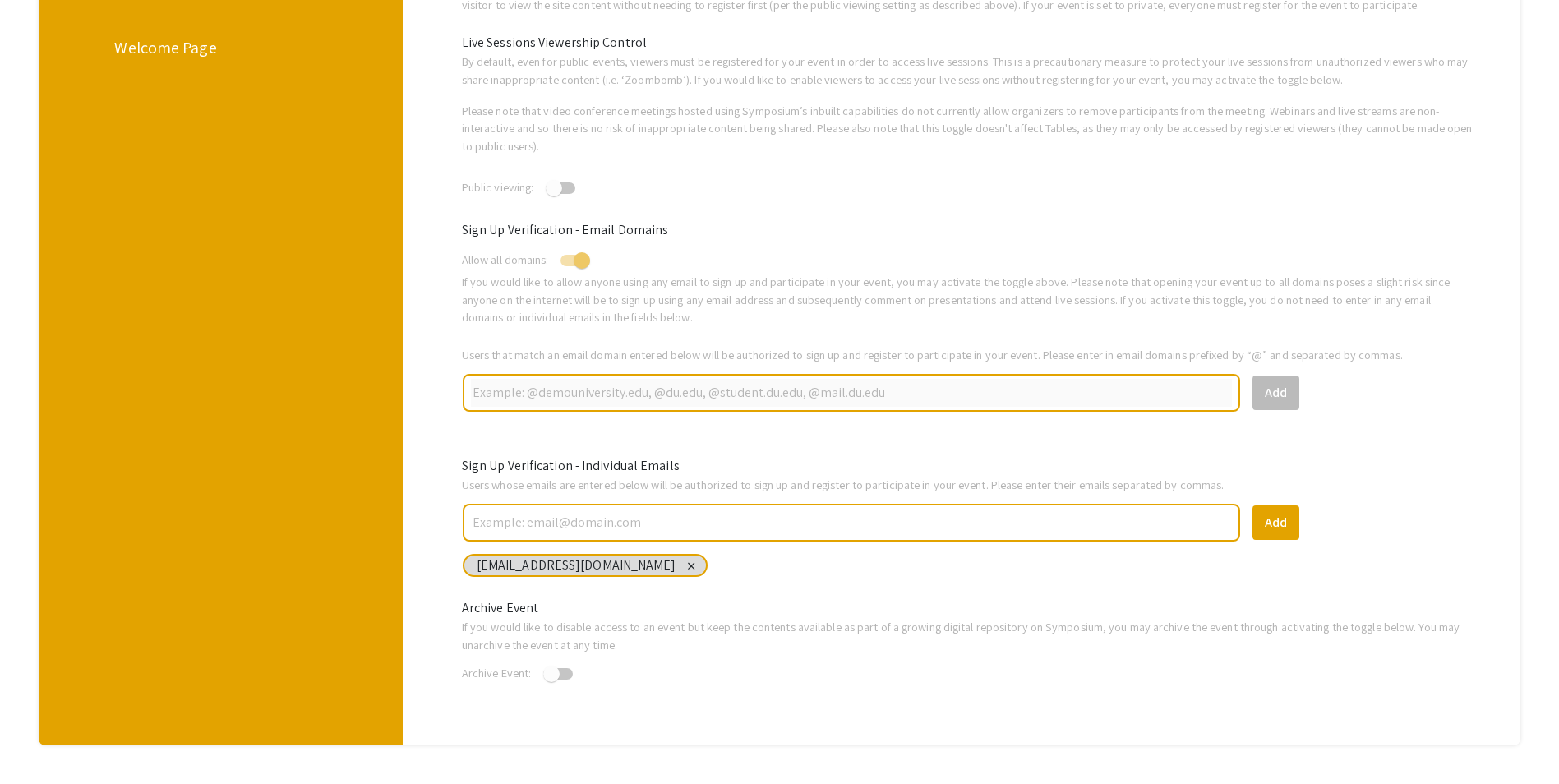
scroll to position [411, 0]
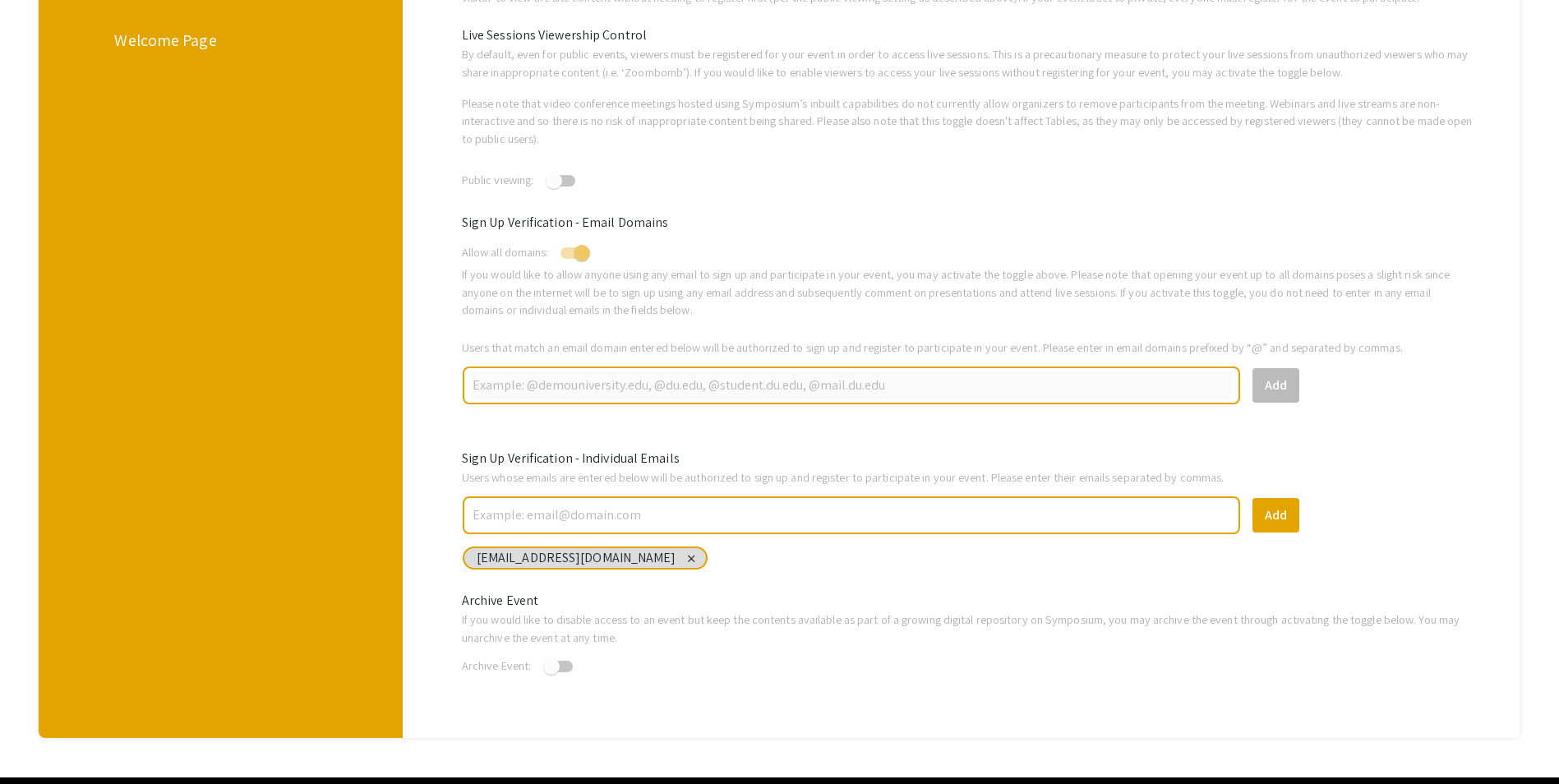
click at [578, 252] on span at bounding box center [575, 253] width 29 height 12
click at [569, 258] on input "checkbox" at bounding box center [568, 258] width 1 height 1
click at [585, 256] on span at bounding box center [575, 253] width 29 height 12
click at [569, 258] on input "checkbox" at bounding box center [568, 258] width 1 height 1
checkbox input "true"
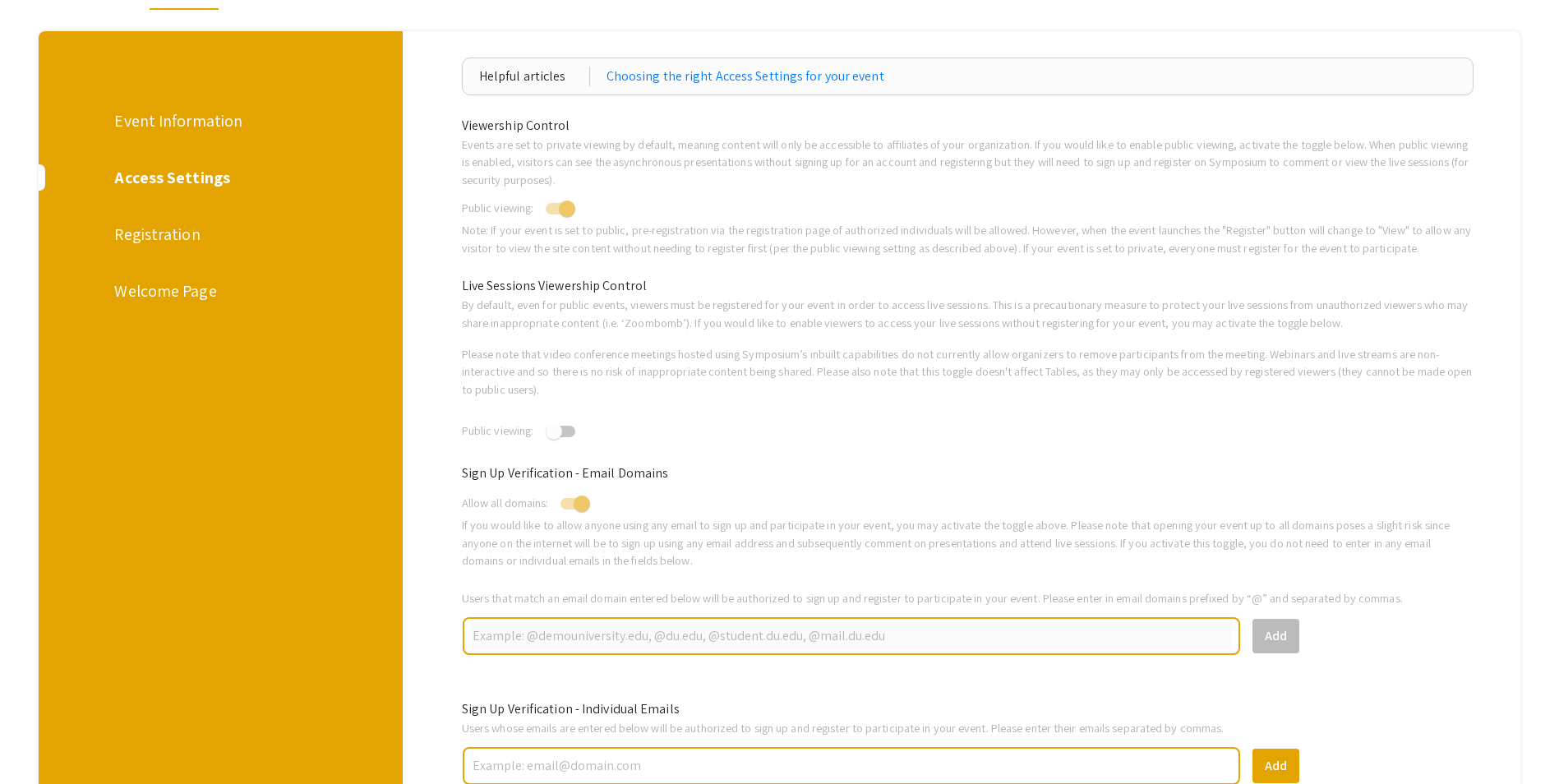
scroll to position [59, 0]
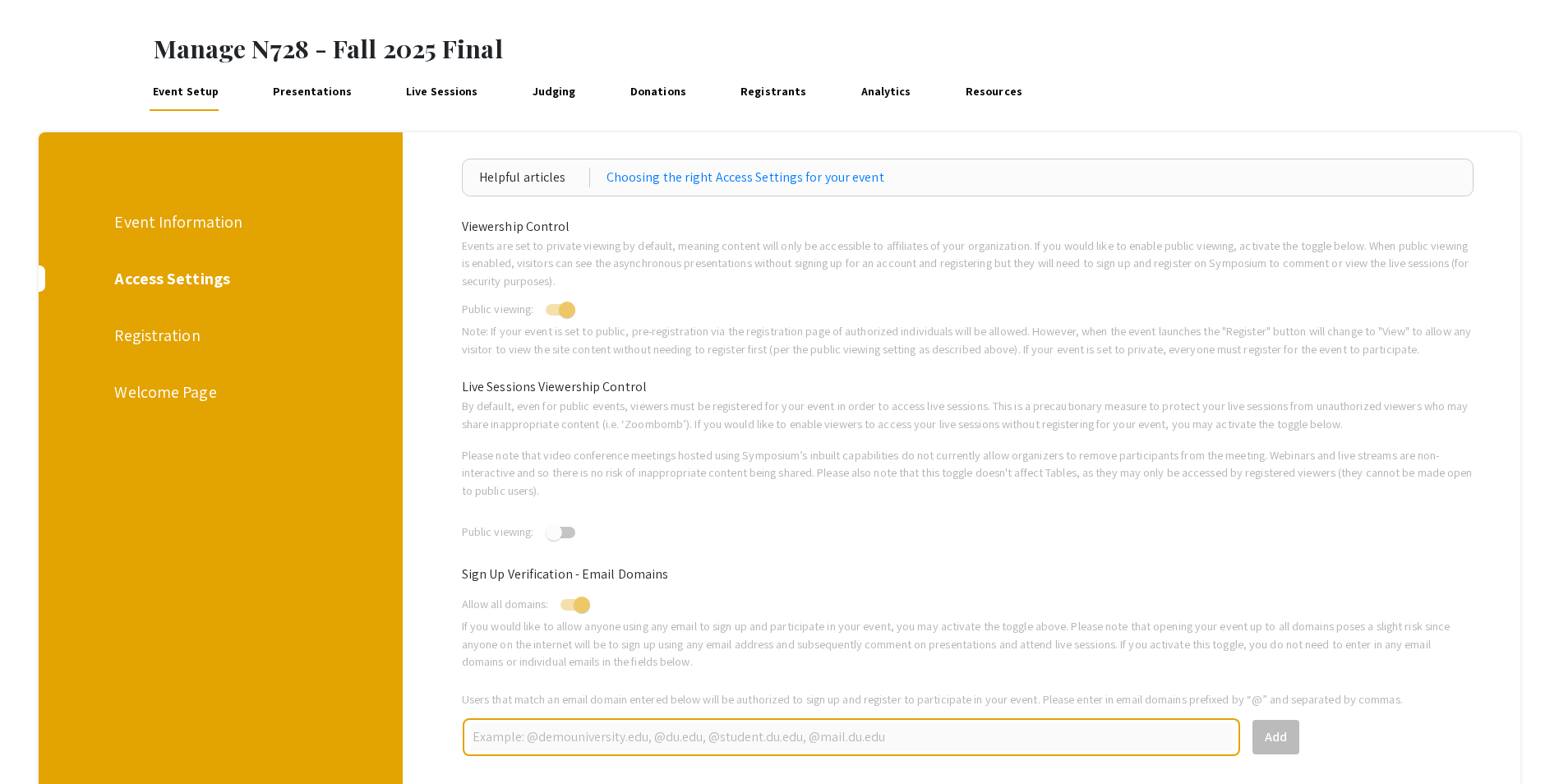
click at [842, 545] on div "Viewership Control Events are set to private viewing by default, meaning conten…" at bounding box center [967, 634] width 1036 height 834
click at [284, 84] on link "Presentations" at bounding box center [313, 91] width 87 height 39
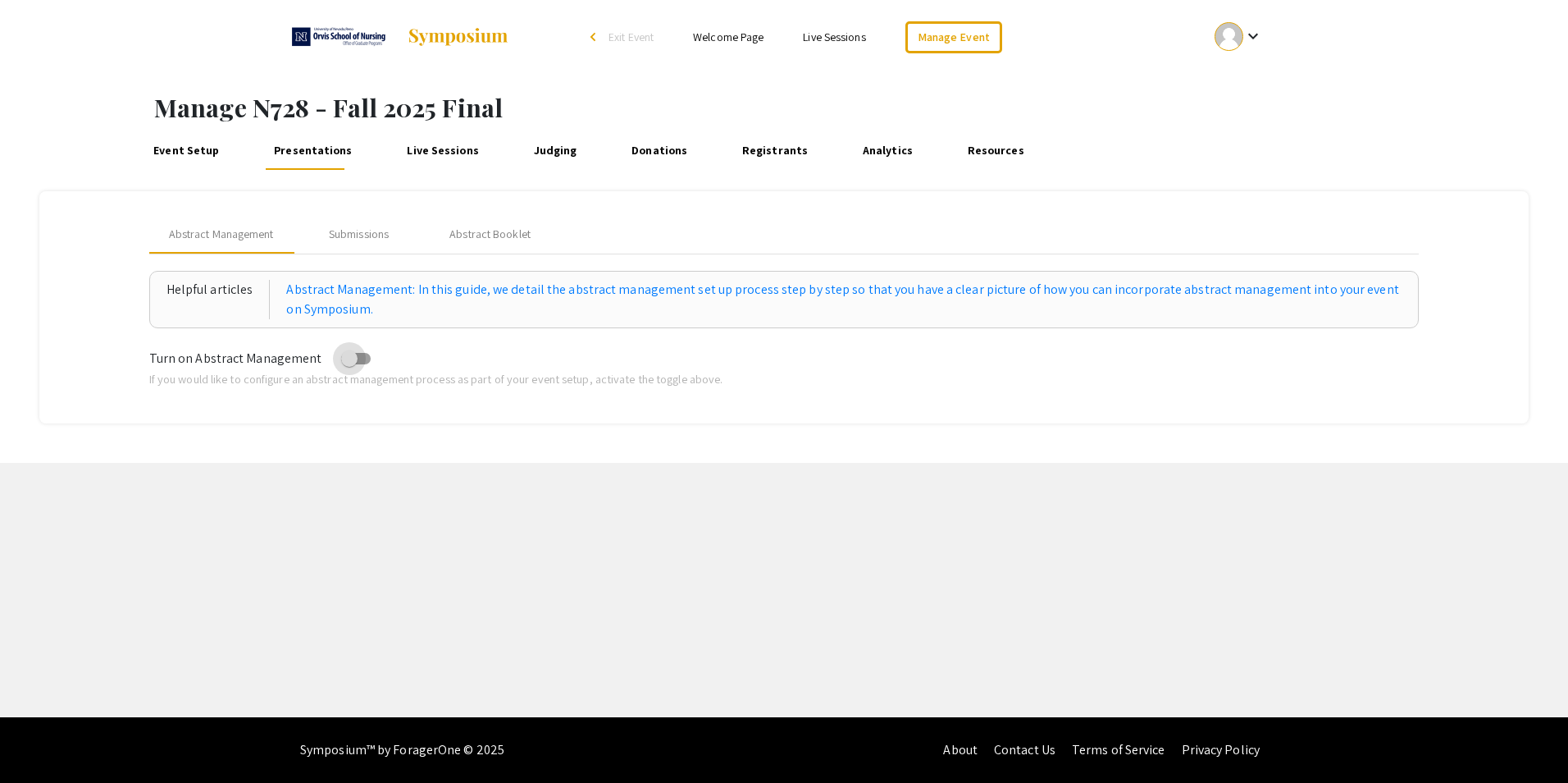
click at [353, 354] on span at bounding box center [356, 359] width 29 height 12
click at [349, 364] on input "checkbox" at bounding box center [348, 364] width 1 height 1
checkbox input "true"
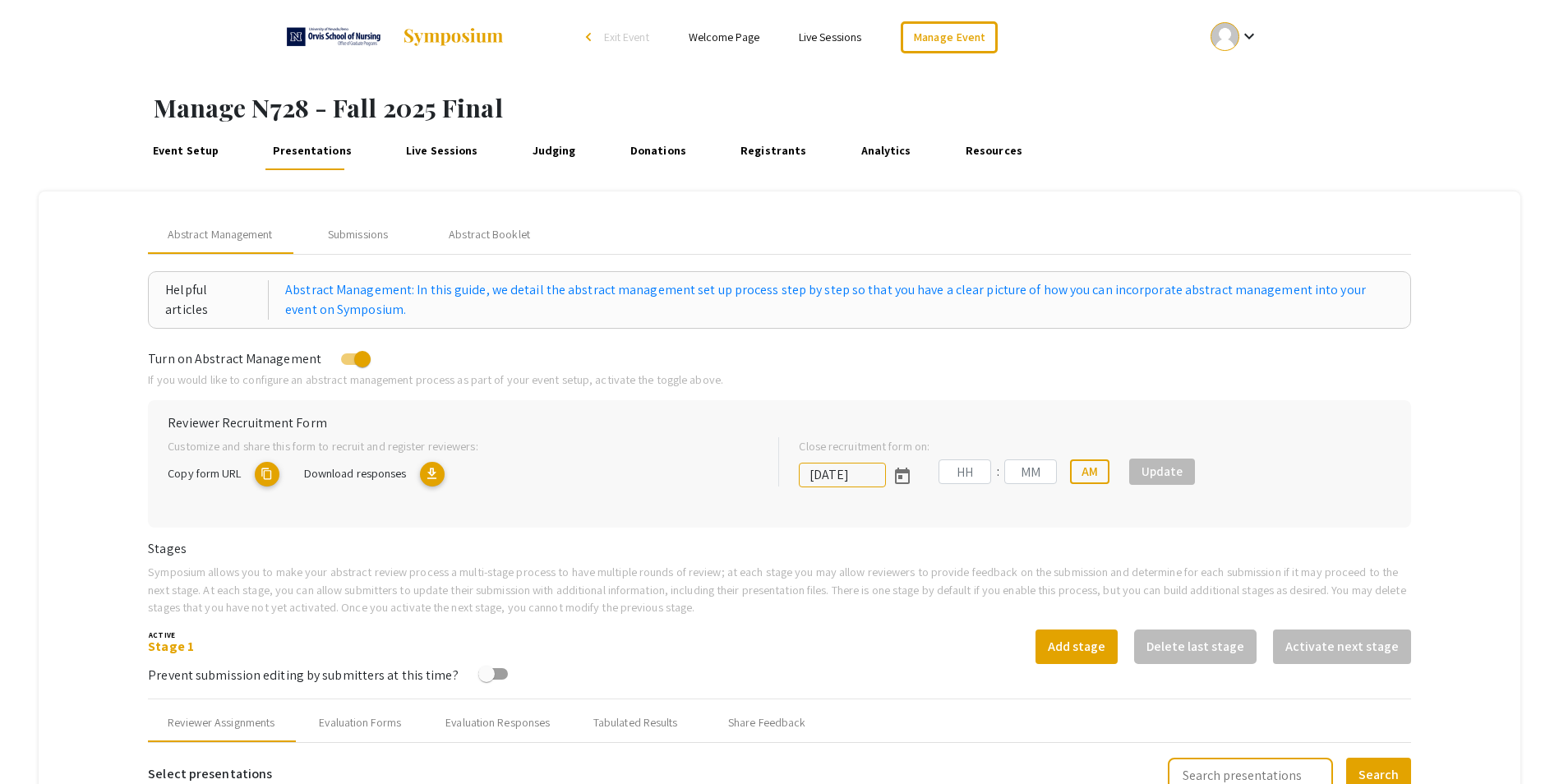
type input "11/14/2025"
type input "11"
type input "07"
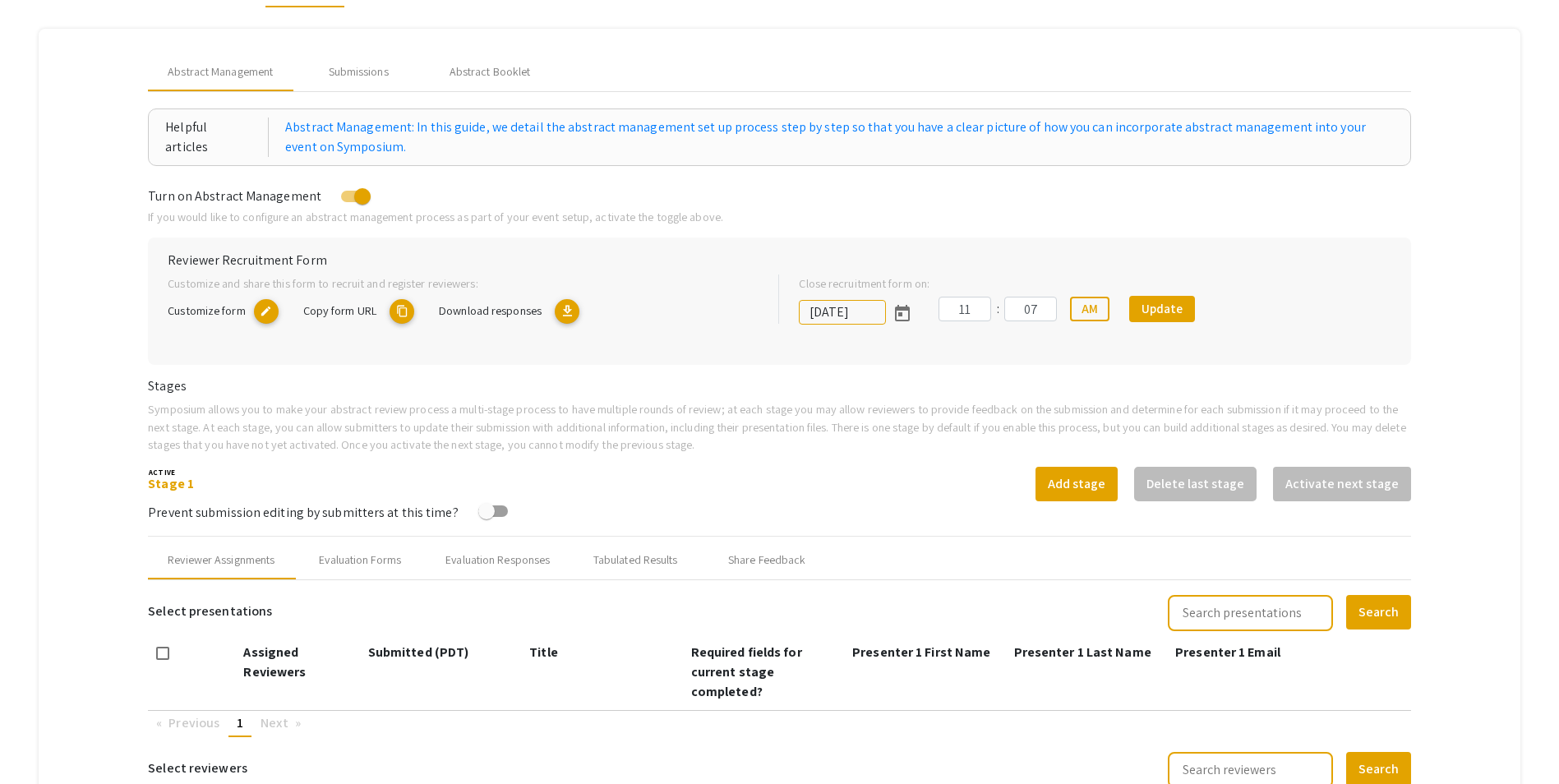
scroll to position [81, 0]
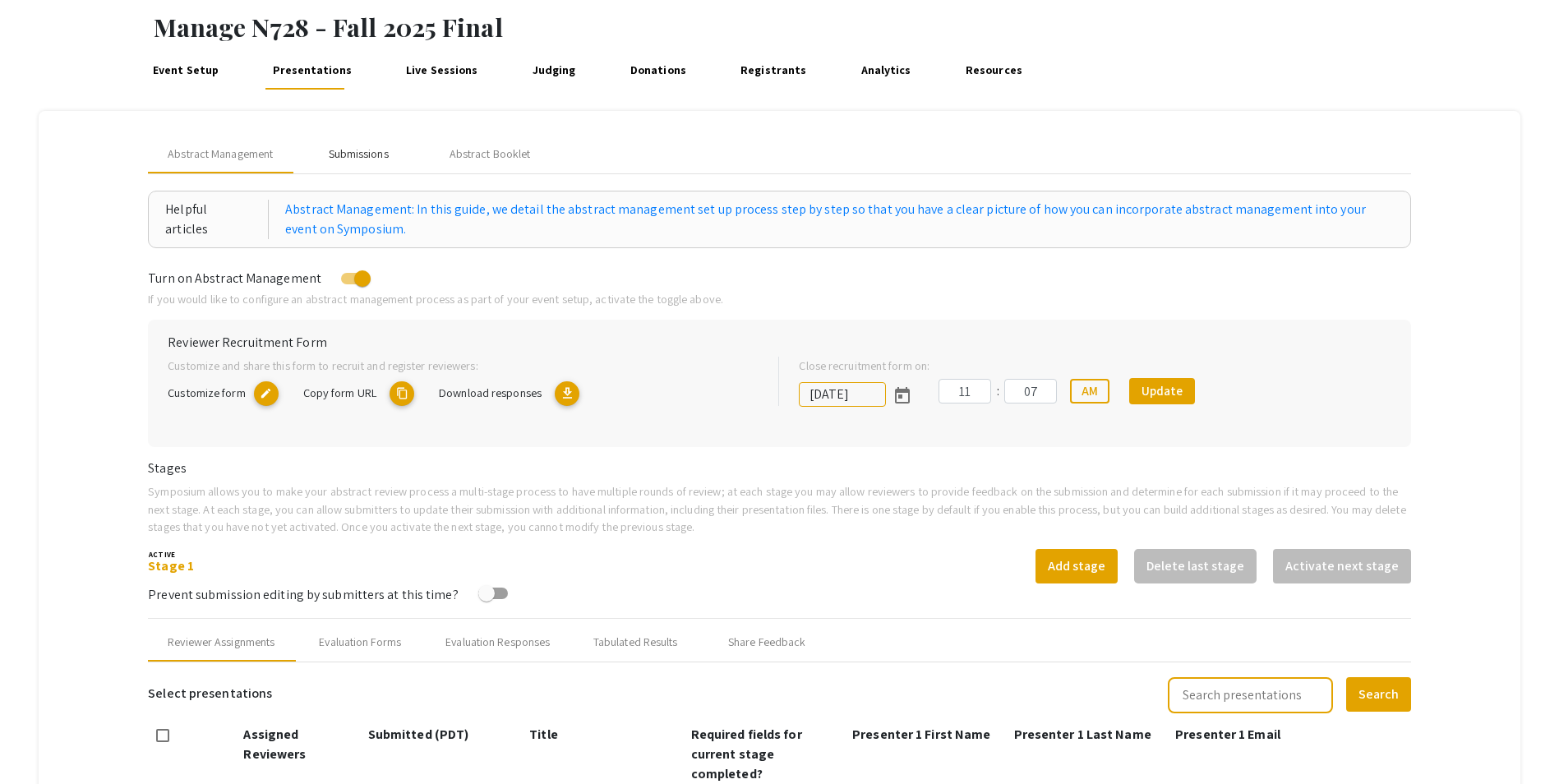
click at [349, 153] on div "Submissions" at bounding box center [358, 154] width 60 height 18
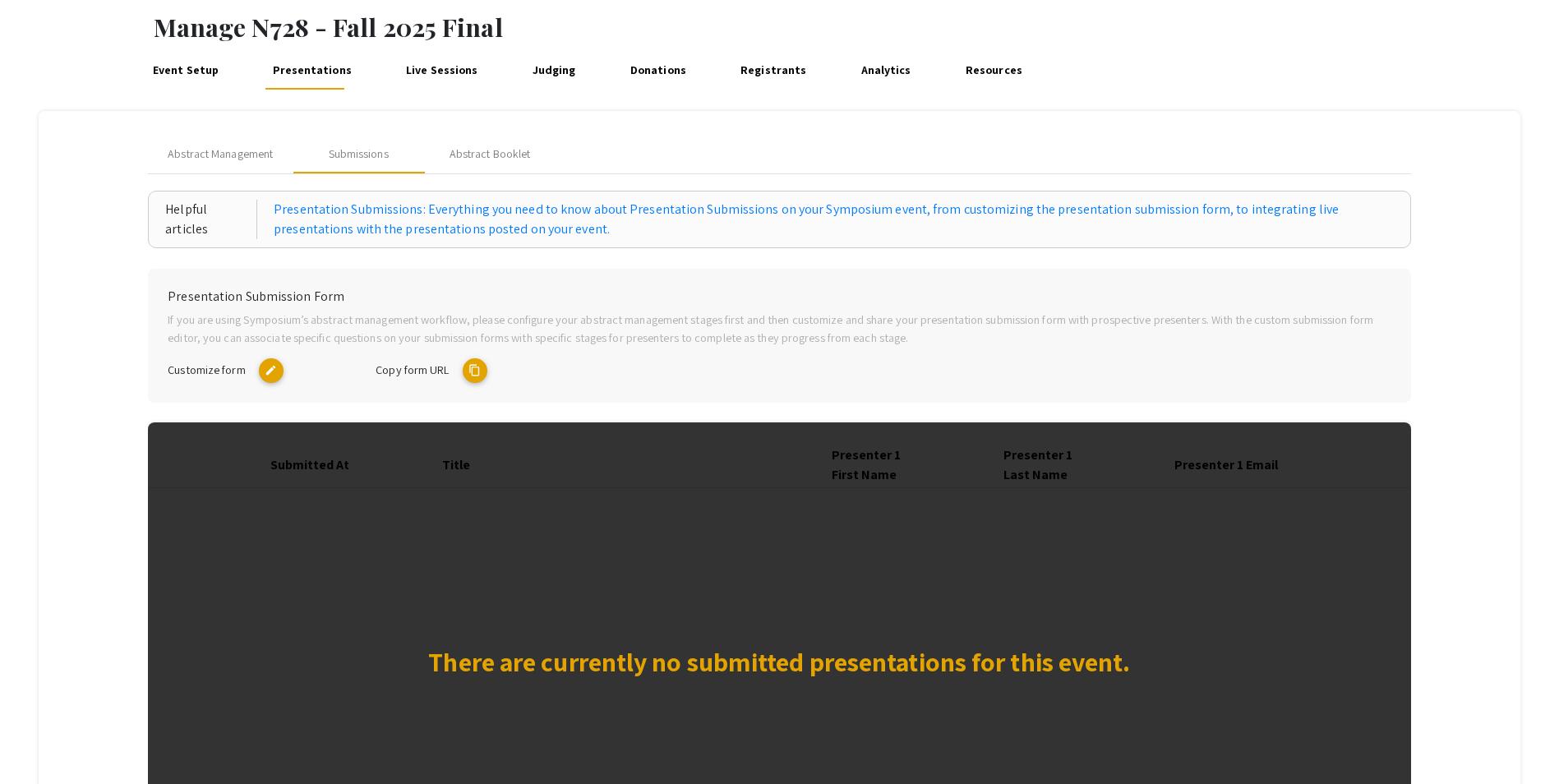
click at [271, 367] on mat-icon "edit" at bounding box center [270, 370] width 25 height 25
drag, startPoint x: 233, startPoint y: 148, endPoint x: 242, endPoint y: 153, distance: 10.3
click at [233, 149] on span "Abstract Management" at bounding box center [220, 154] width 105 height 18
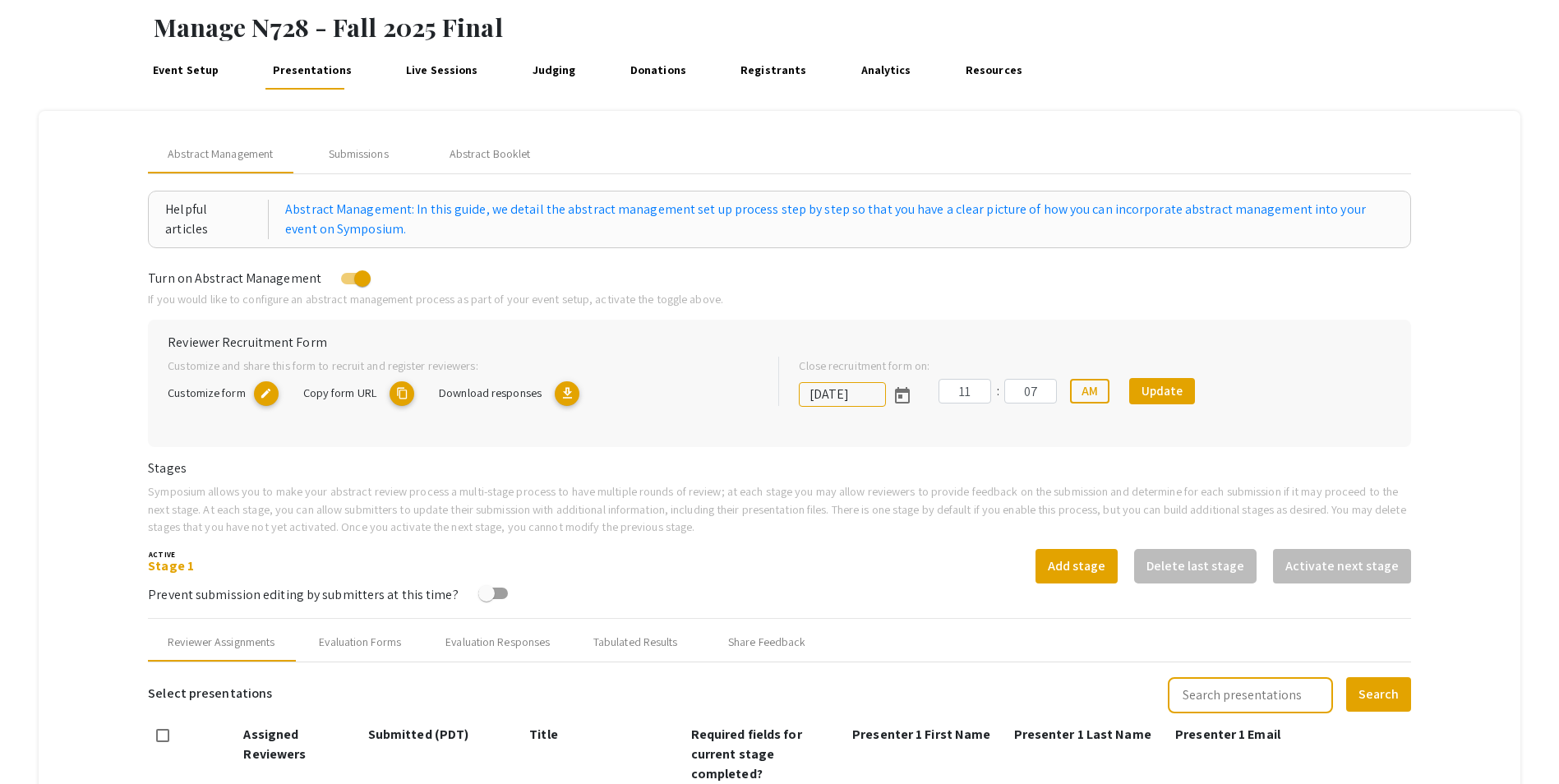
click at [354, 277] on span at bounding box center [362, 278] width 17 height 17
click at [349, 284] on input "checkbox" at bounding box center [349, 284] width 1 height 1
checkbox input "false"
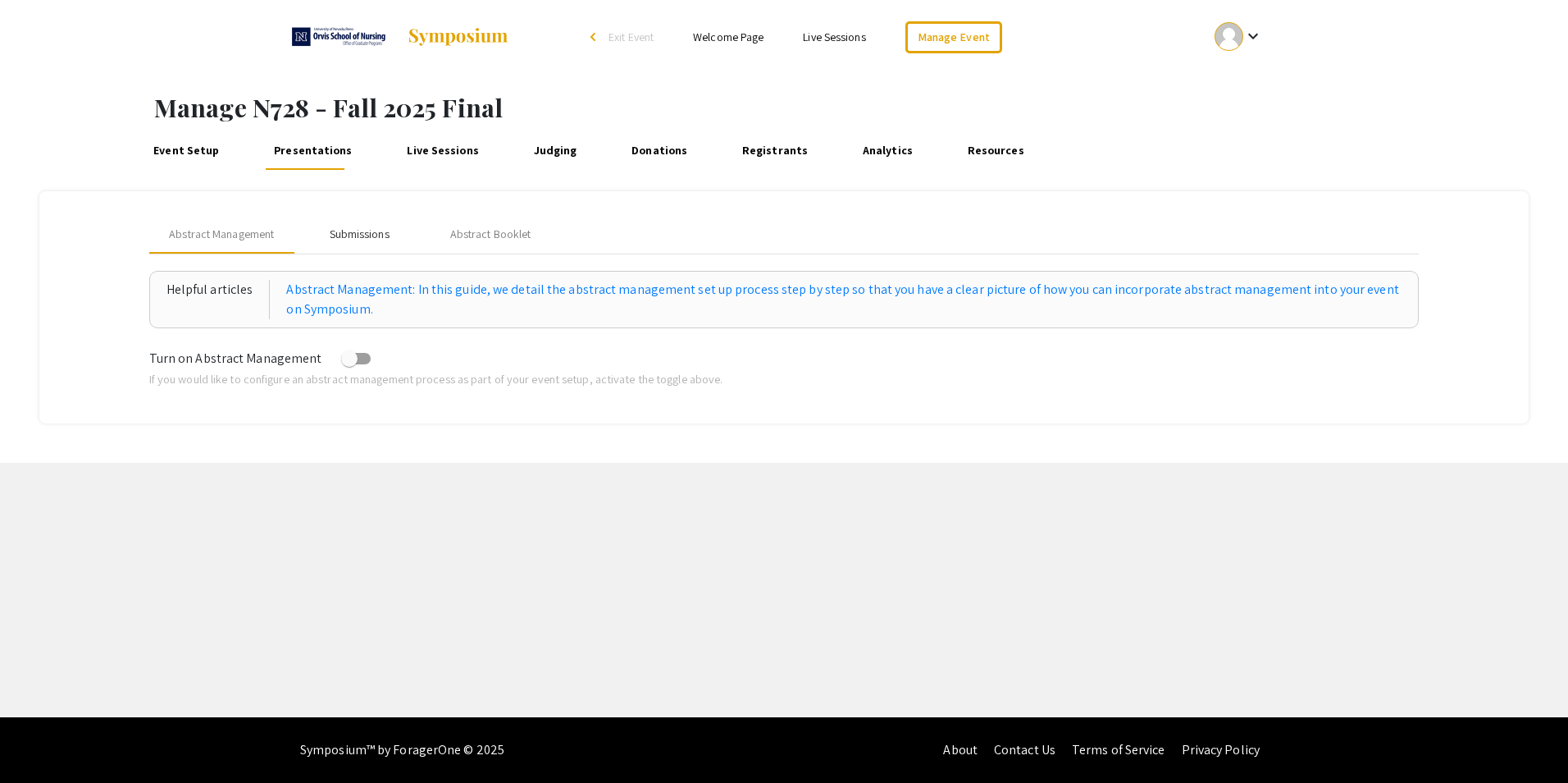
click at [349, 226] on div "Submissions" at bounding box center [358, 235] width 60 height 18
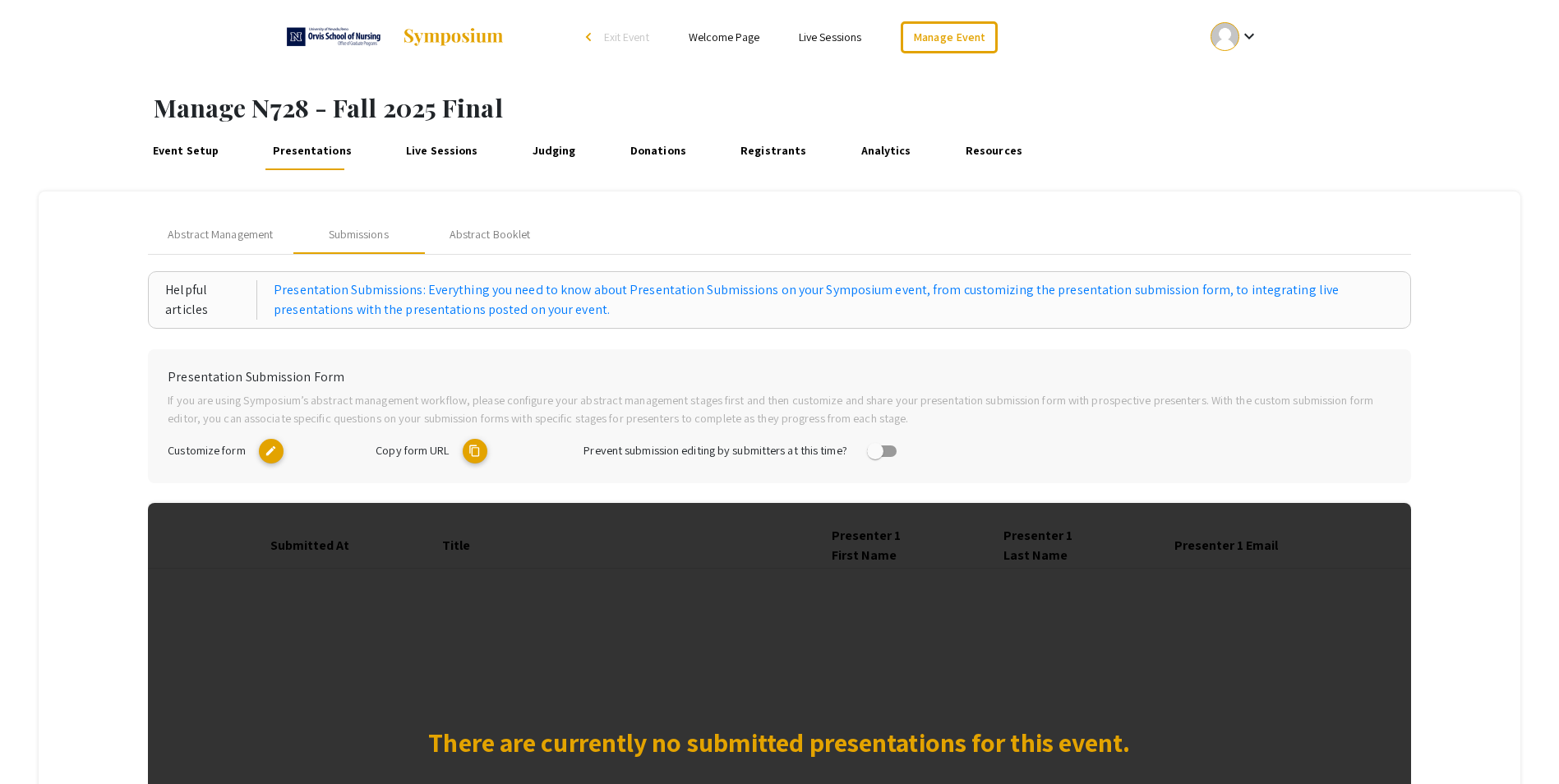
click at [277, 446] on mat-icon "edit" at bounding box center [270, 451] width 25 height 25
click at [480, 457] on mat-icon "content_copy" at bounding box center [475, 451] width 25 height 25
click at [280, 448] on mat-icon "edit" at bounding box center [270, 451] width 25 height 25
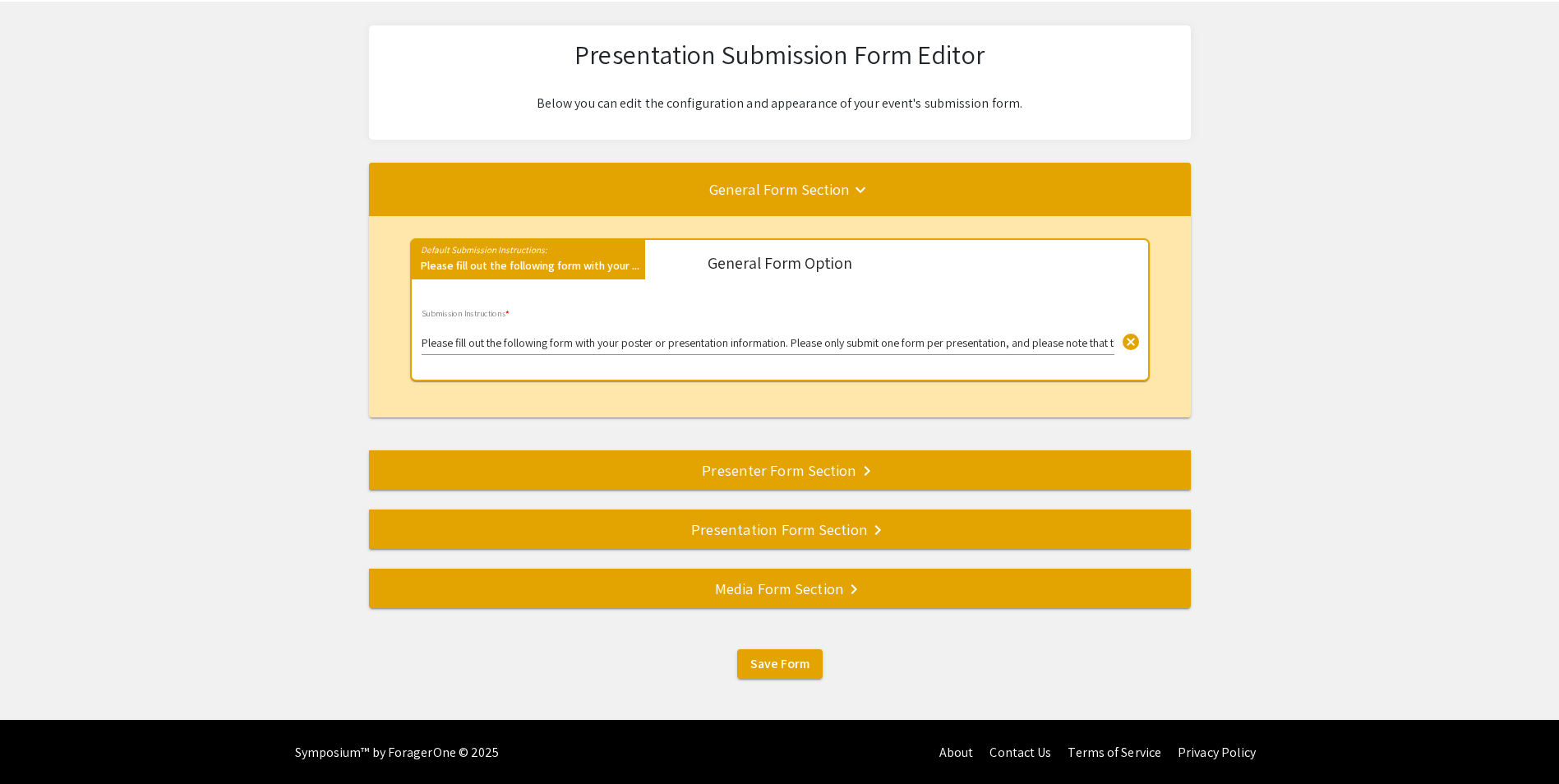
scroll to position [74, 0]
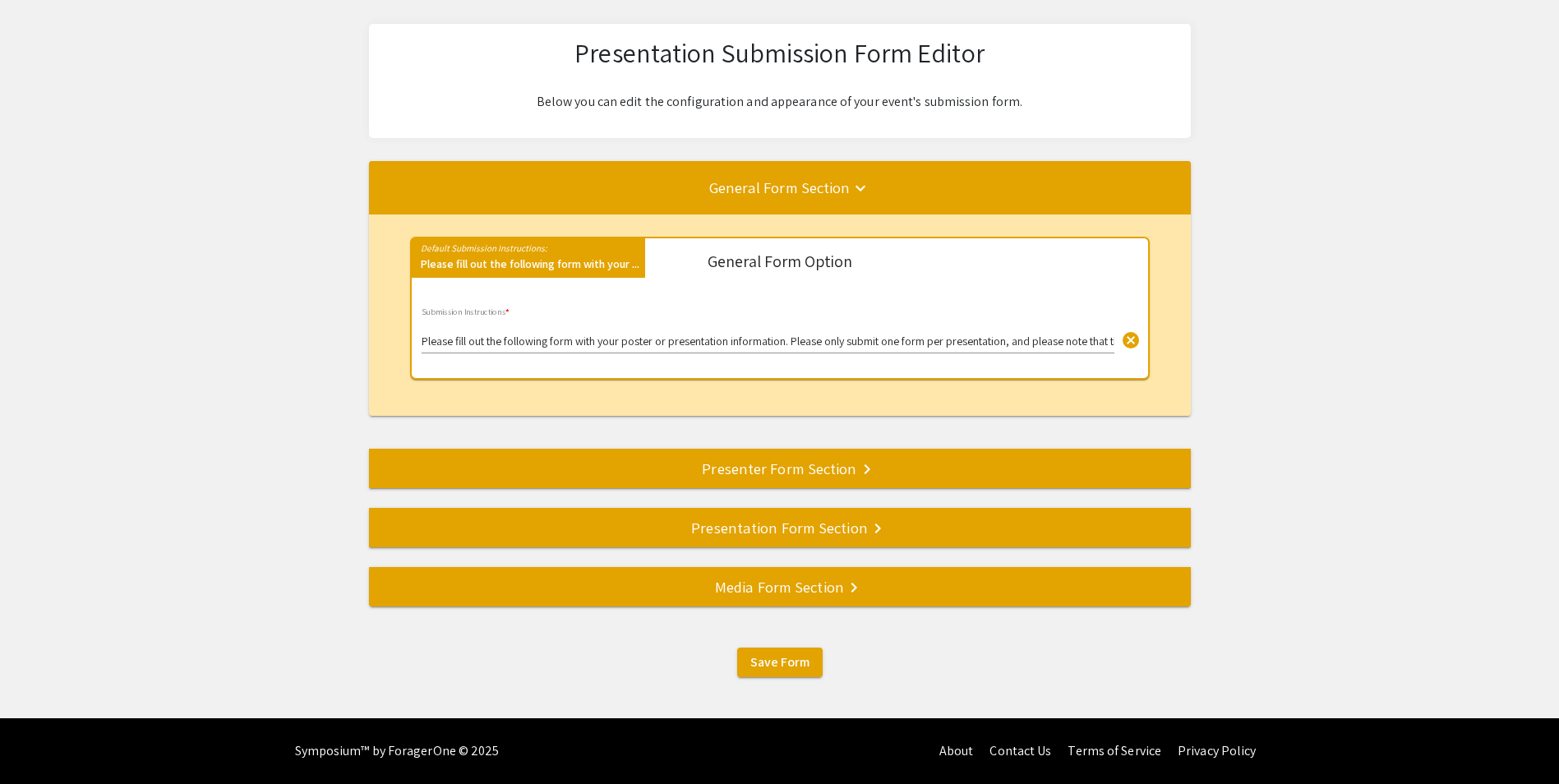
click at [784, 468] on div "Presenter Form Section keyboard_arrow_right" at bounding box center [780, 468] width 822 height 23
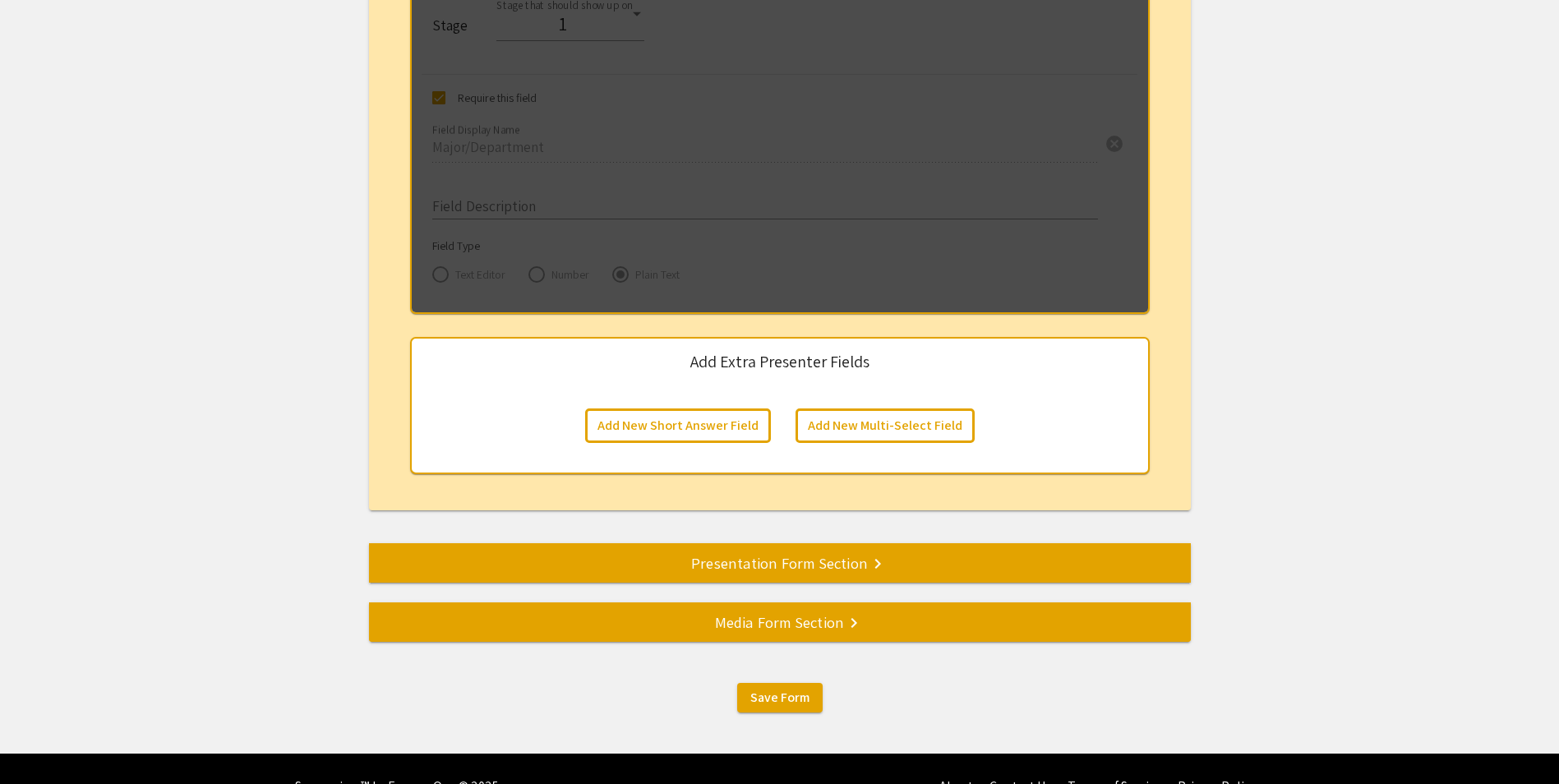
scroll to position [2674, 0]
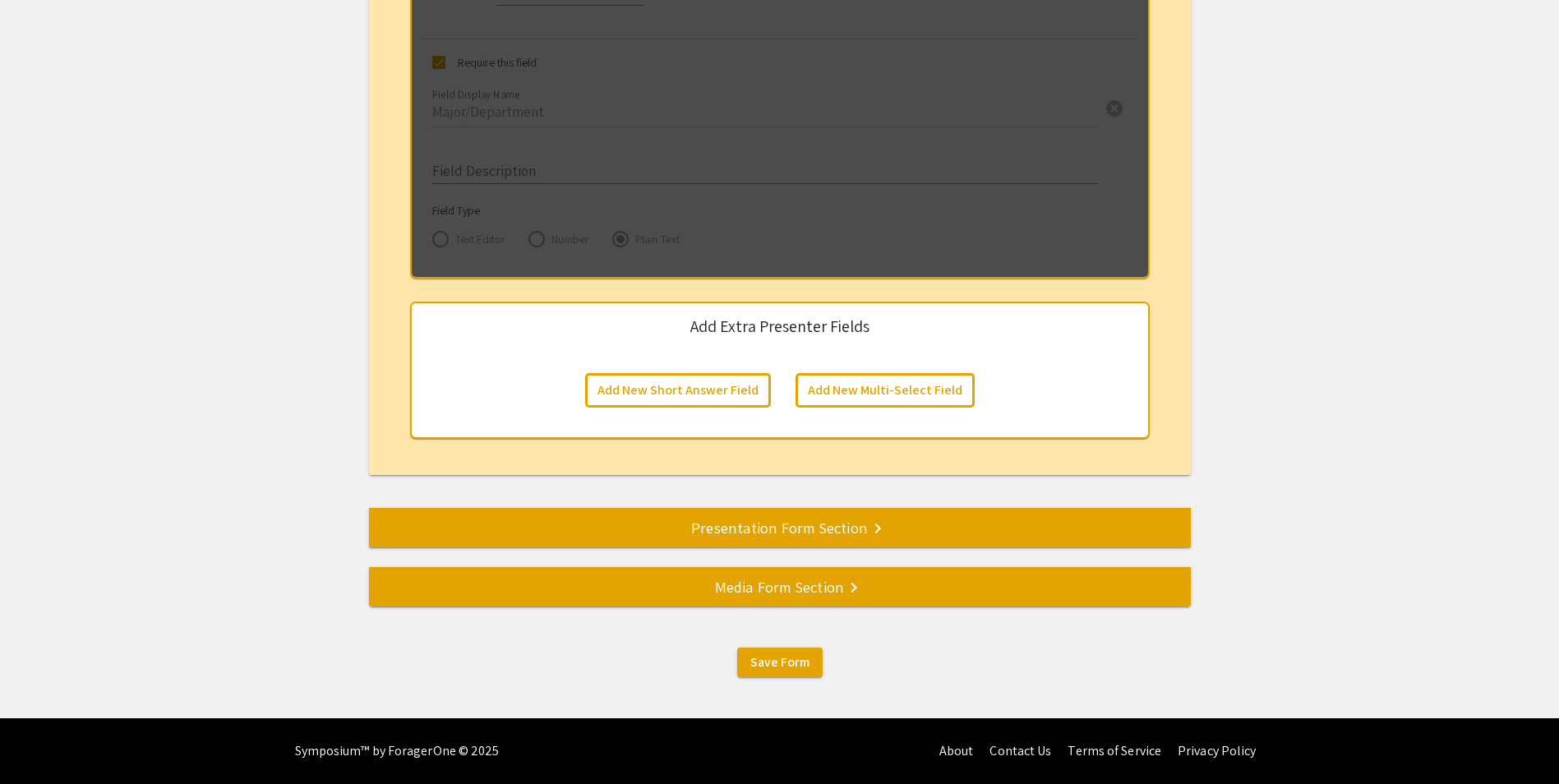
click at [784, 529] on div "Presentation Form Section keyboard_arrow_right" at bounding box center [780, 527] width 822 height 23
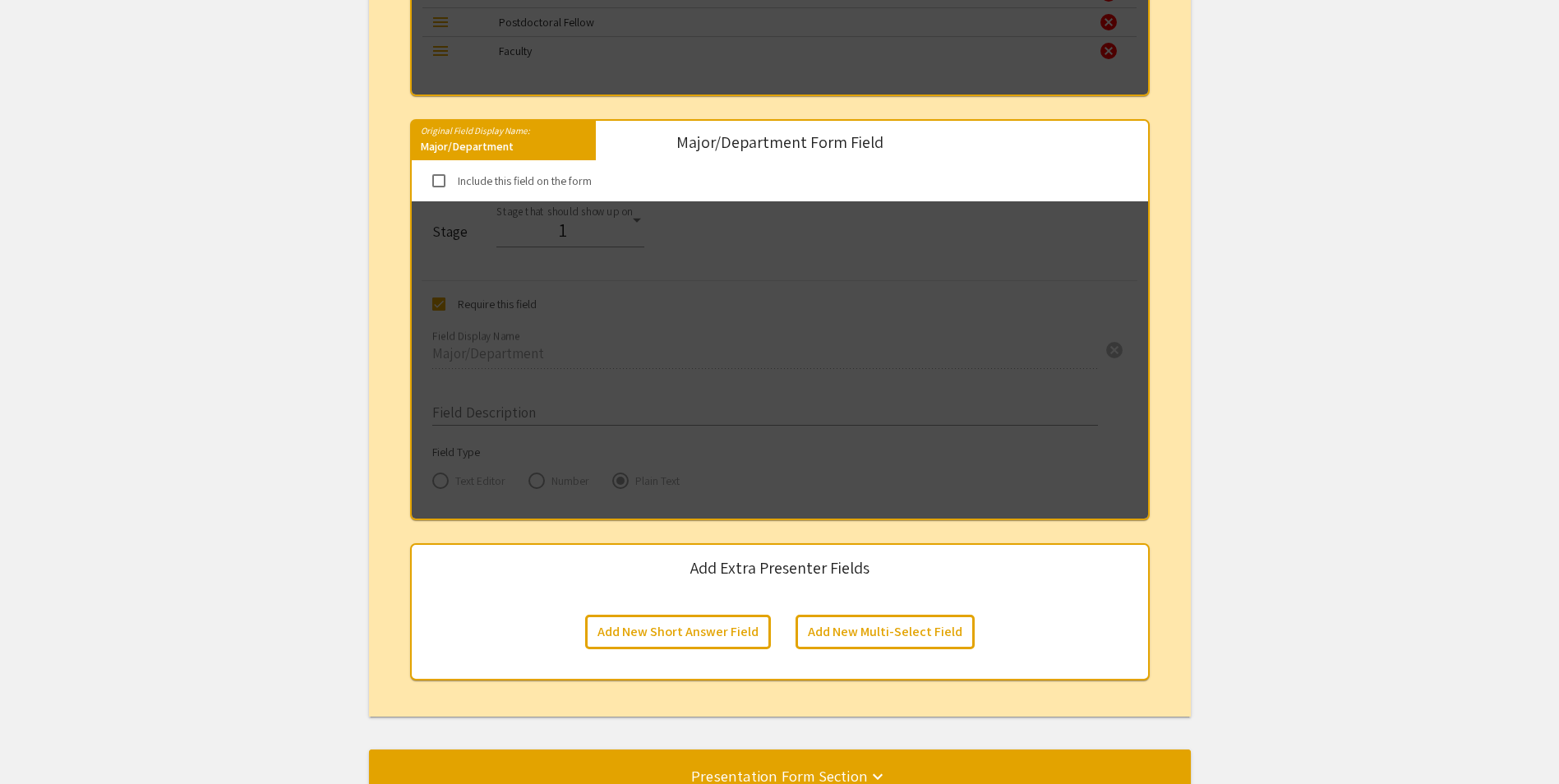
scroll to position [366, 0]
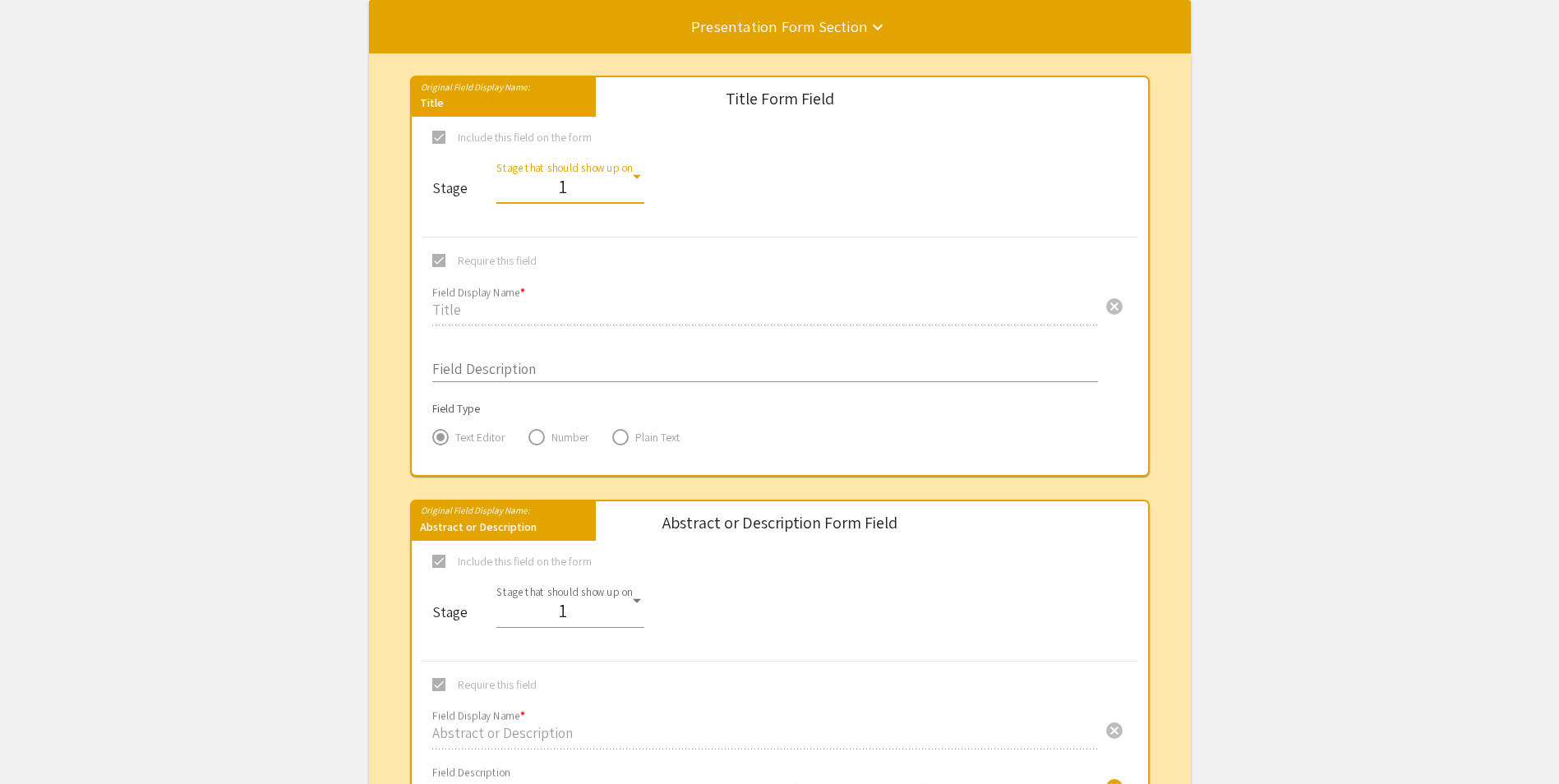
click at [573, 181] on div "1" at bounding box center [562, 187] width 133 height 21
drag, startPoint x: 244, startPoint y: 234, endPoint x: 148, endPoint y: 28, distance: 227.3
click at [243, 234] on div at bounding box center [780, 392] width 1559 height 784
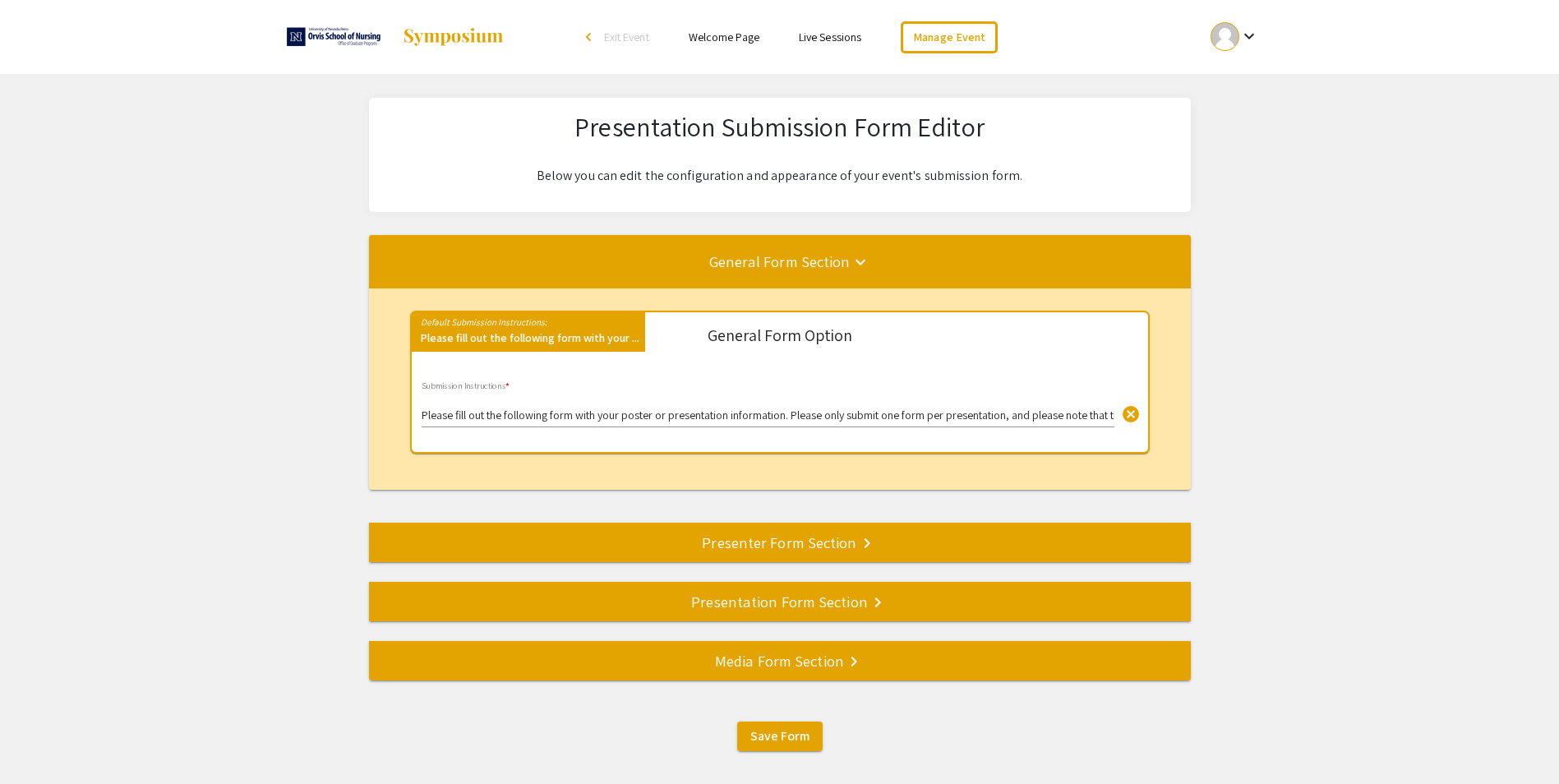
click at [815, 537] on div "Presenter Form Section keyboard_arrow_right" at bounding box center [780, 541] width 822 height 23
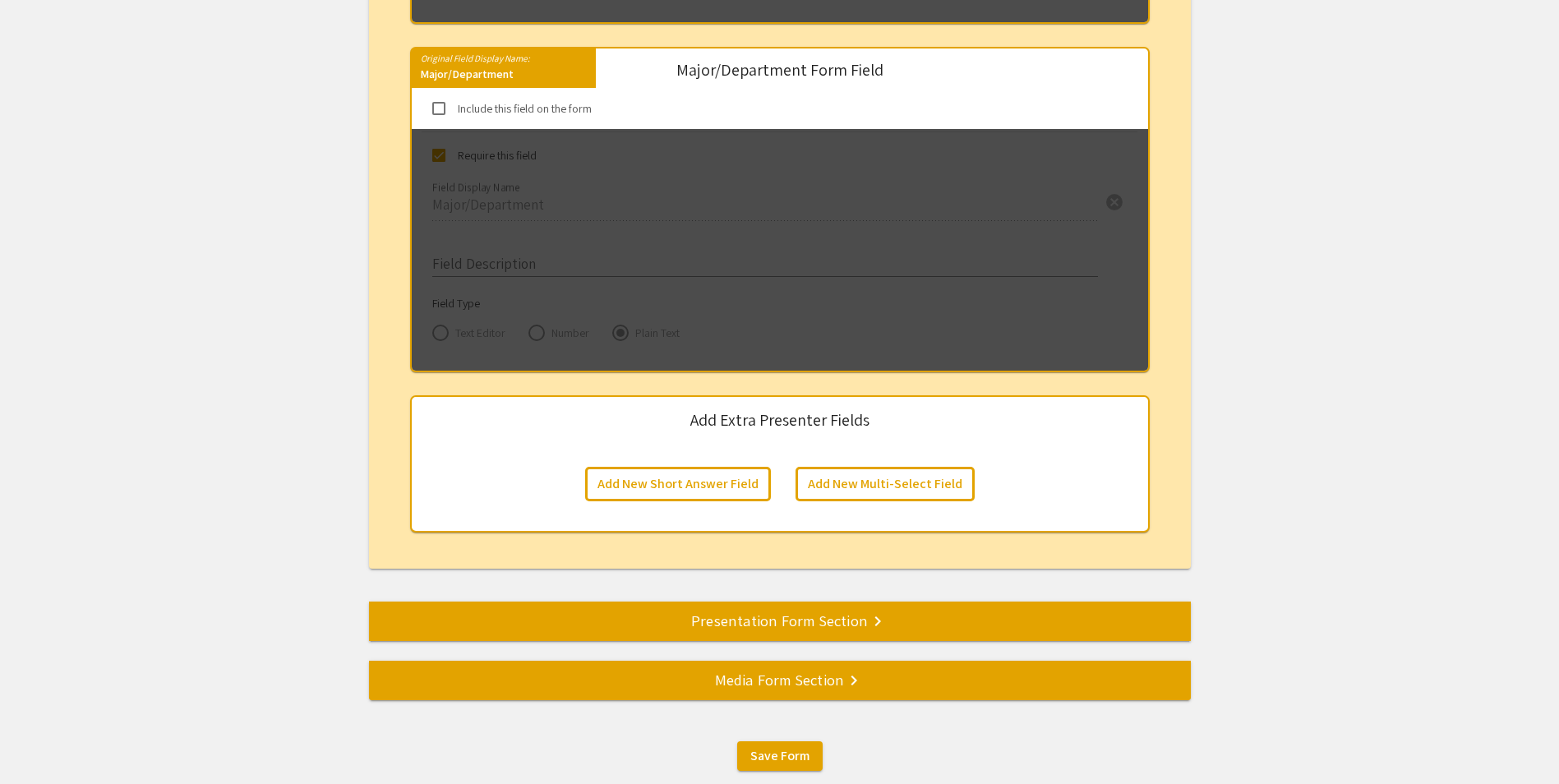
scroll to position [2522, 0]
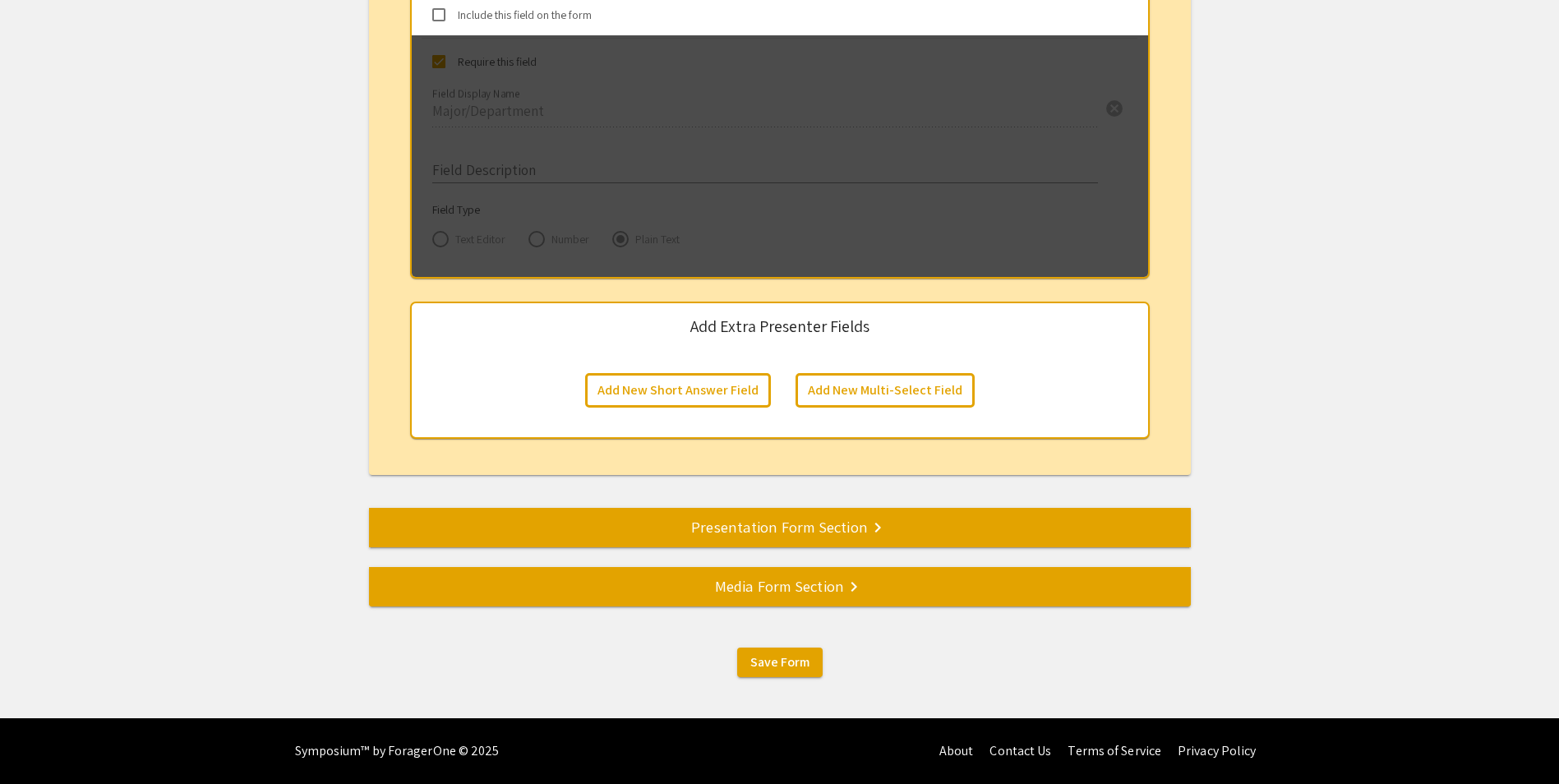
click at [735, 517] on div "Presentation Form Section keyboard_arrow_right" at bounding box center [780, 526] width 822 height 23
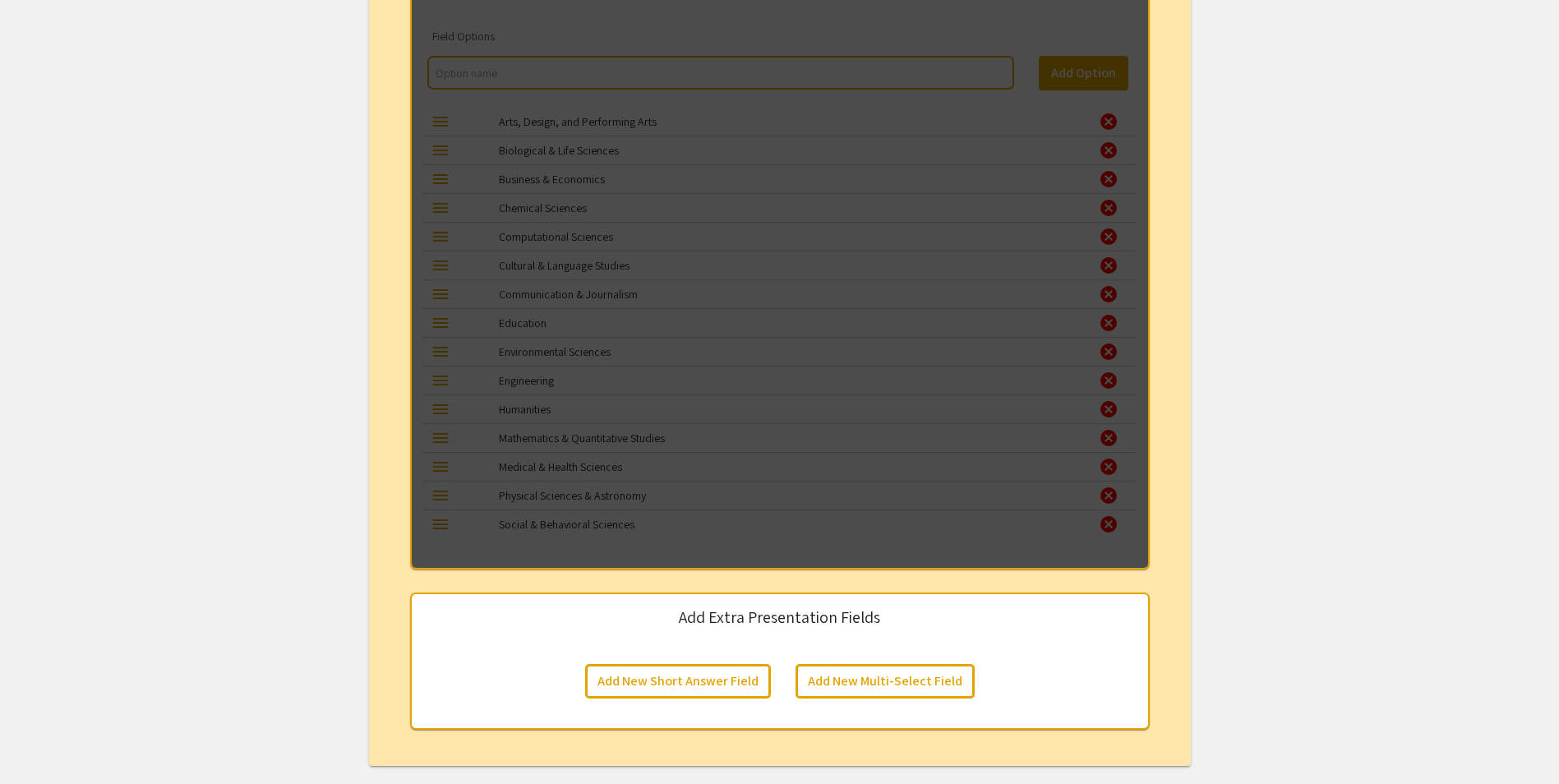
scroll to position [2092, 0]
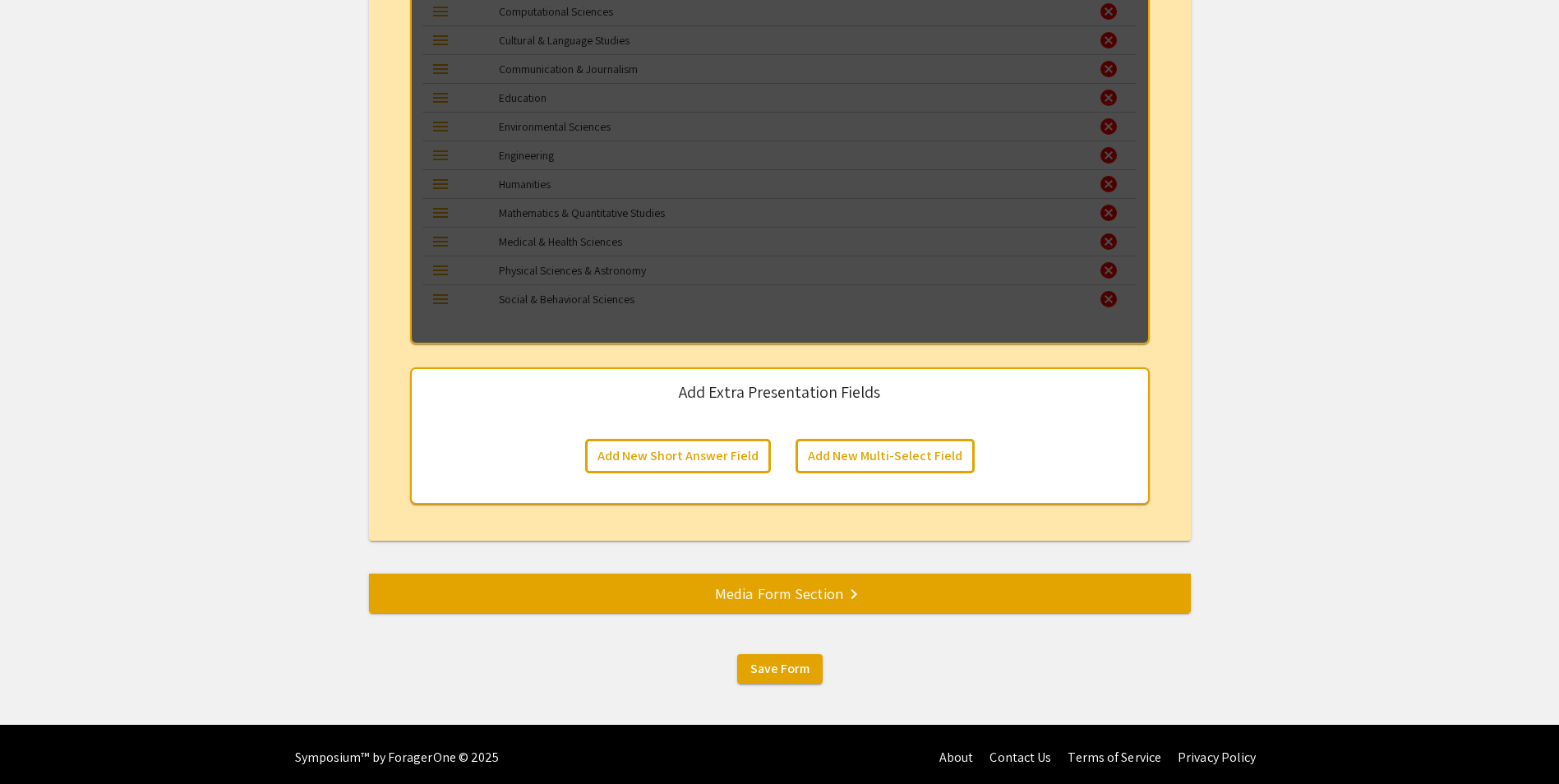
click at [846, 589] on mat-icon "keyboard_arrow_right" at bounding box center [854, 594] width 20 height 20
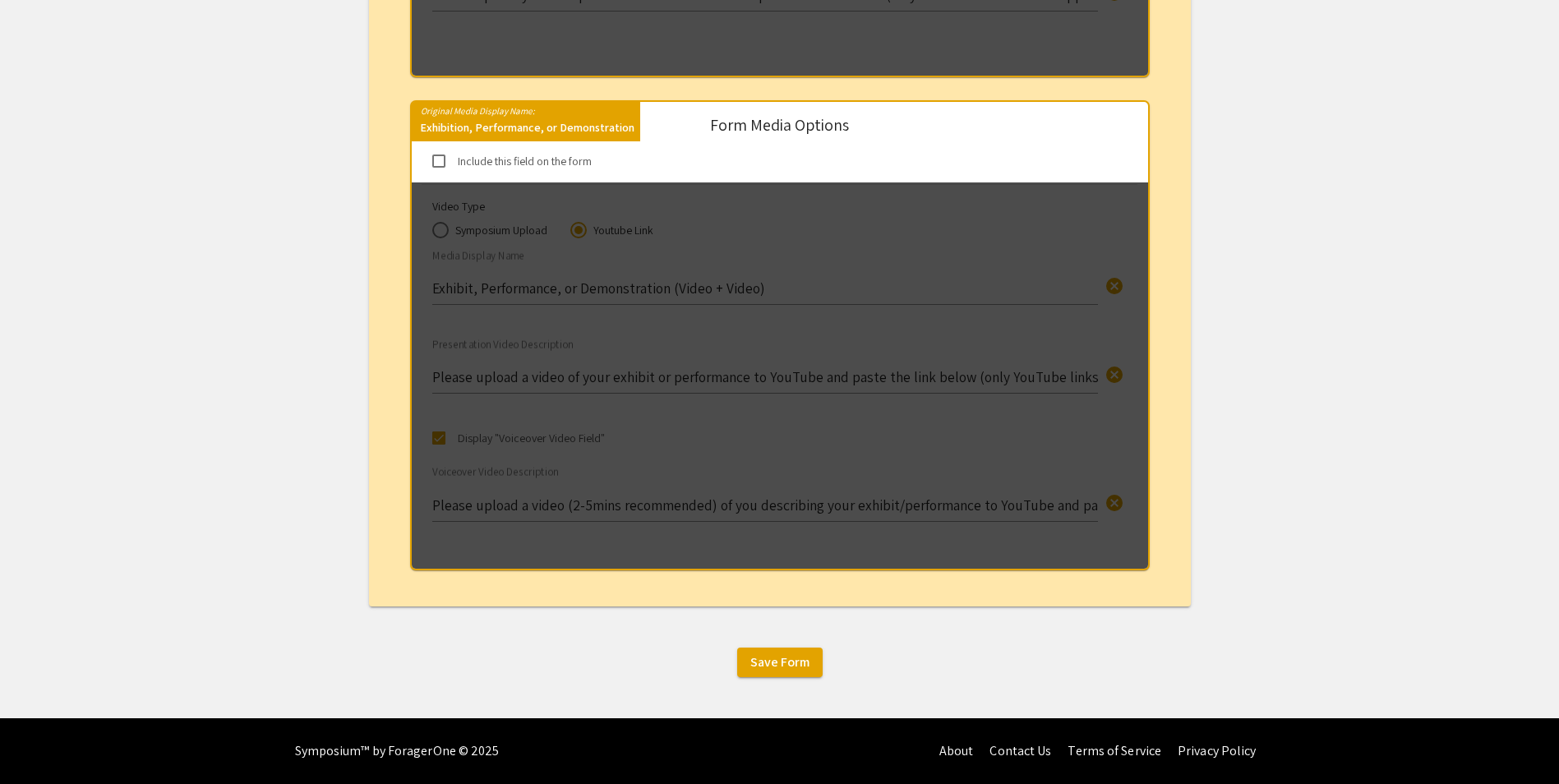
scroll to position [425, 0]
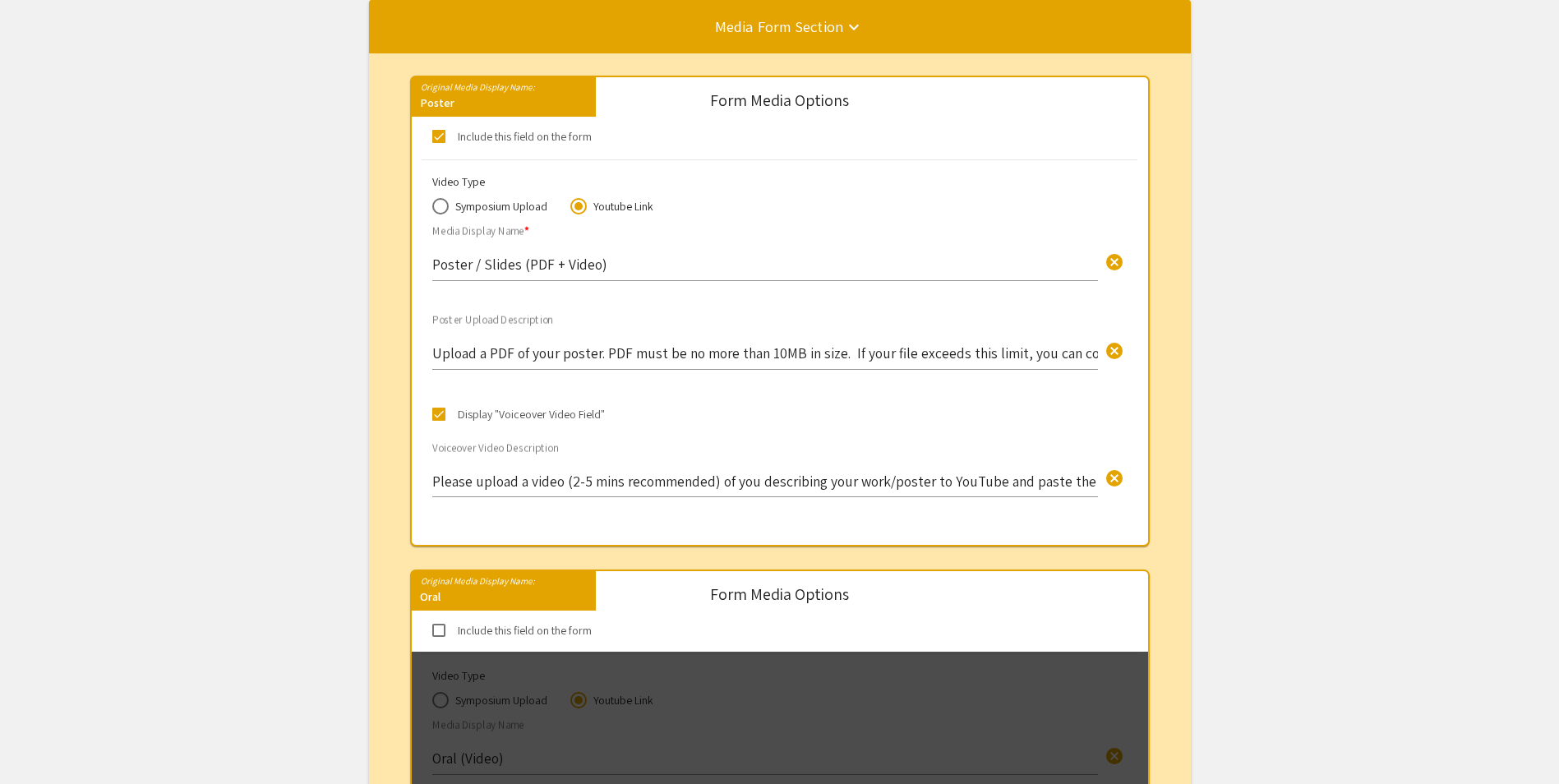
click at [502, 208] on span "Symposium Upload" at bounding box center [498, 206] width 98 height 17
click at [449, 208] on input "Symposium Upload" at bounding box center [440, 206] width 17 height 17
radio input "true"
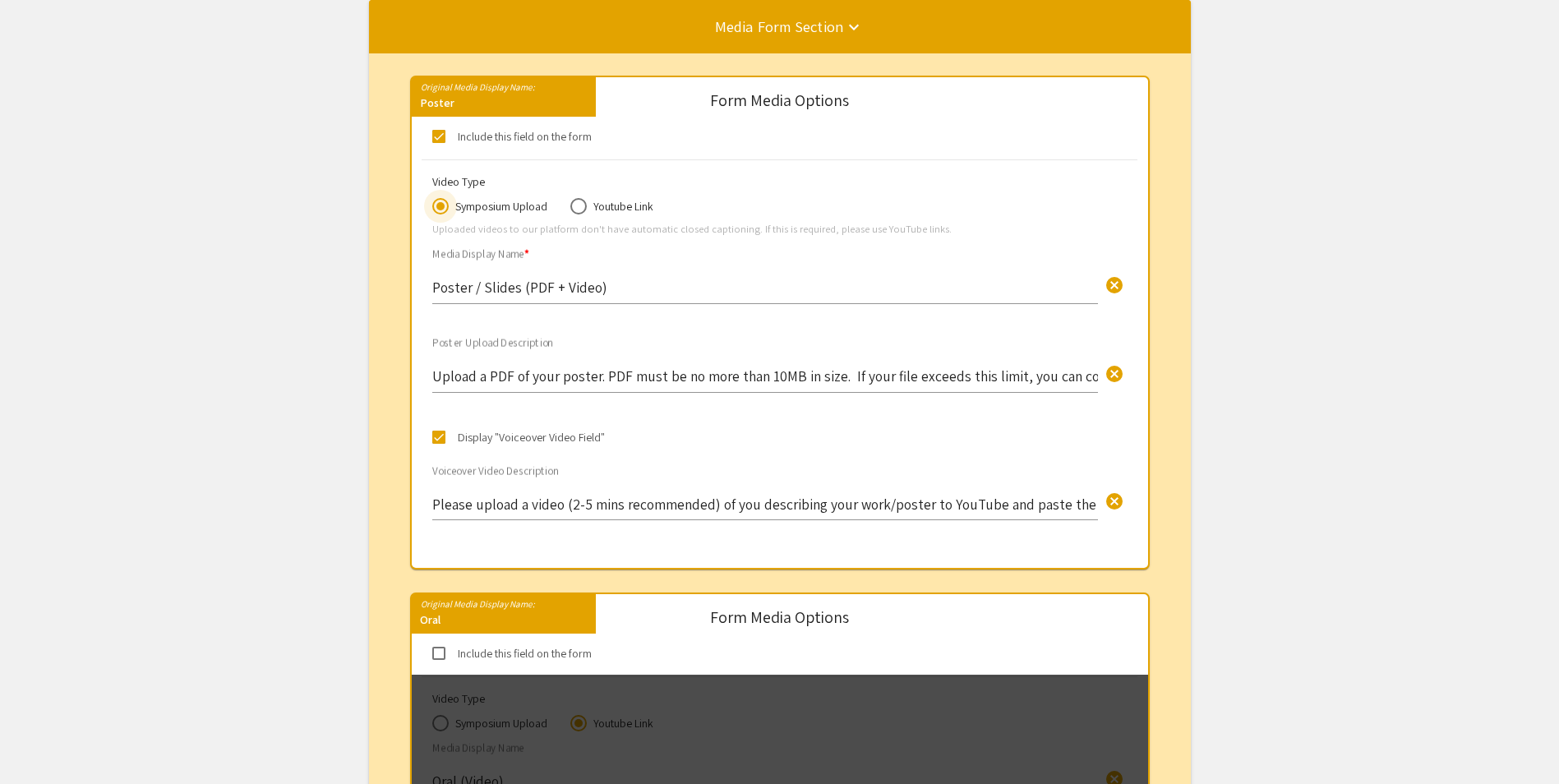
click at [602, 209] on span "Youtube Link" at bounding box center [620, 206] width 67 height 17
click at [587, 209] on input "Youtube Link" at bounding box center [578, 206] width 17 height 17
radio input "true"
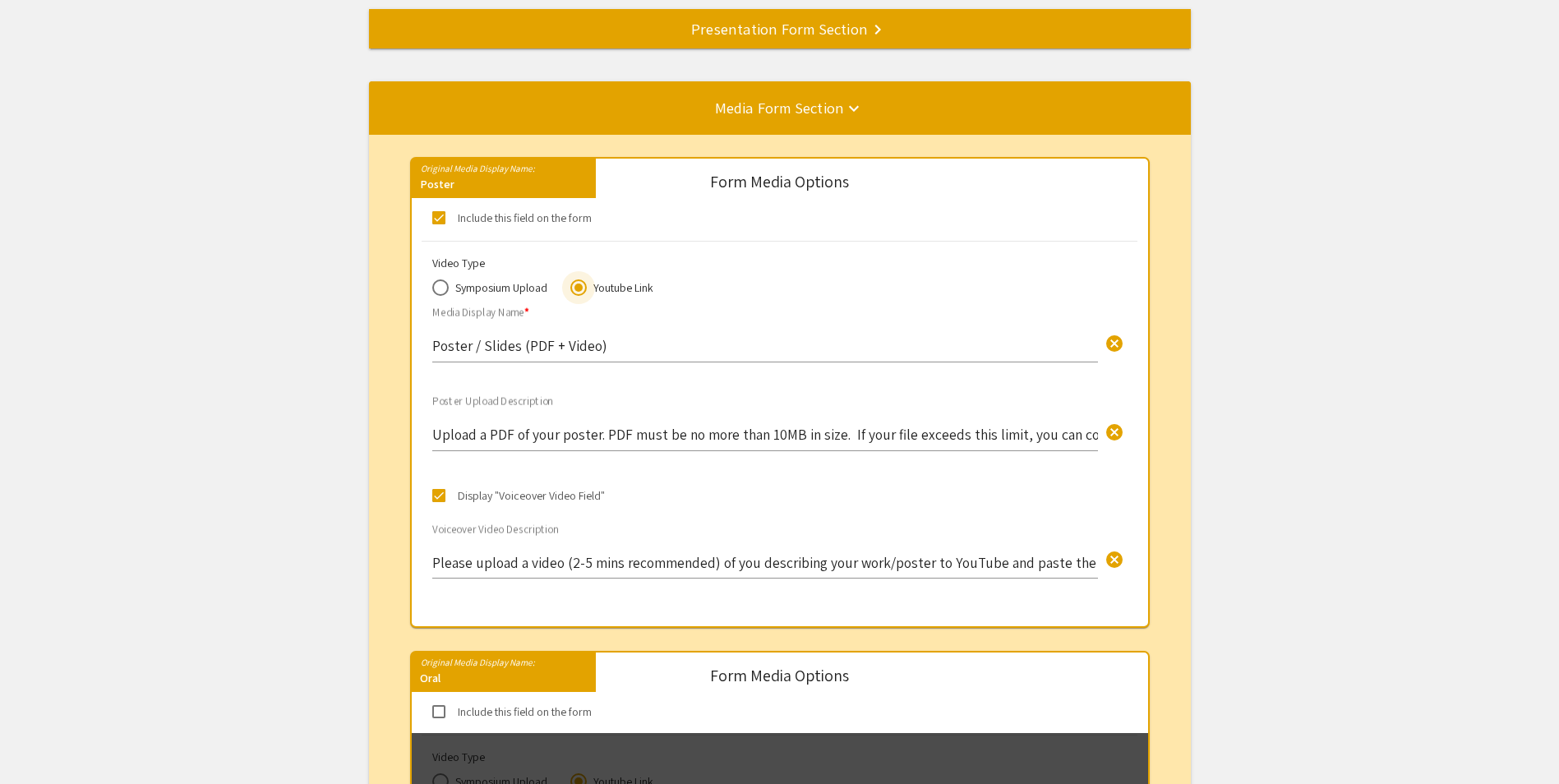
scroll to position [344, 0]
click at [485, 286] on span "Symposium Upload" at bounding box center [498, 288] width 98 height 17
click at [449, 286] on input "Symposium Upload" at bounding box center [440, 288] width 17 height 17
radio input "true"
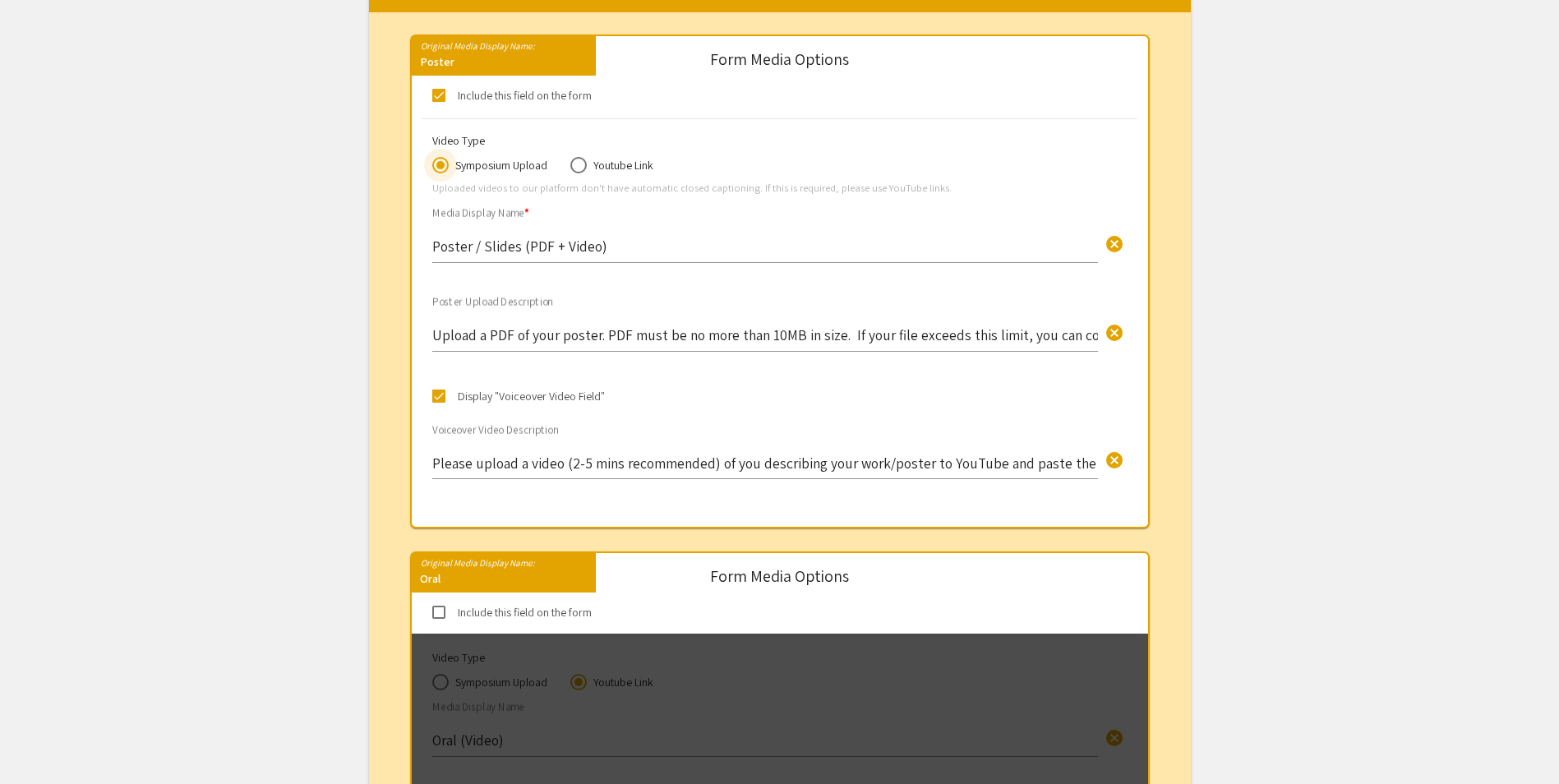
scroll to position [508, 0]
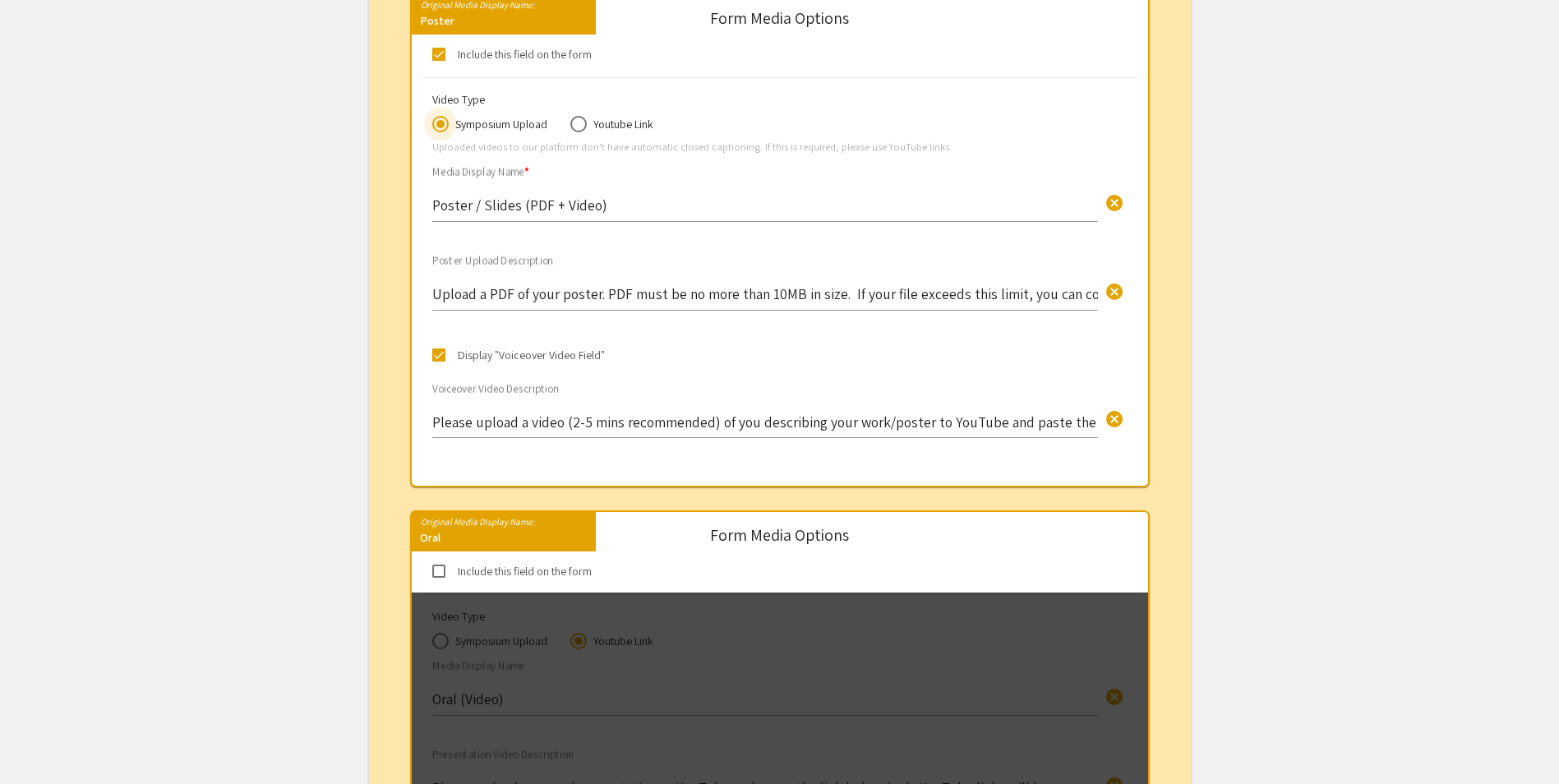
click at [454, 563] on label "Include this field on the form" at bounding box center [515, 571] width 165 height 20
click at [439, 578] on input "Include this field on the form" at bounding box center [438, 578] width 1 height 1
checkbox input "true"
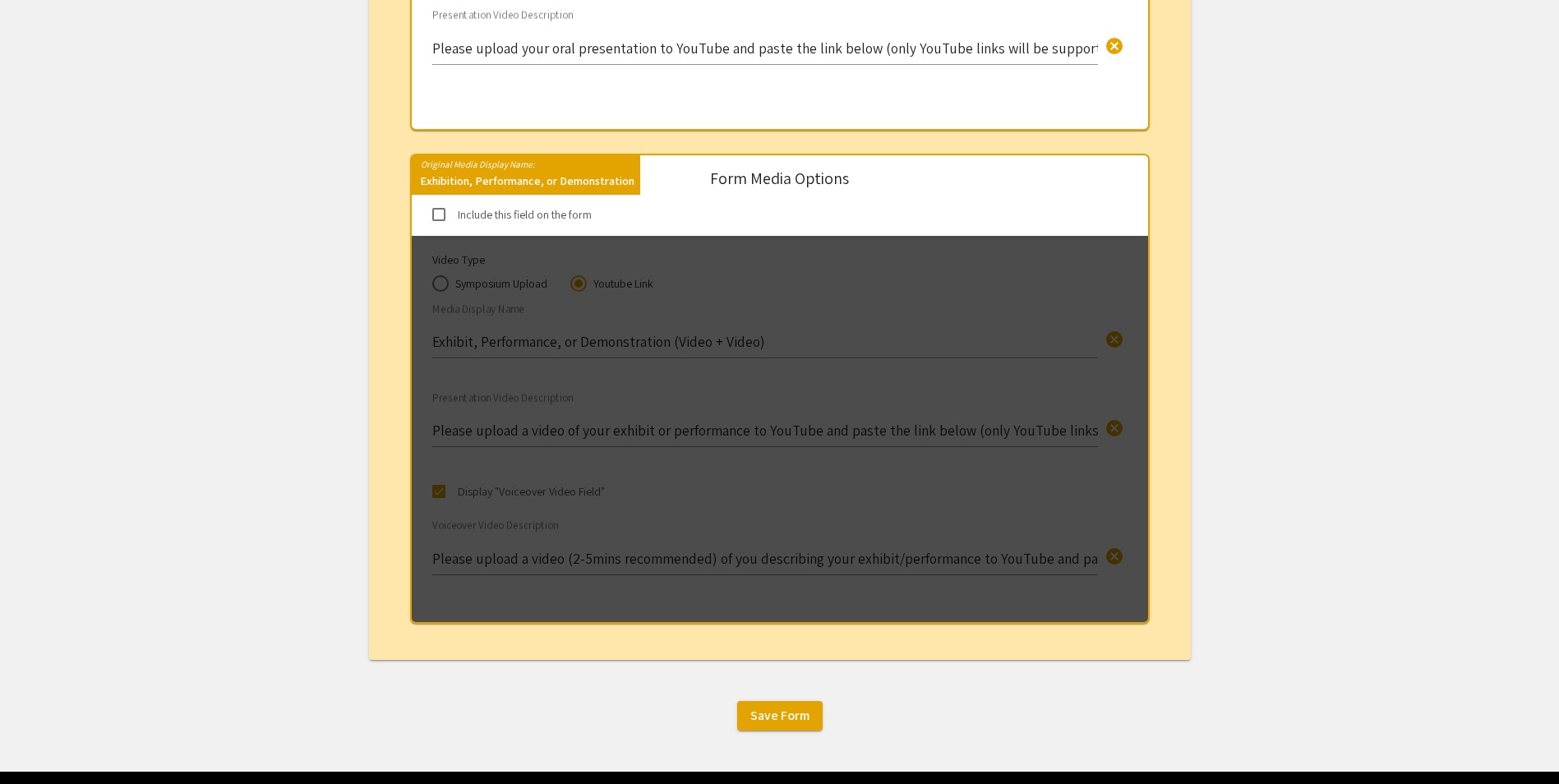
scroll to position [1301, 0]
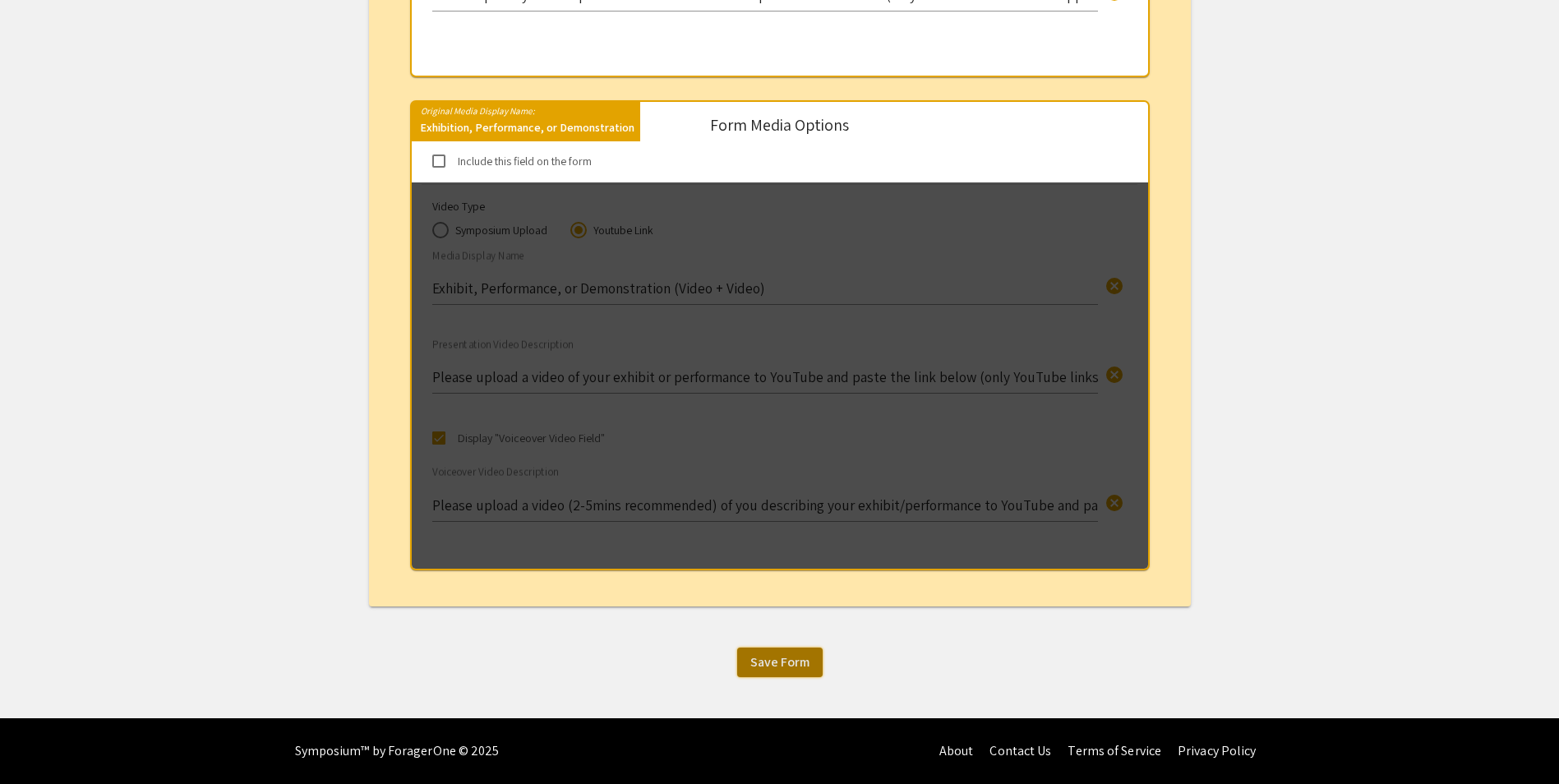
click at [795, 659] on span "Save Form" at bounding box center [780, 662] width 59 height 18
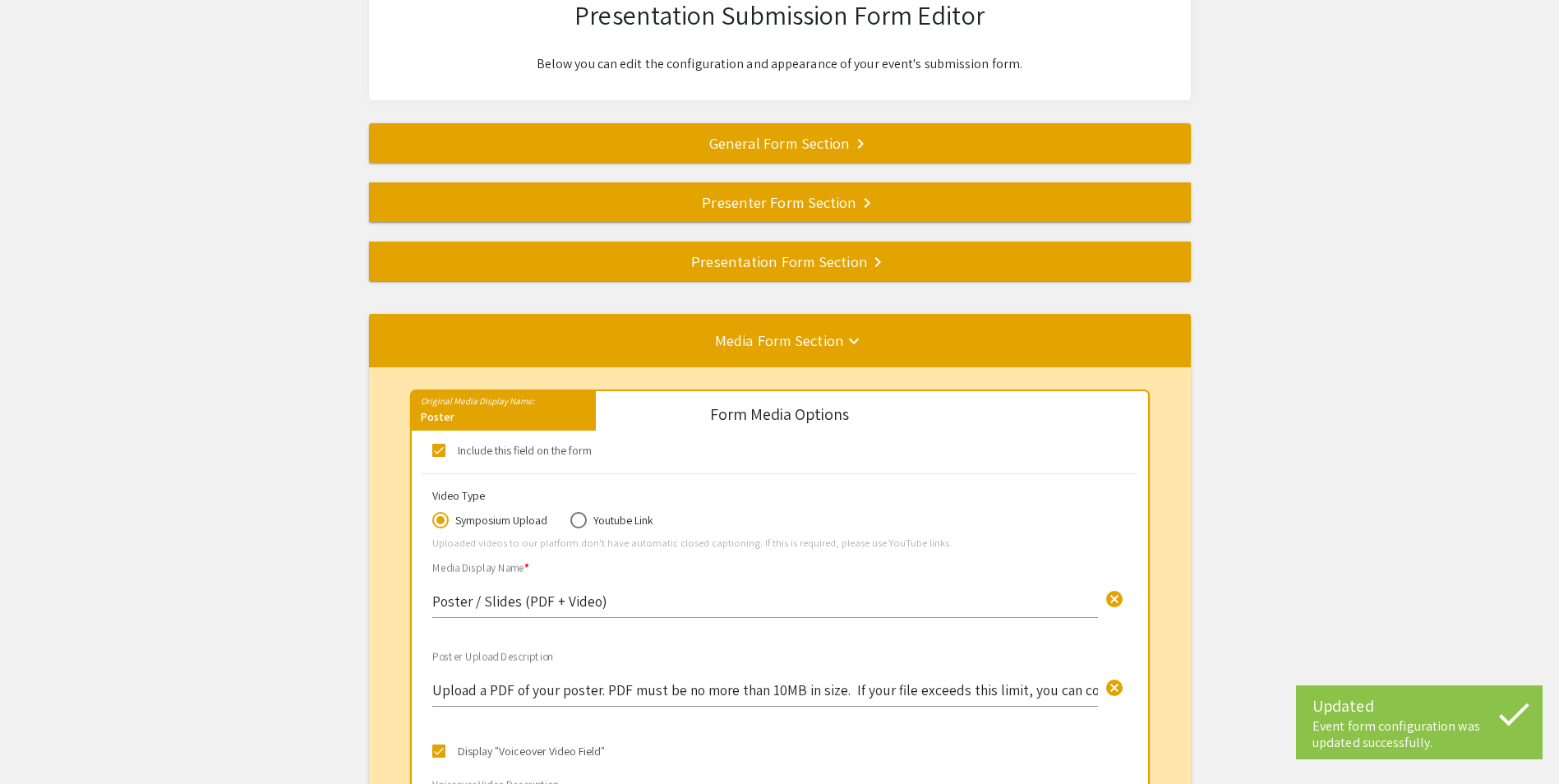
scroll to position [0, 0]
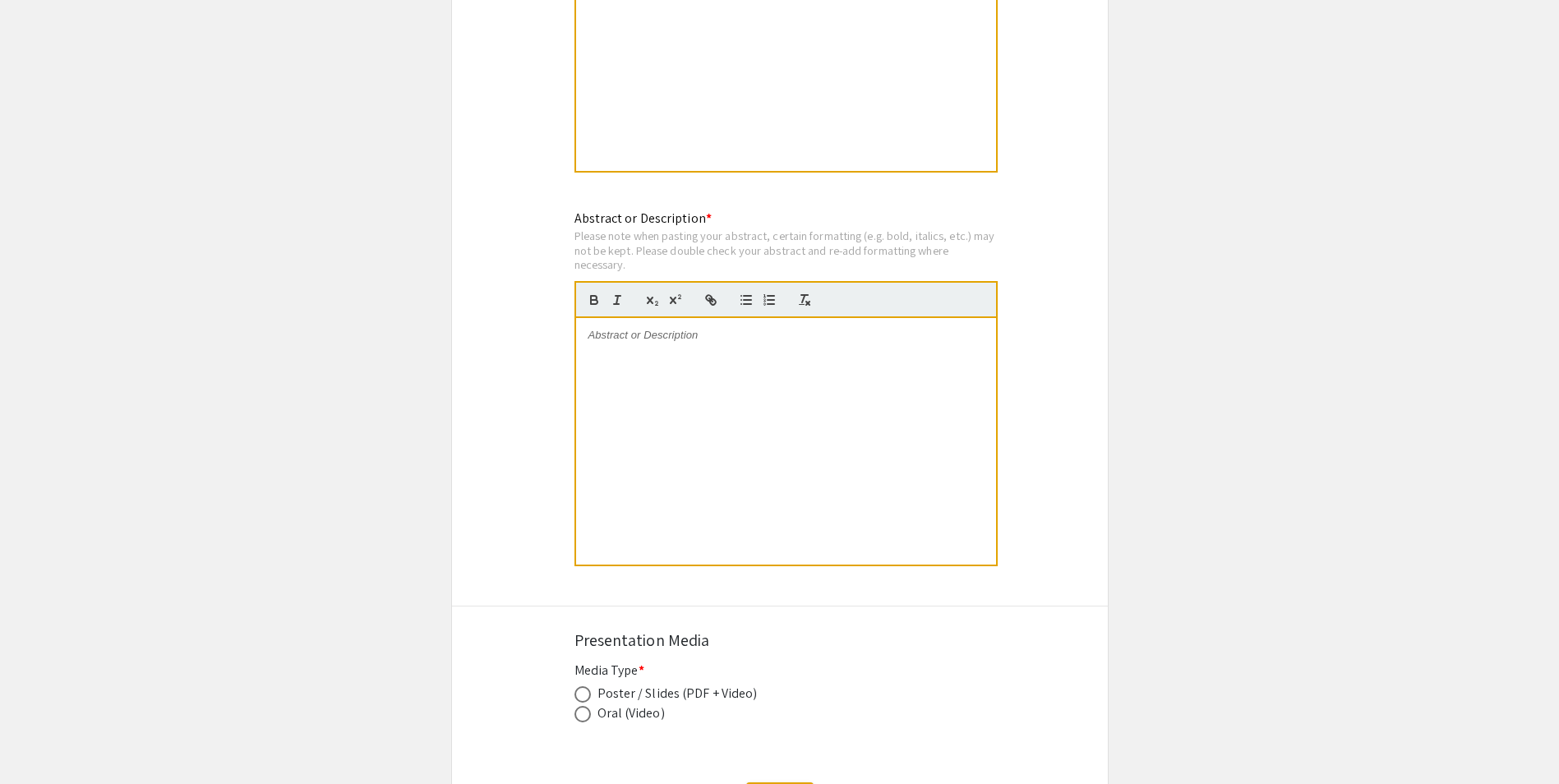
scroll to position [1026, 0]
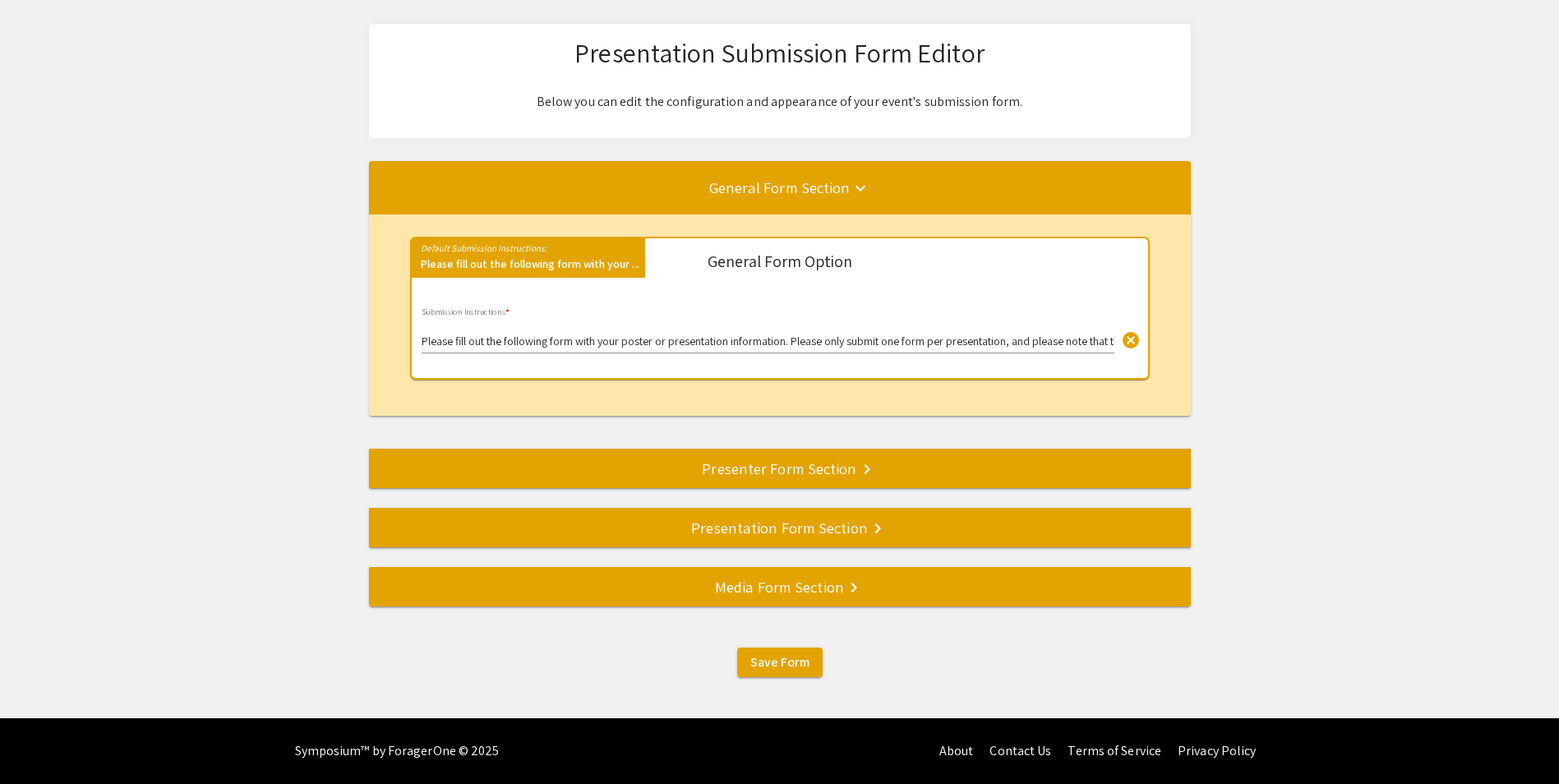
click at [707, 579] on div "Media Form Section keyboard_arrow_right" at bounding box center [780, 586] width 822 height 23
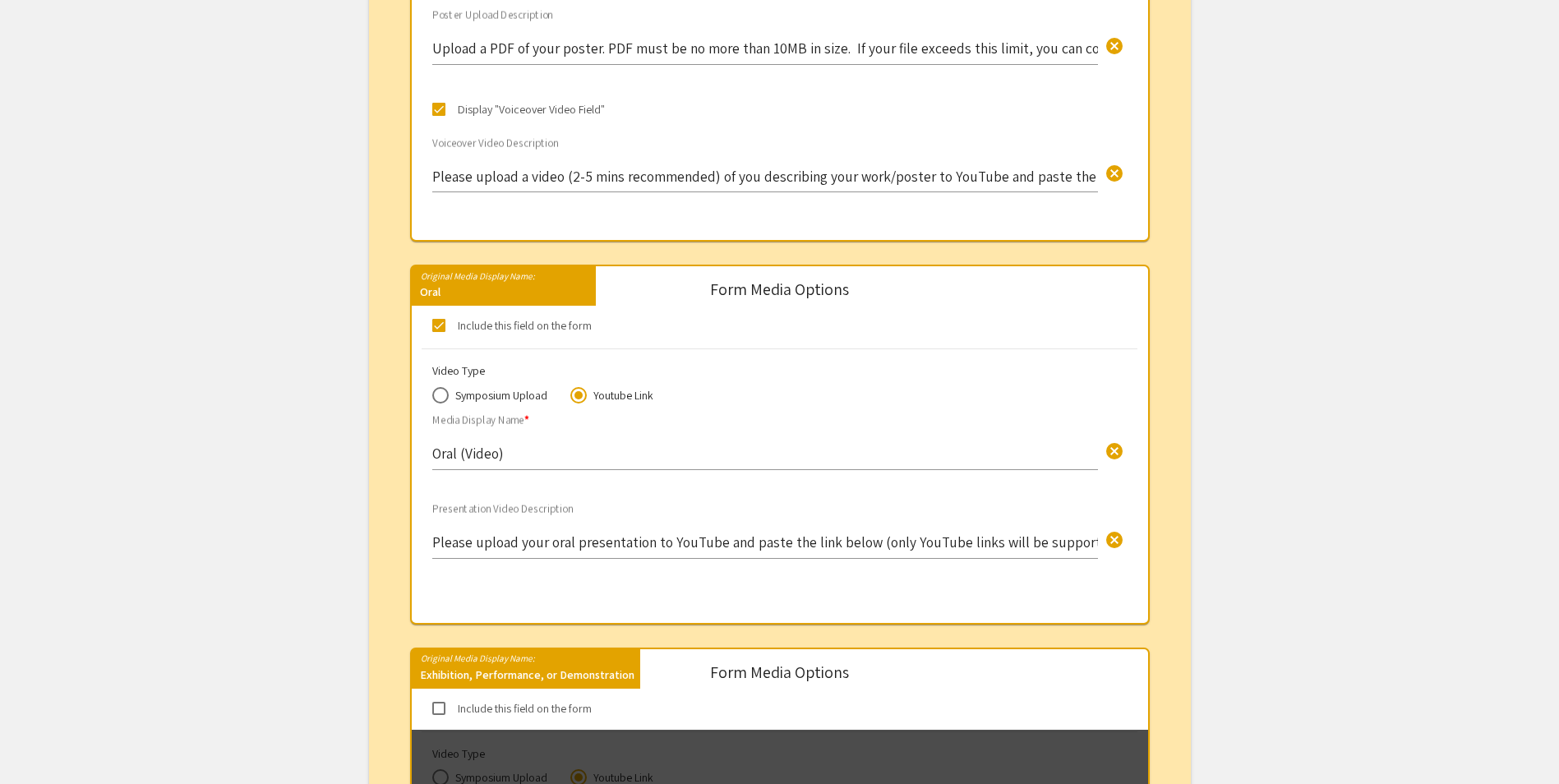
scroll to position [1001, 0]
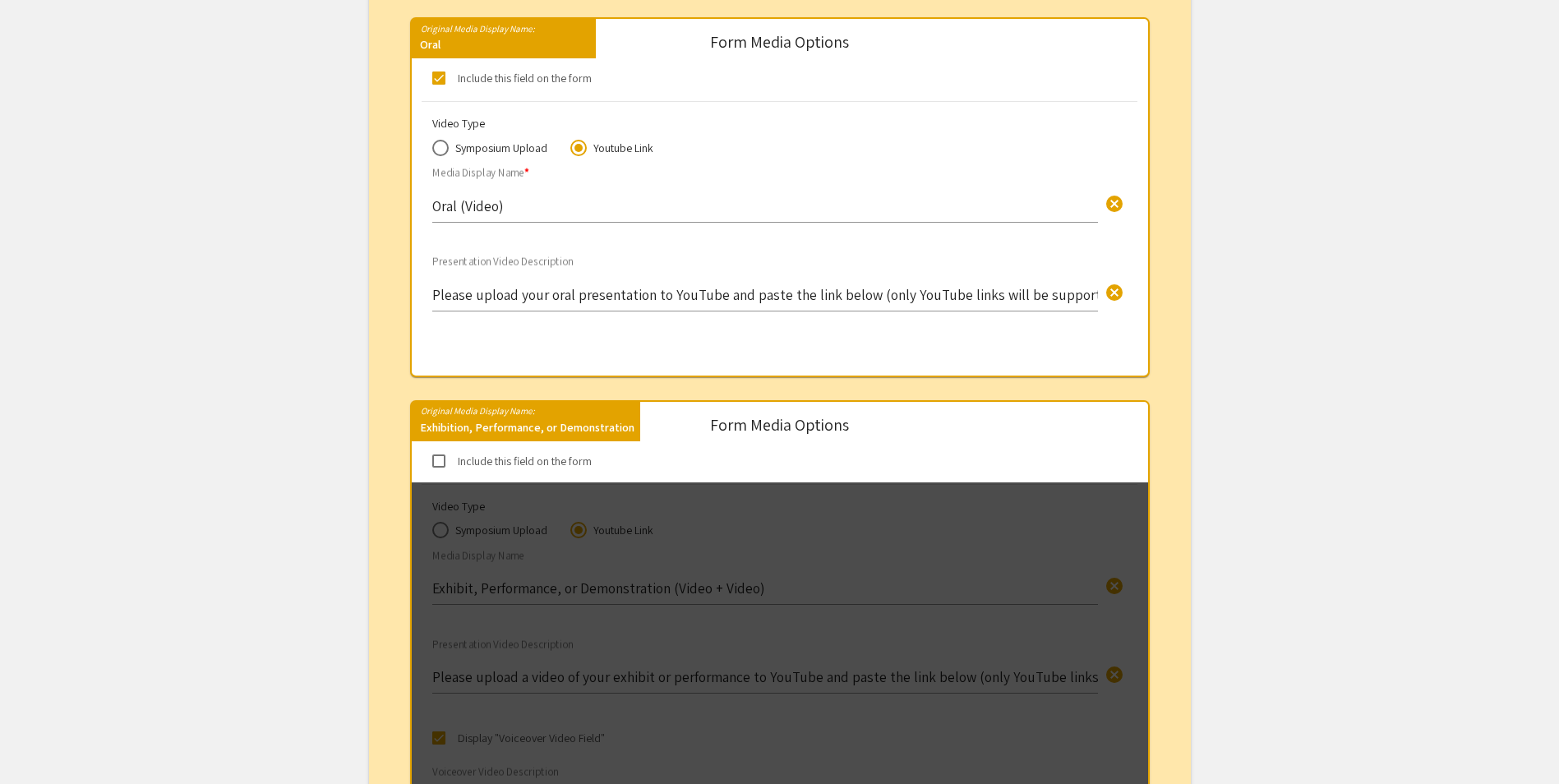
click at [440, 80] on span at bounding box center [438, 78] width 13 height 13
click at [439, 84] on input "Include this field on the form" at bounding box center [438, 84] width 1 height 1
checkbox input "false"
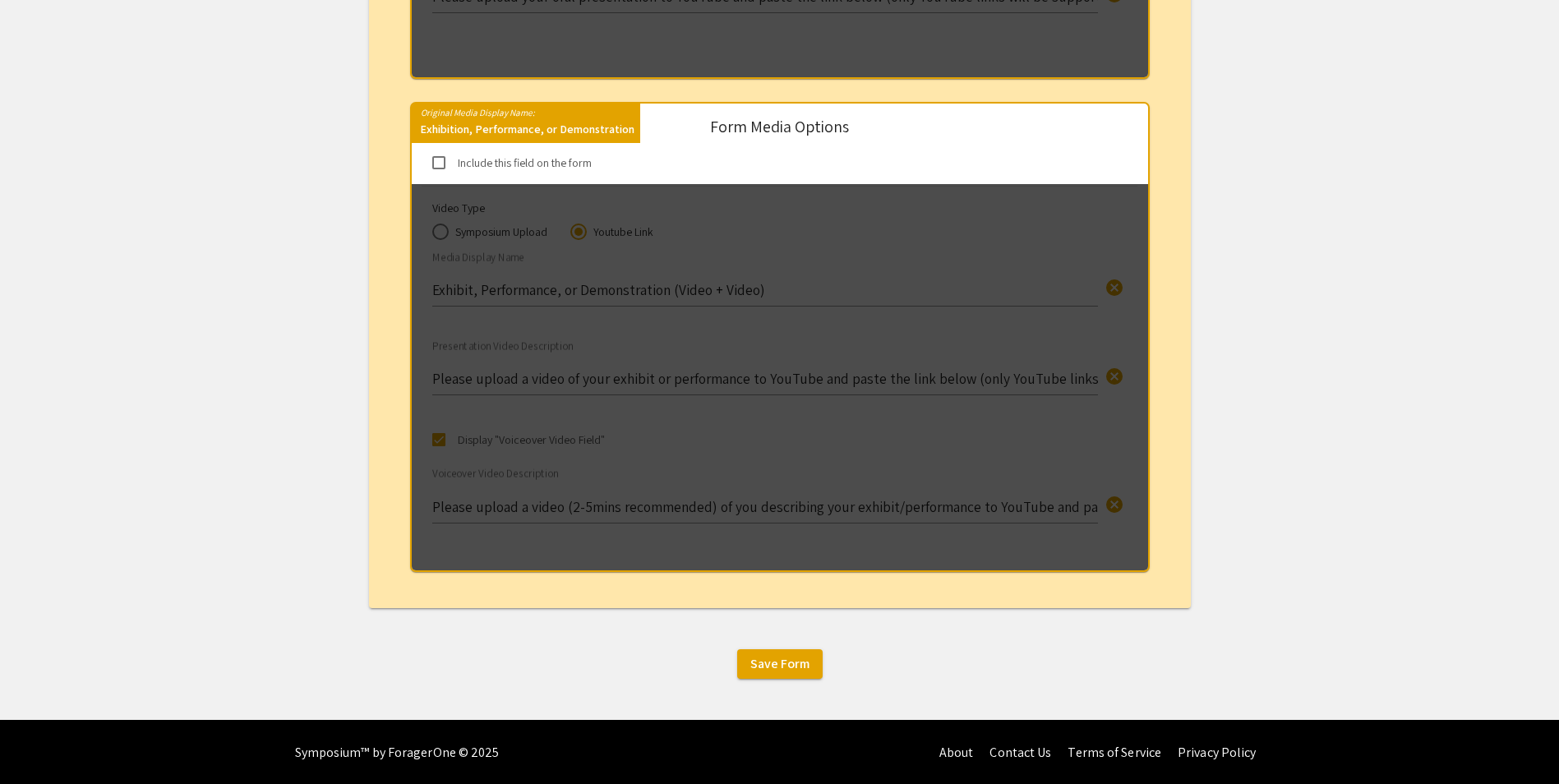
scroll to position [1301, 0]
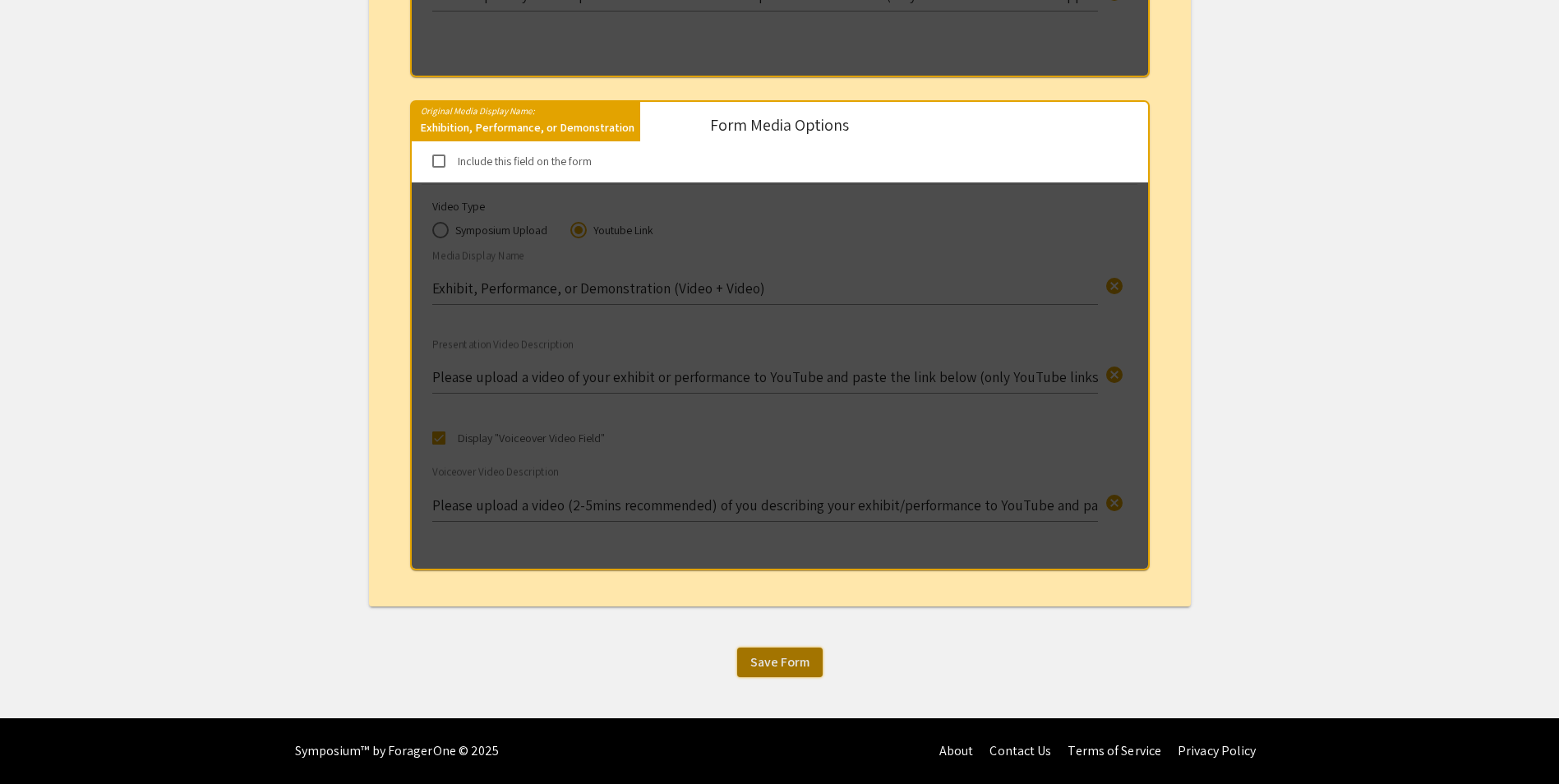
click at [789, 666] on span "Save Form" at bounding box center [780, 662] width 59 height 18
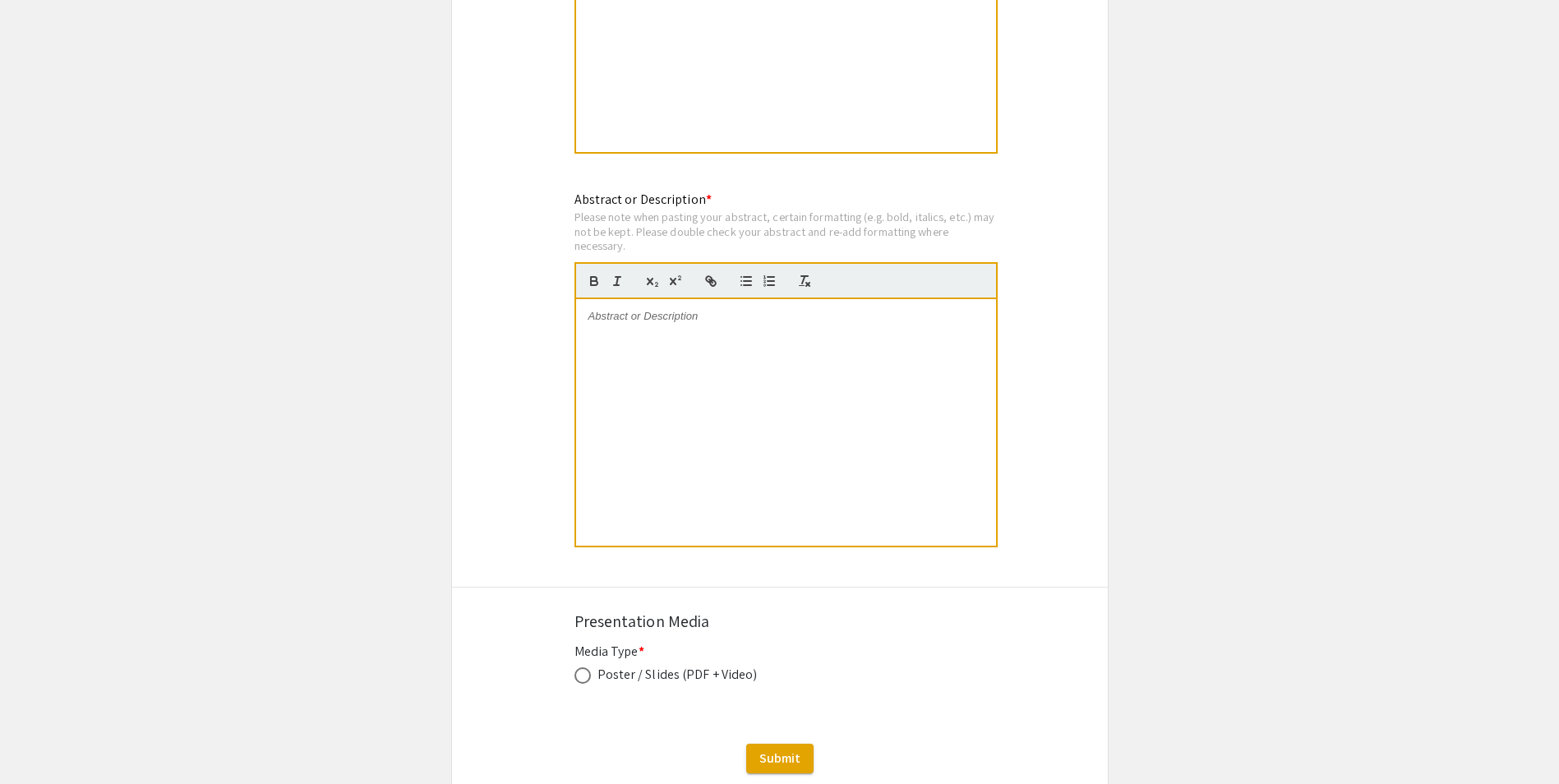
scroll to position [1006, 0]
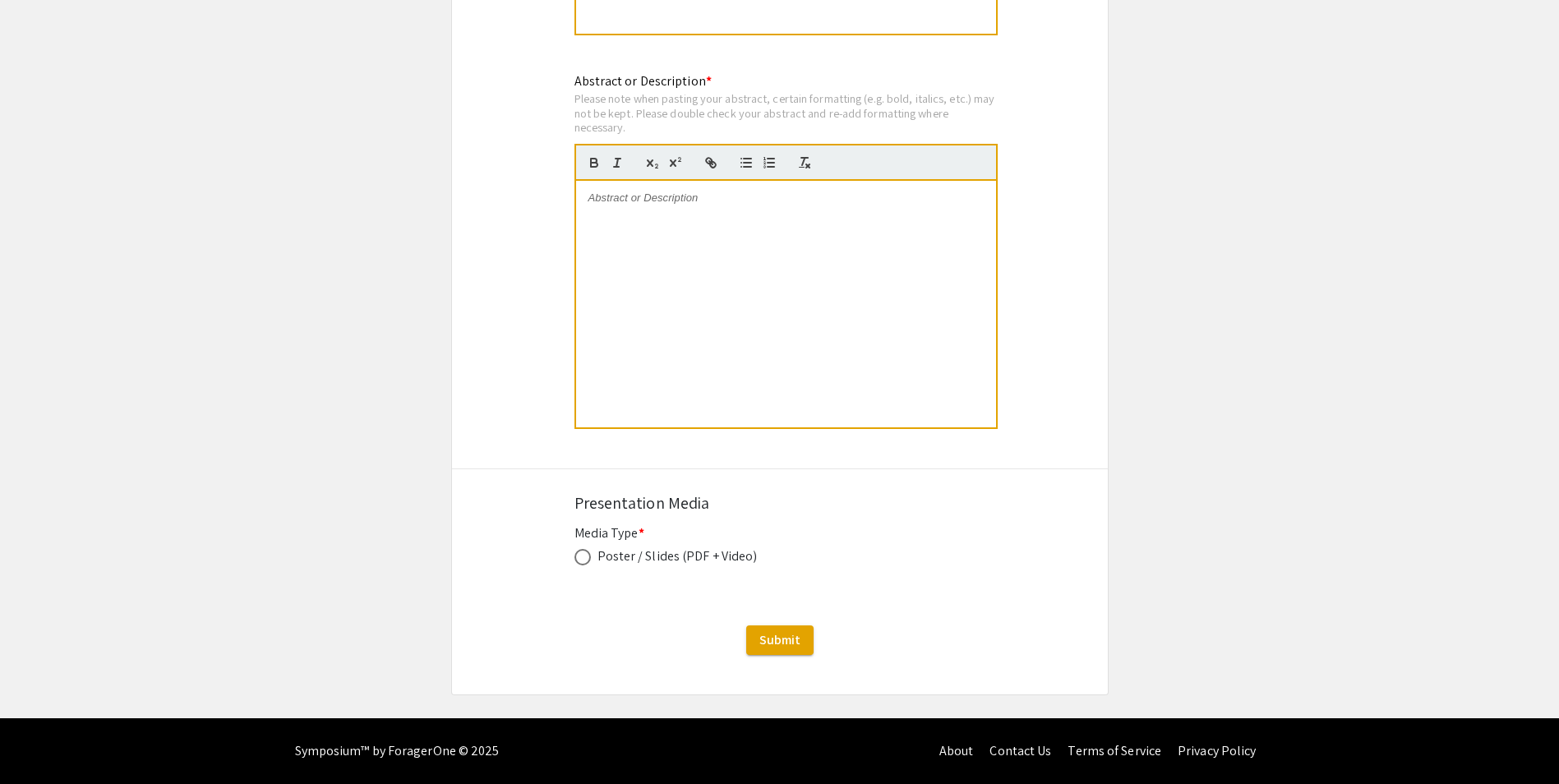
click at [585, 558] on span at bounding box center [583, 557] width 17 height 17
click at [585, 558] on input "radio" at bounding box center [583, 557] width 17 height 17
radio input "true"
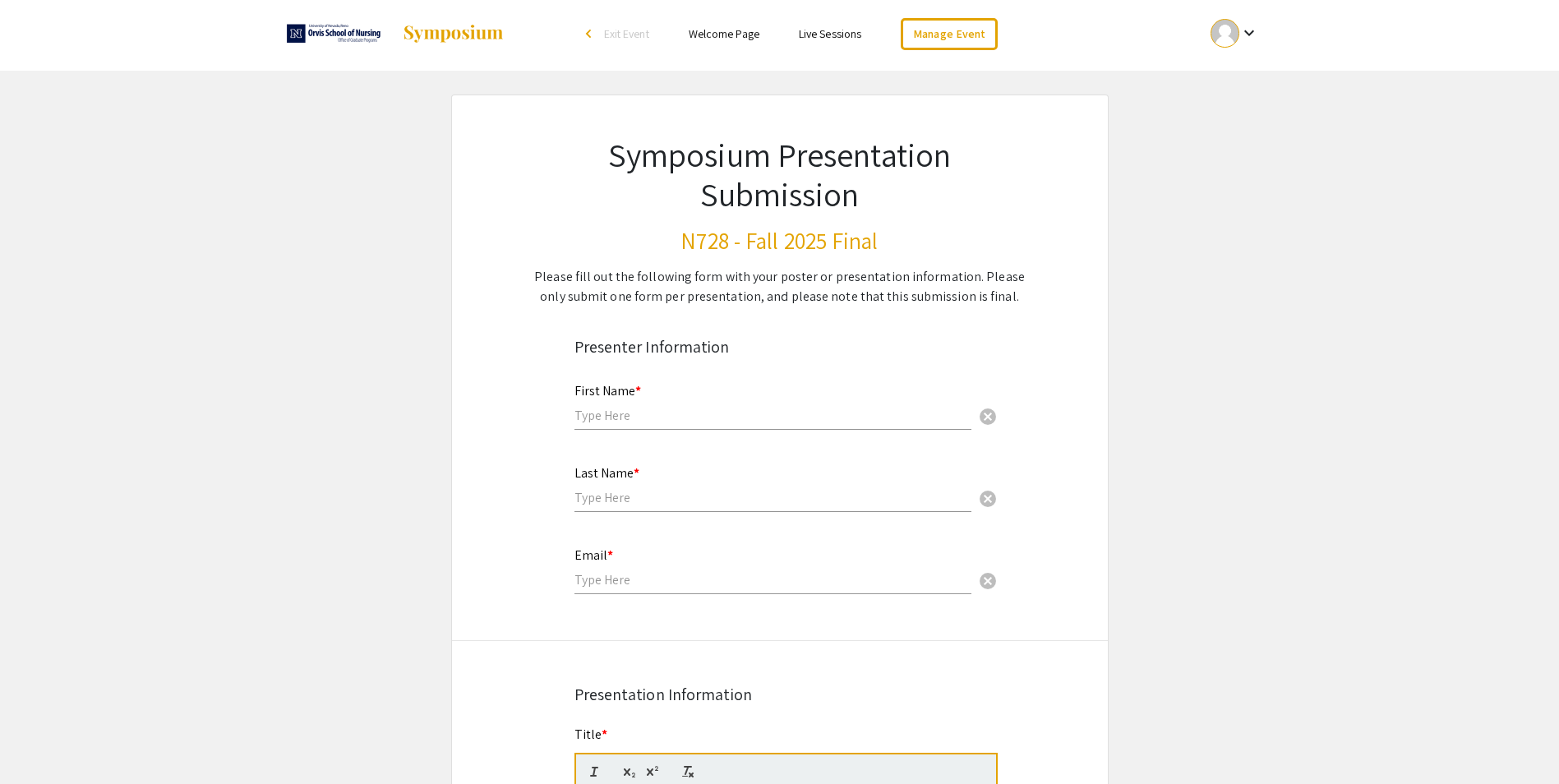
scroll to position [0, 0]
